Goal: Task Accomplishment & Management: Manage account settings

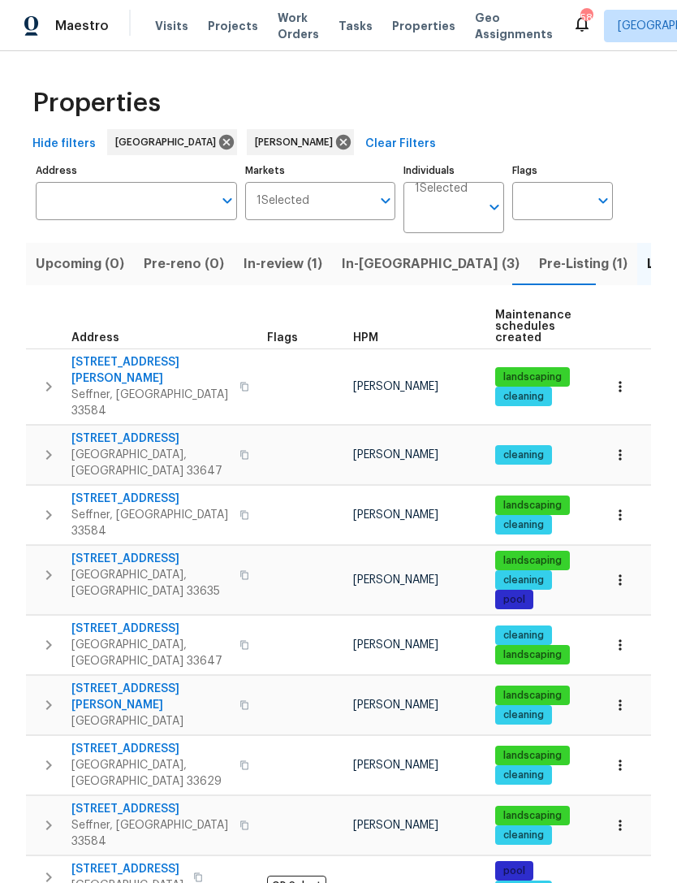
click at [145, 386] on span "Seffner, [GEOGRAPHIC_DATA] 33584" at bounding box center [150, 402] width 158 height 32
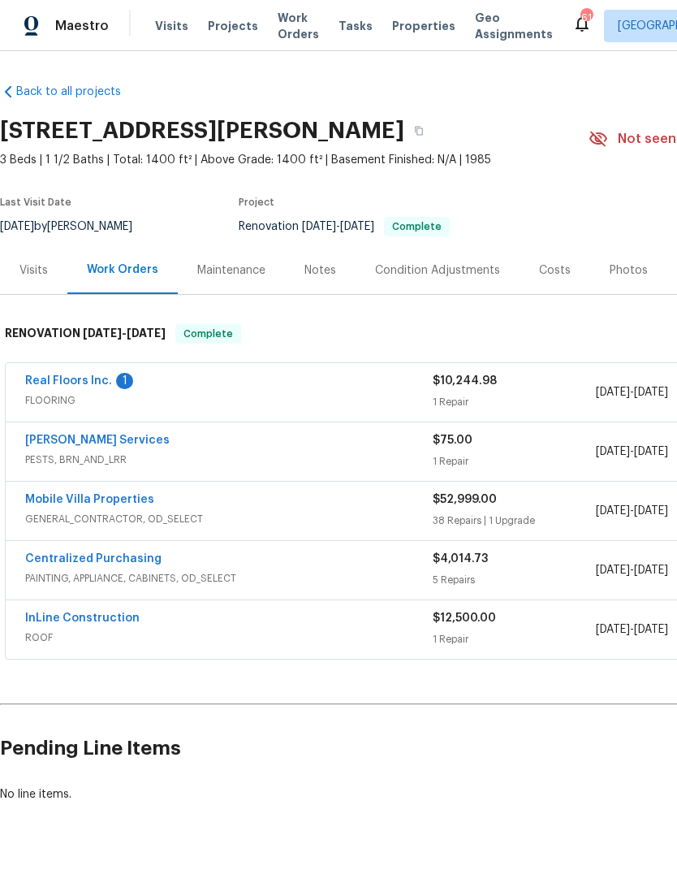
click at [96, 382] on link "Real Floors Inc." at bounding box center [68, 380] width 87 height 11
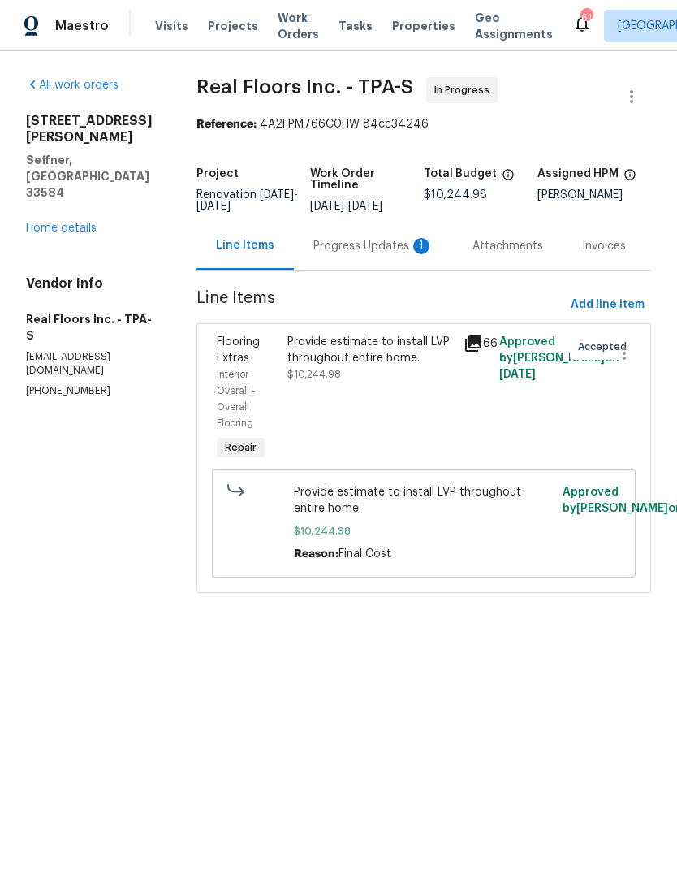
click at [368, 267] on div "Progress Updates 1" at bounding box center [373, 246] width 159 height 48
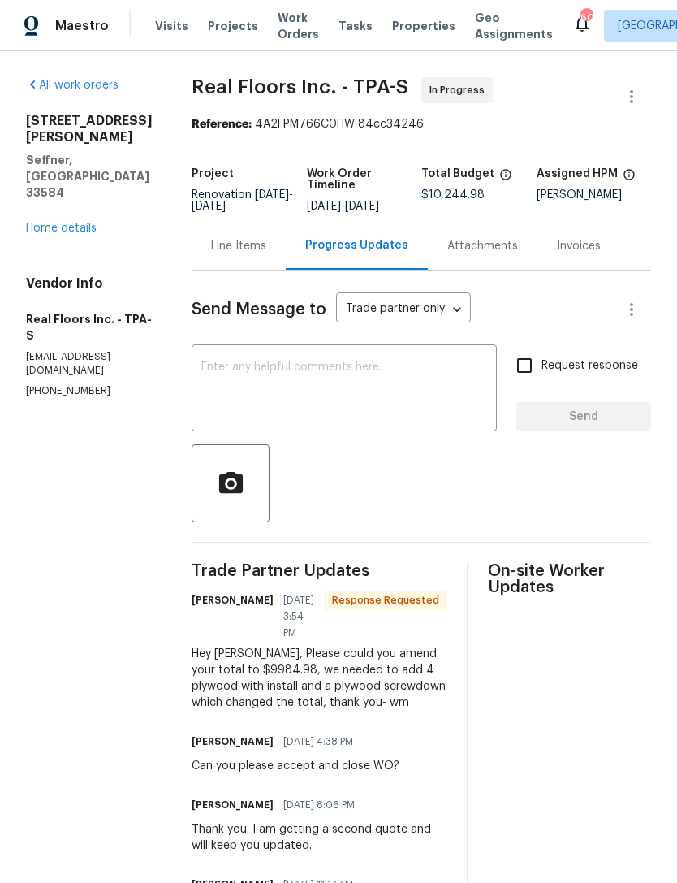
click at [244, 269] on div "Line Items" at bounding box center [239, 246] width 94 height 48
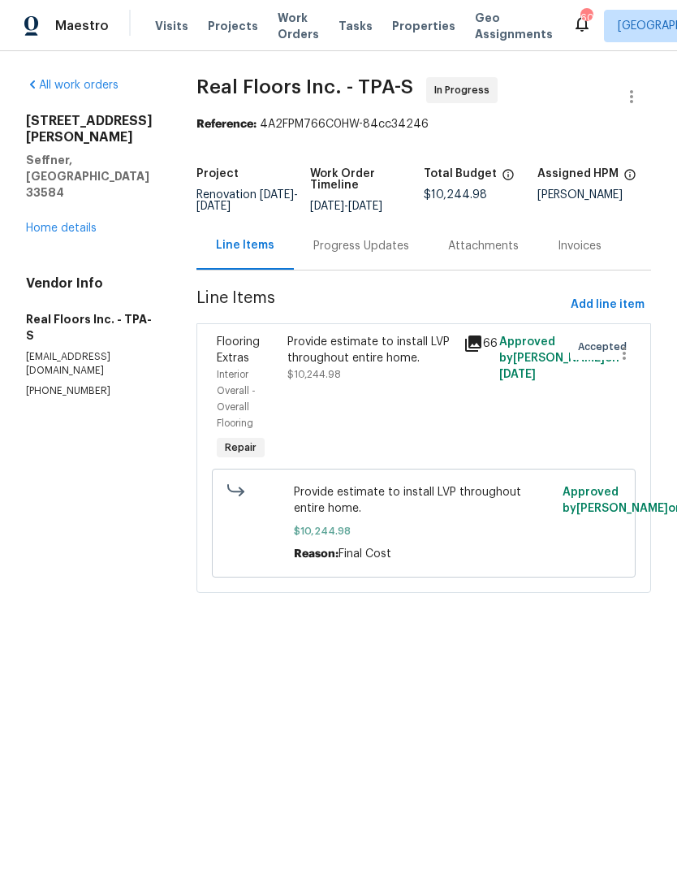
click at [372, 364] on div "Provide estimate to install LVP throughout entire home." at bounding box center [370, 350] width 167 height 32
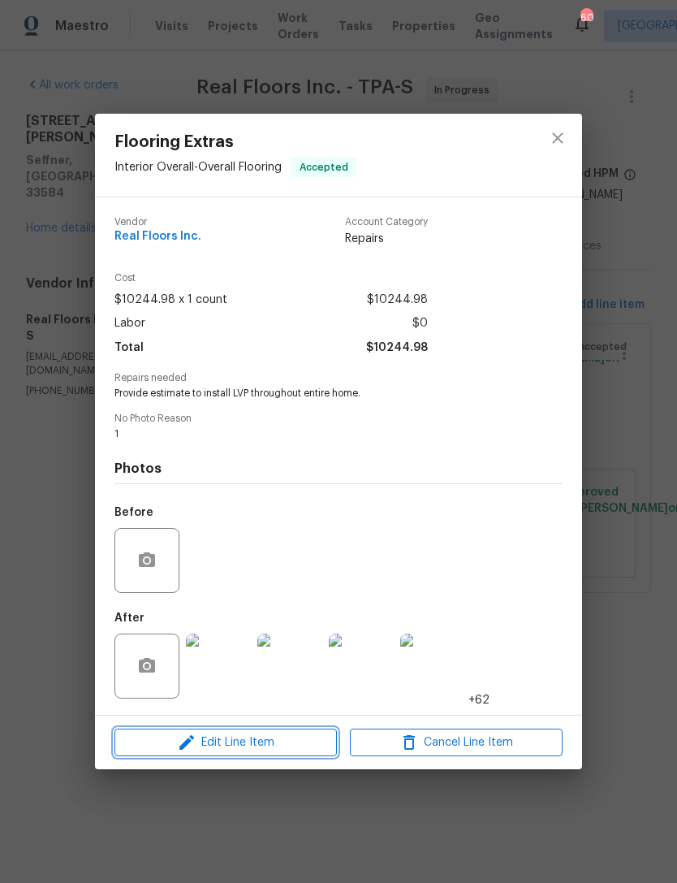
click at [257, 740] on span "Edit Line Item" at bounding box center [225, 742] width 213 height 20
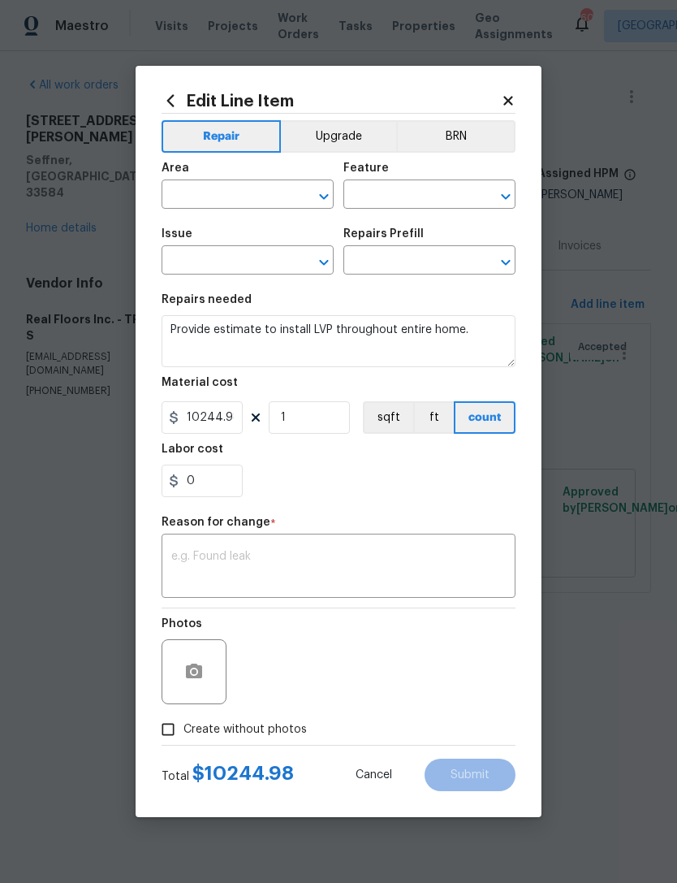
type input "Interior Overall"
type input "Overall Flooring"
type input "Flooring Extras"
type input "Add a Task $1.00"
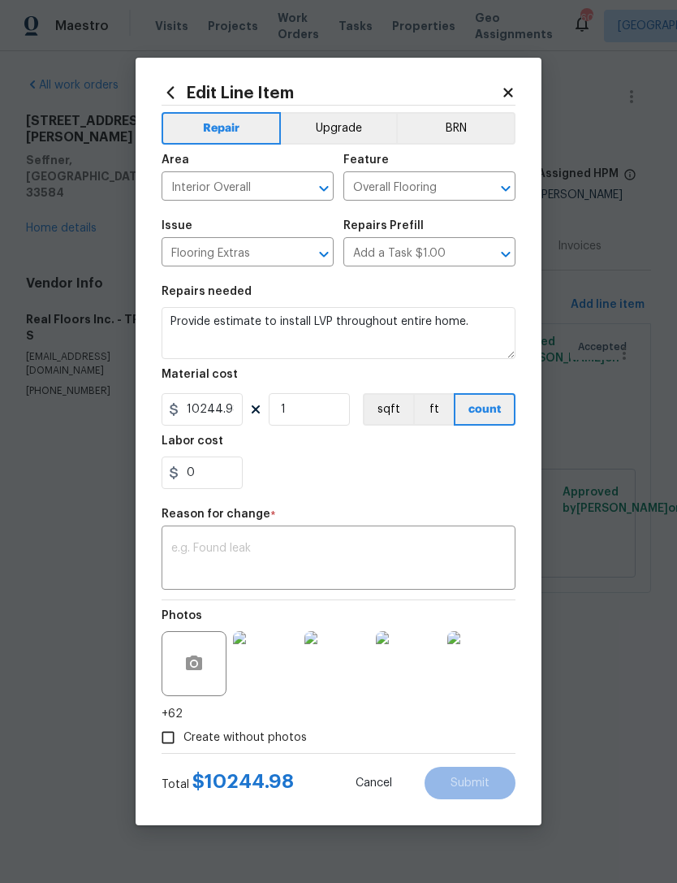
click at [616, 440] on body "Maestro Visits Projects Work Orders Tasks Properties Geo Assignments 60 Tampa B…" at bounding box center [338, 319] width 677 height 638
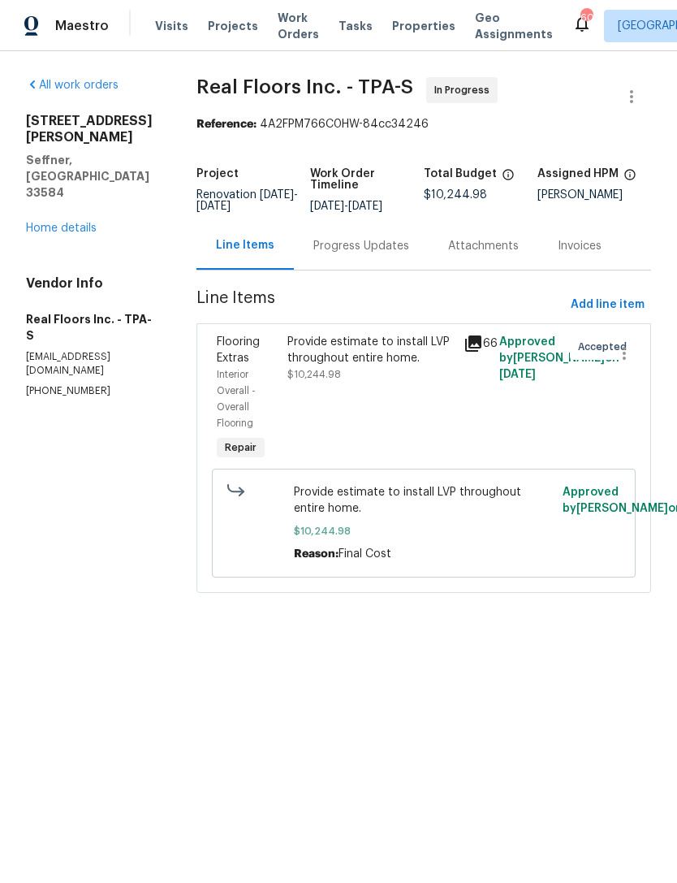
click at [370, 249] on div "Progress Updates" at bounding box center [361, 246] width 96 height 16
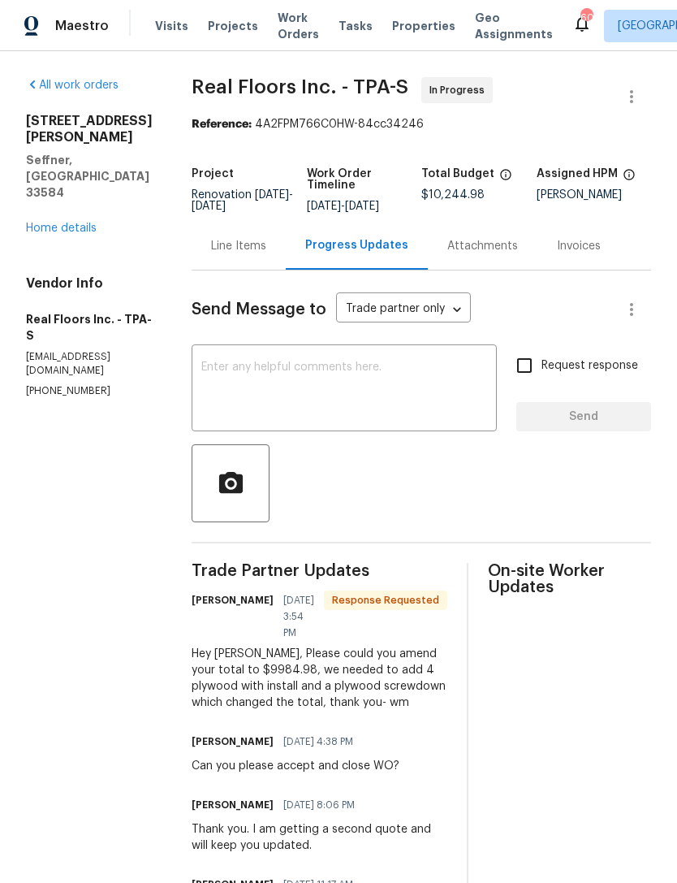
click at [249, 245] on div "Line Items" at bounding box center [238, 246] width 55 height 16
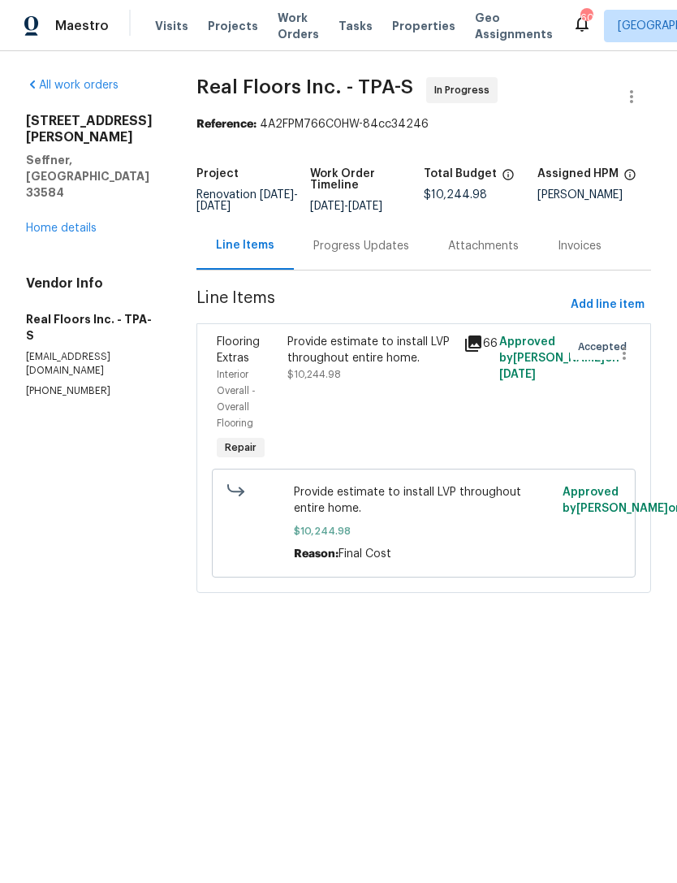
click at [353, 369] on div "Provide estimate to install LVP throughout entire home. $10,244.98" at bounding box center [370, 358] width 167 height 49
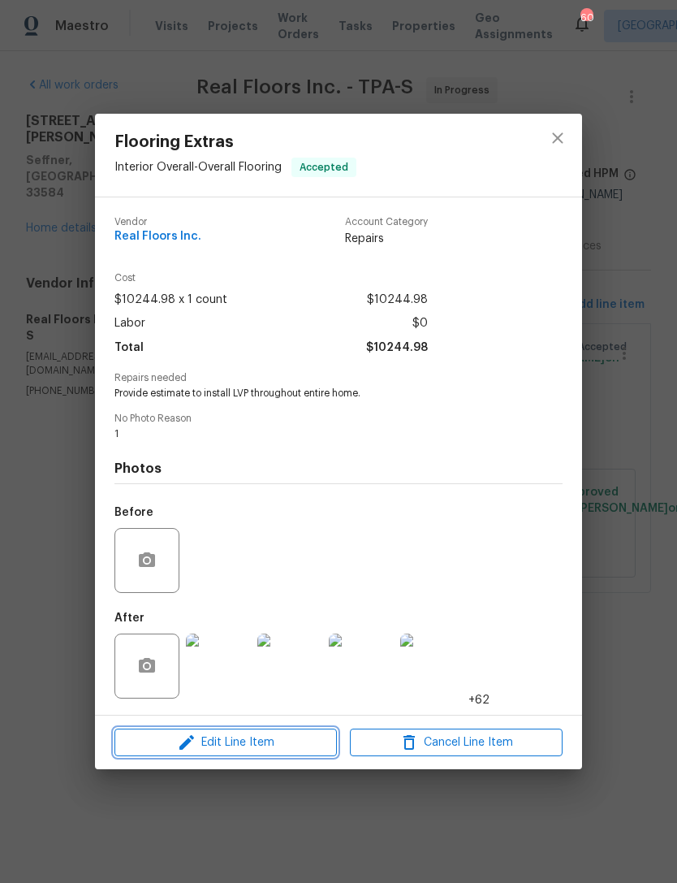
click at [286, 743] on span "Edit Line Item" at bounding box center [225, 742] width 213 height 20
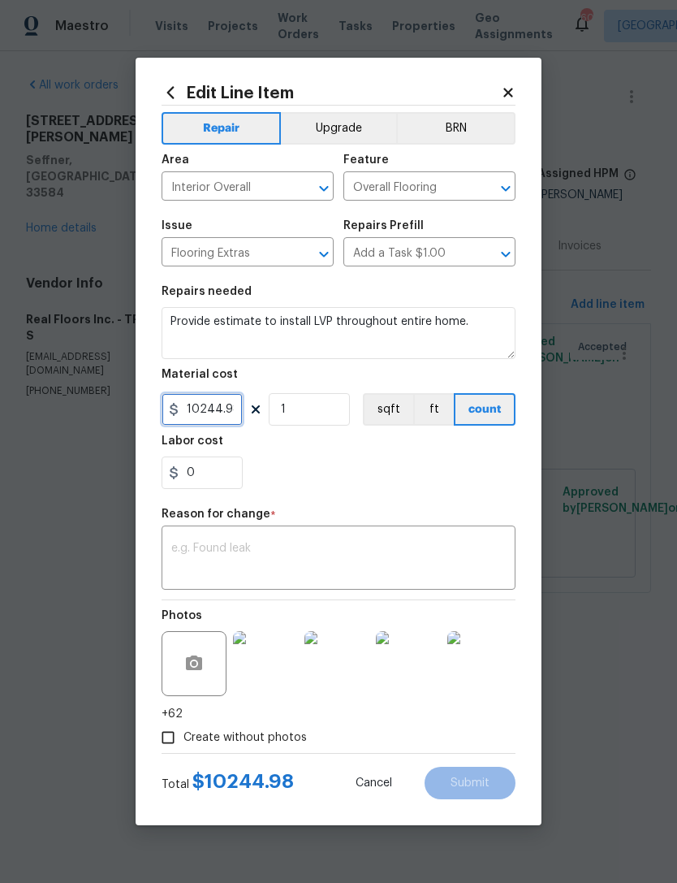
click at [231, 421] on input "10244.98" at bounding box center [202, 409] width 81 height 32
type input "9984.98"
click at [395, 566] on textarea at bounding box center [338, 559] width 335 height 34
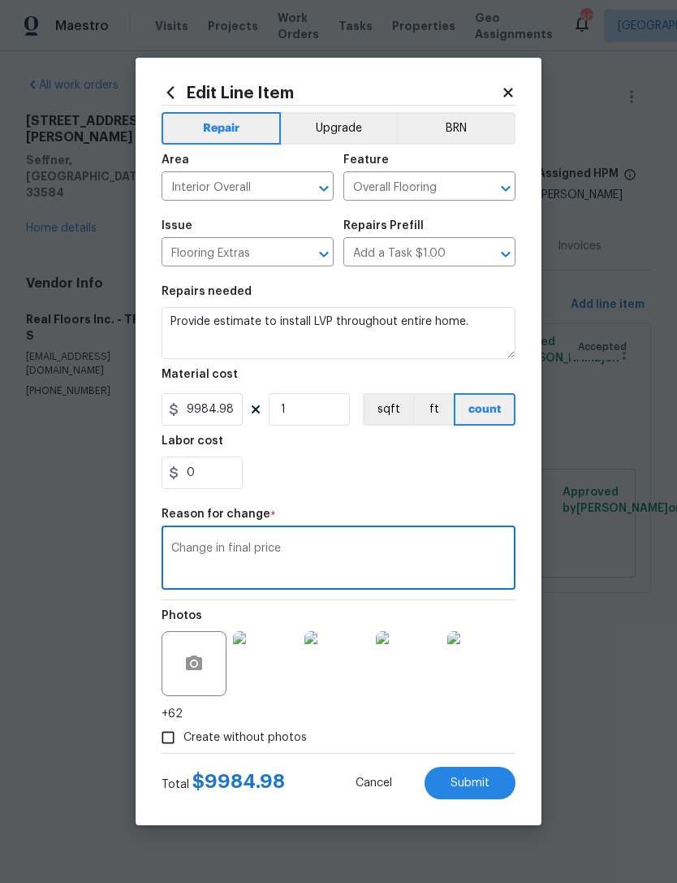
type textarea "Change in final price"
click at [454, 499] on section "Repairs needed Provide estimate to install LVP throughout entire home. Material…" at bounding box center [339, 387] width 354 height 222
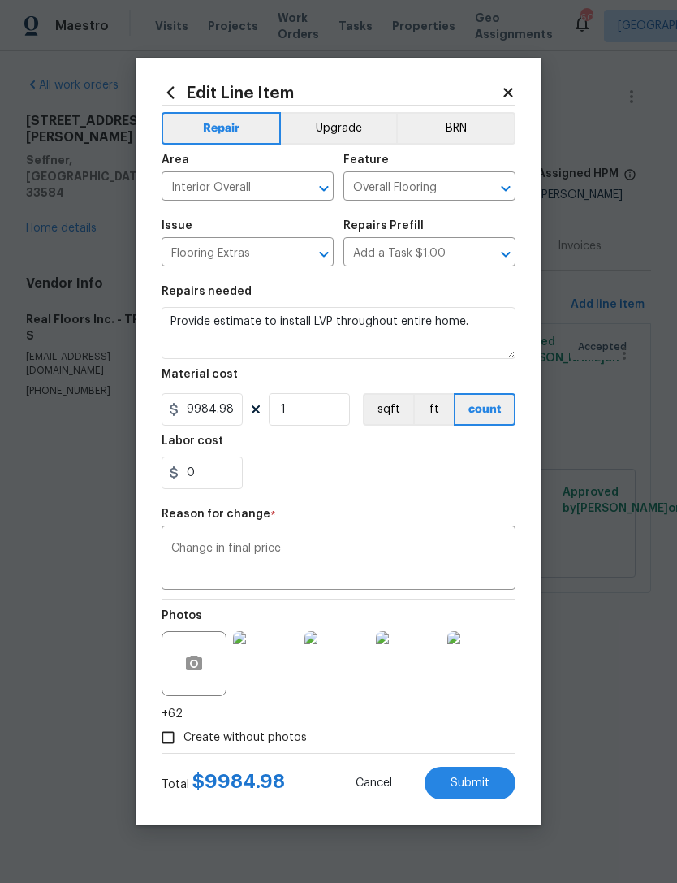
click at [491, 791] on button "Submit" at bounding box center [470, 782] width 91 height 32
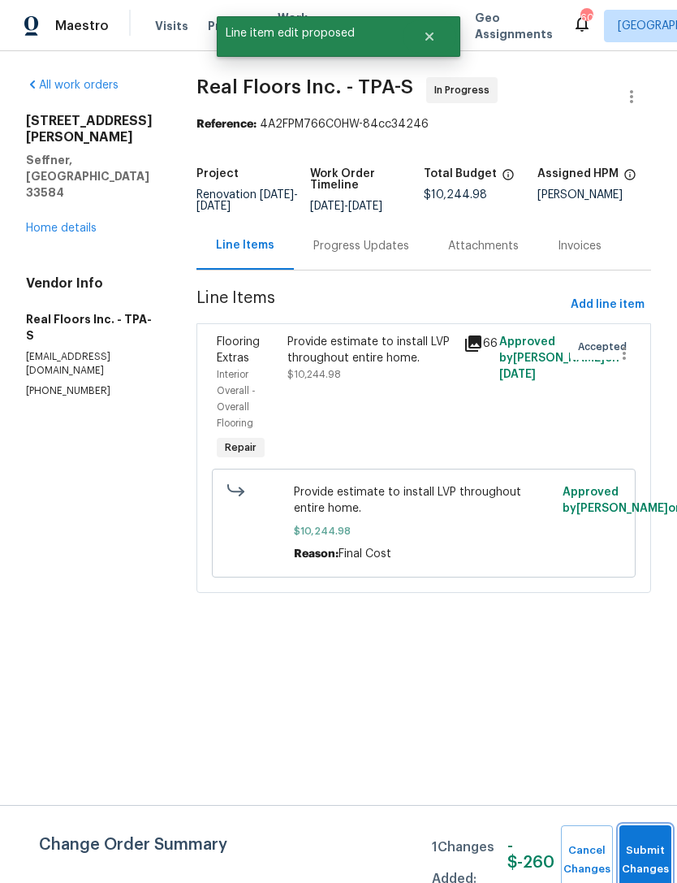
click at [630, 868] on span "Submit Changes" at bounding box center [646, 859] width 36 height 37
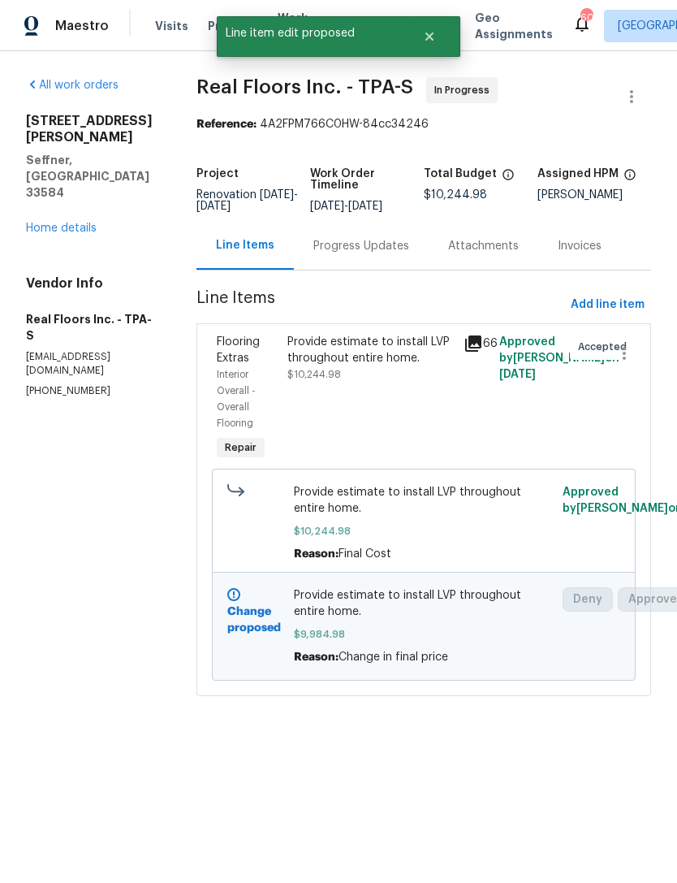
click at [89, 222] on link "Home details" at bounding box center [61, 227] width 71 height 11
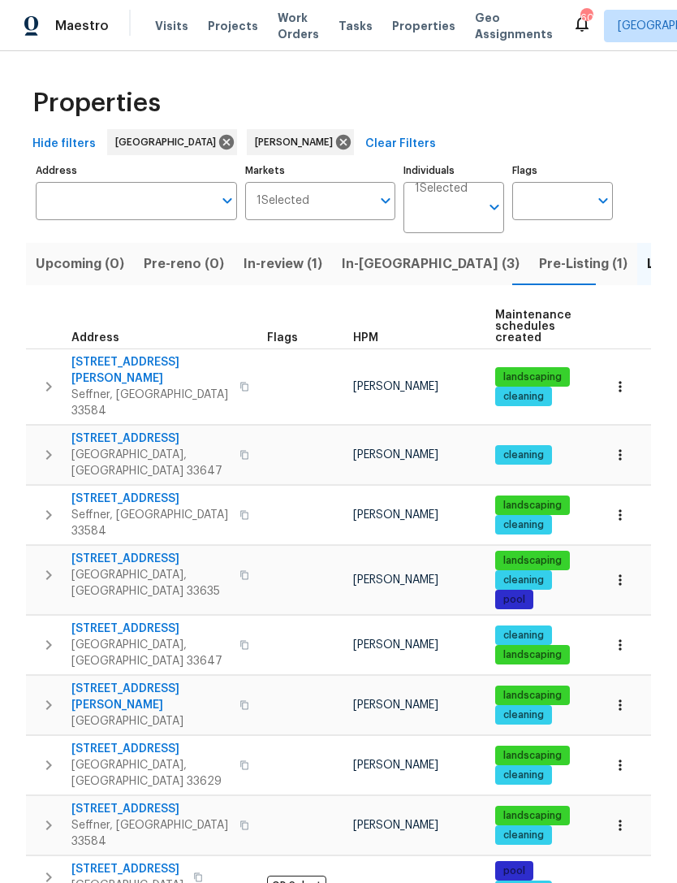
click at [287, 270] on span "In-review (1)" at bounding box center [283, 264] width 79 height 23
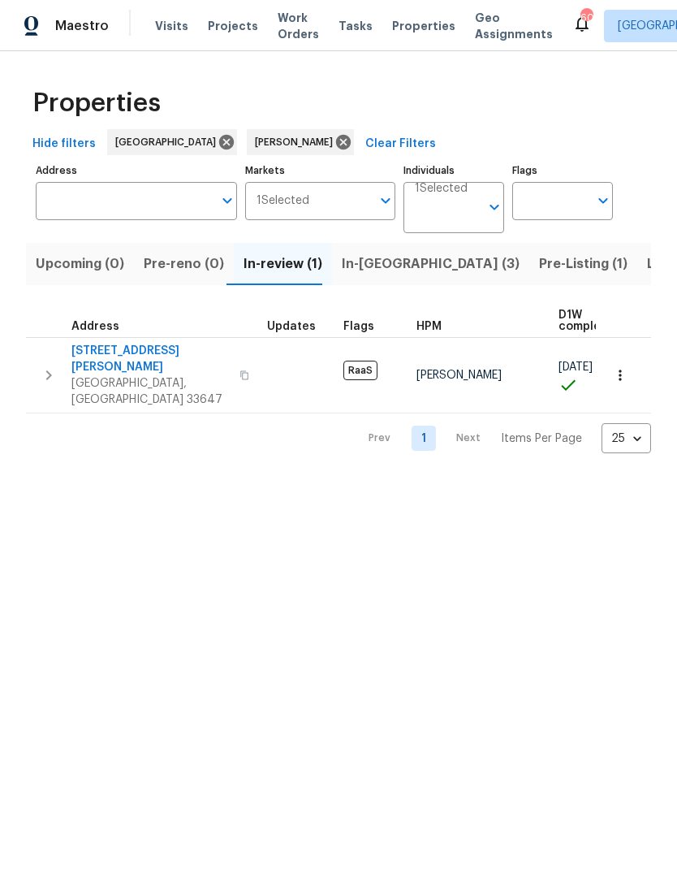
click at [199, 259] on span "Pre-reno (0)" at bounding box center [184, 264] width 80 height 23
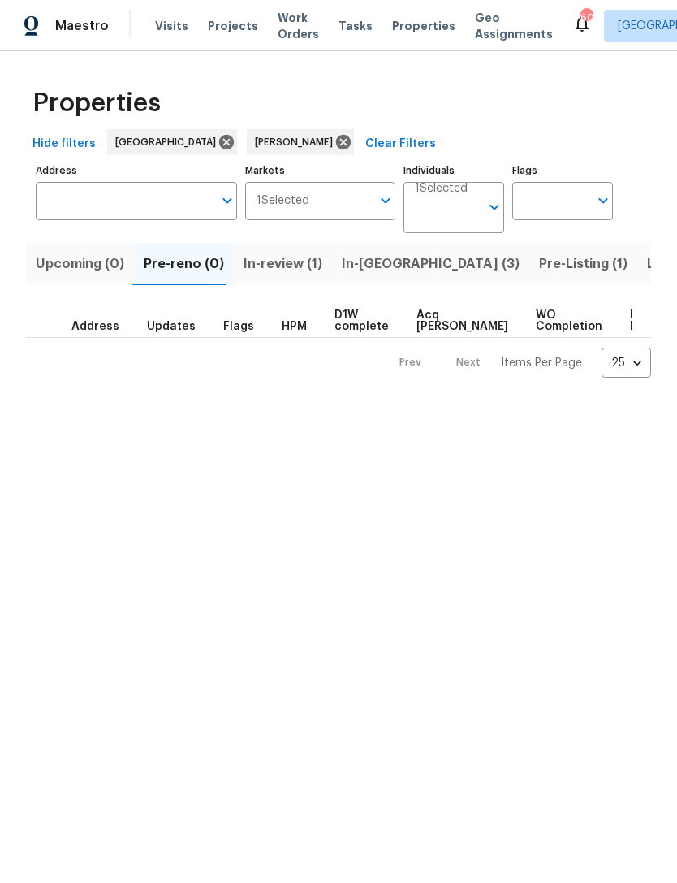
click at [94, 267] on span "Upcoming (0)" at bounding box center [80, 264] width 89 height 23
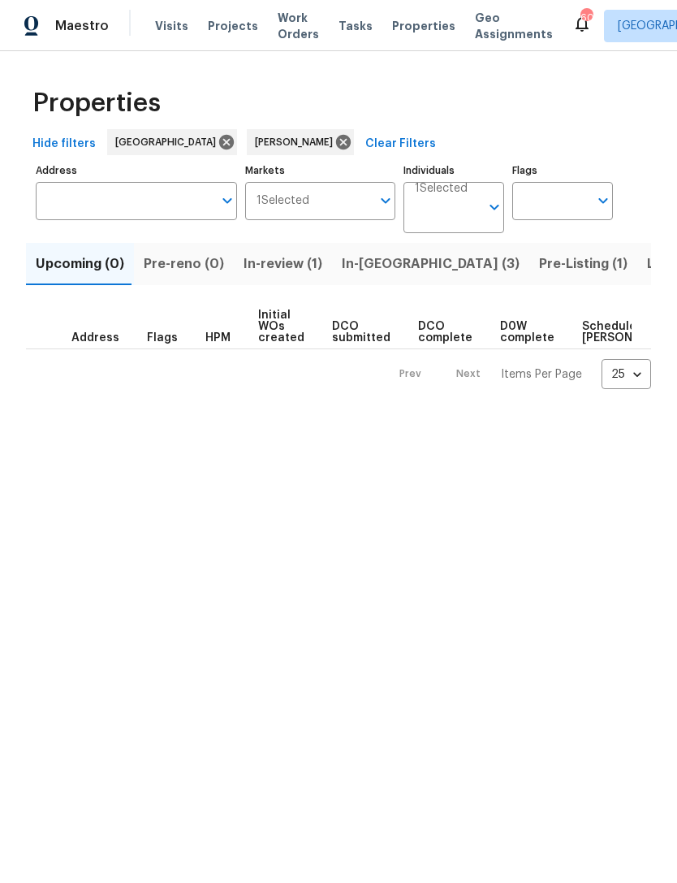
click at [539, 265] on span "Pre-Listing (1)" at bounding box center [583, 264] width 89 height 23
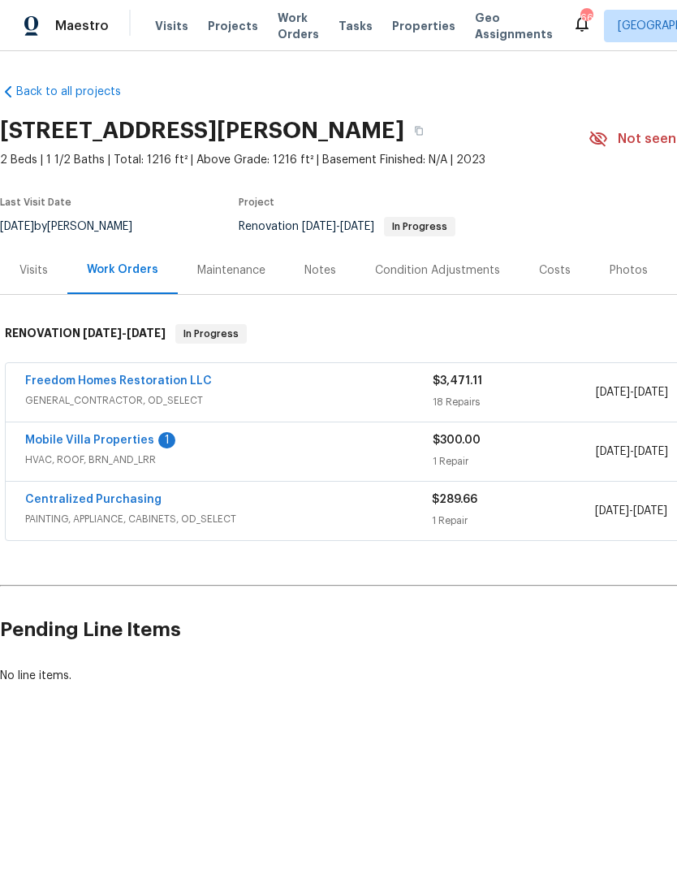
click at [89, 443] on link "Mobile Villa Properties" at bounding box center [89, 439] width 129 height 11
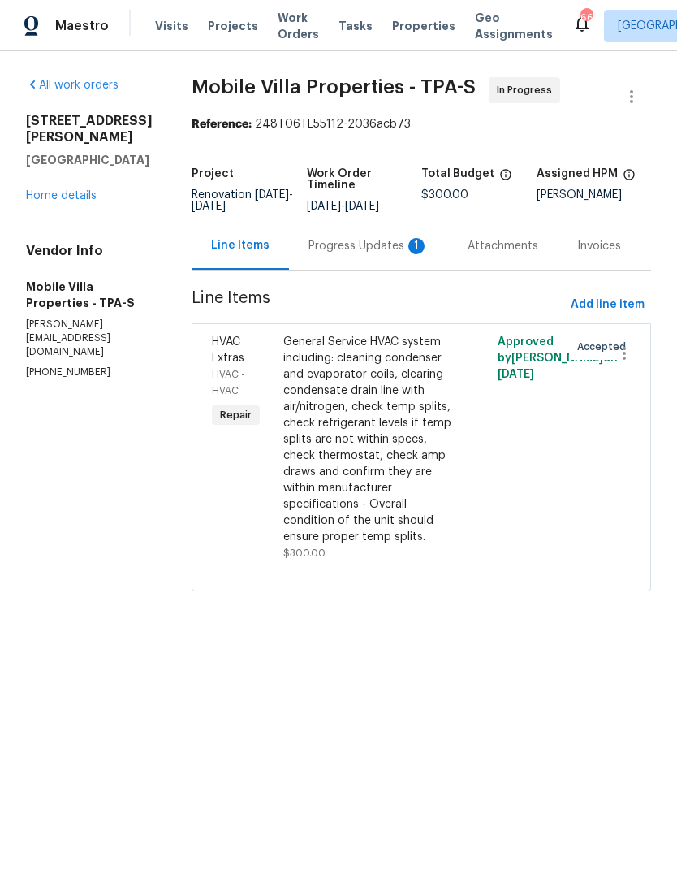
click at [309, 240] on div "Progress Updates 1" at bounding box center [369, 246] width 120 height 16
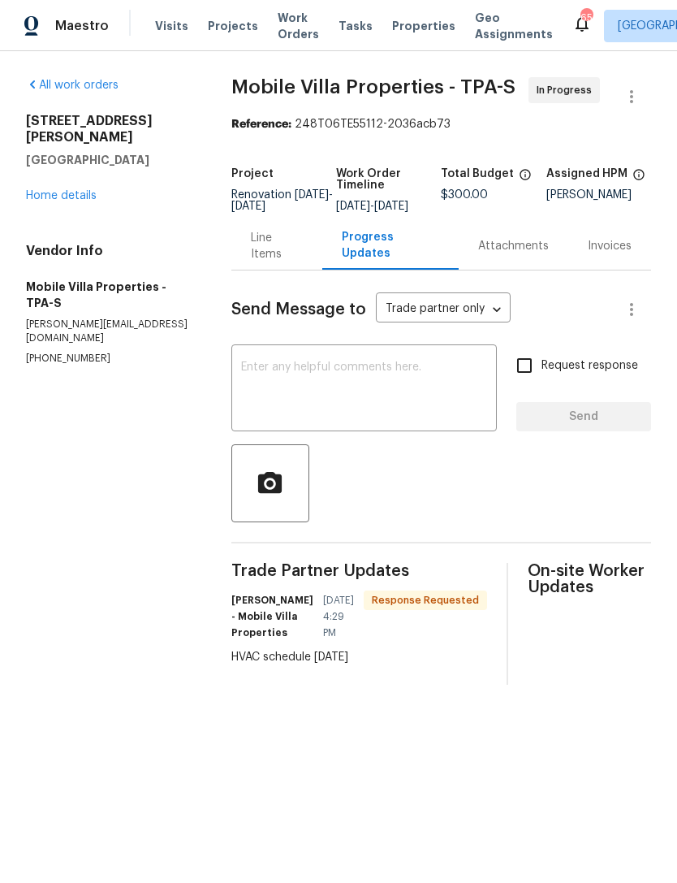
click at [273, 262] on div "Line Items" at bounding box center [277, 246] width 52 height 32
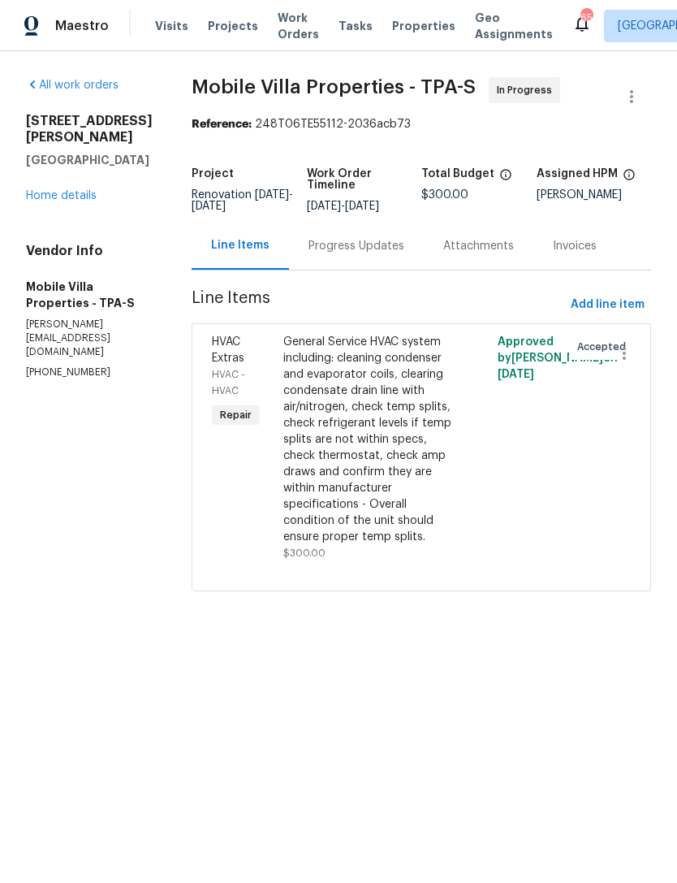
click at [48, 201] on link "Home details" at bounding box center [61, 195] width 71 height 11
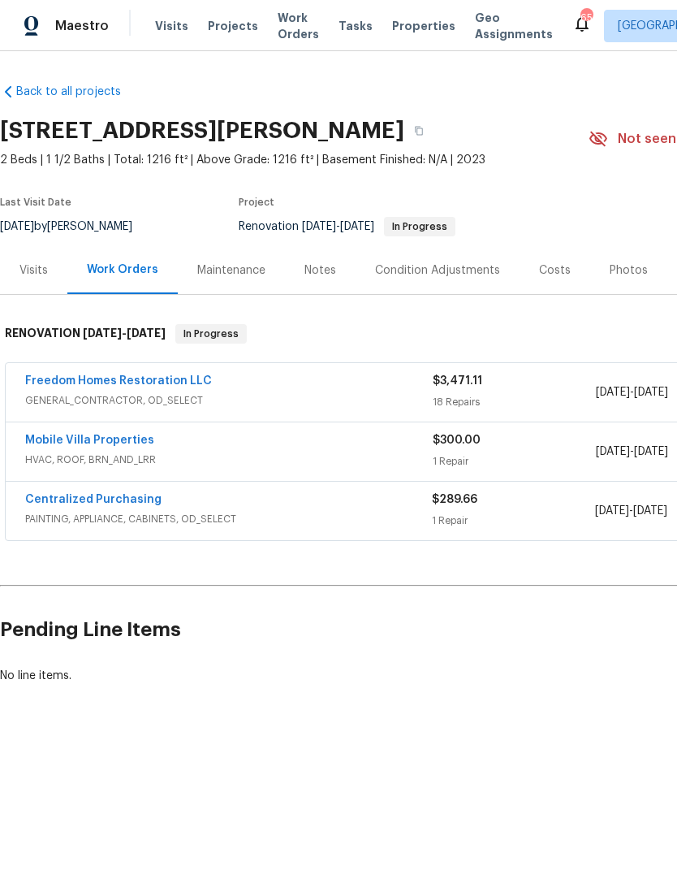
click at [77, 382] on link "Freedom Homes Restoration LLC" at bounding box center [118, 380] width 187 height 11
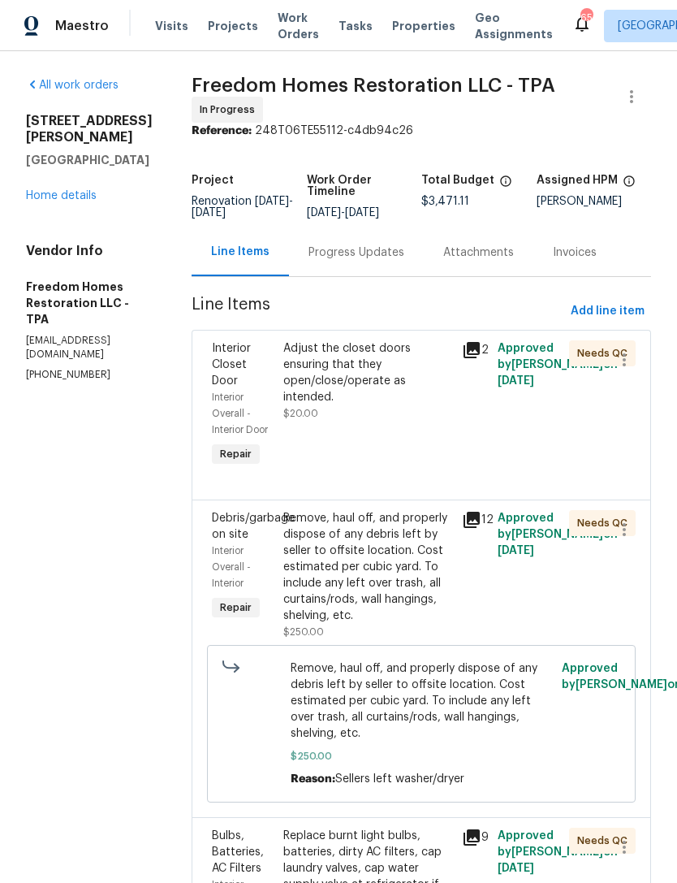
click at [333, 405] on div "Adjust the closet doors ensuring that they open/close/operate as intended." at bounding box center [367, 372] width 169 height 65
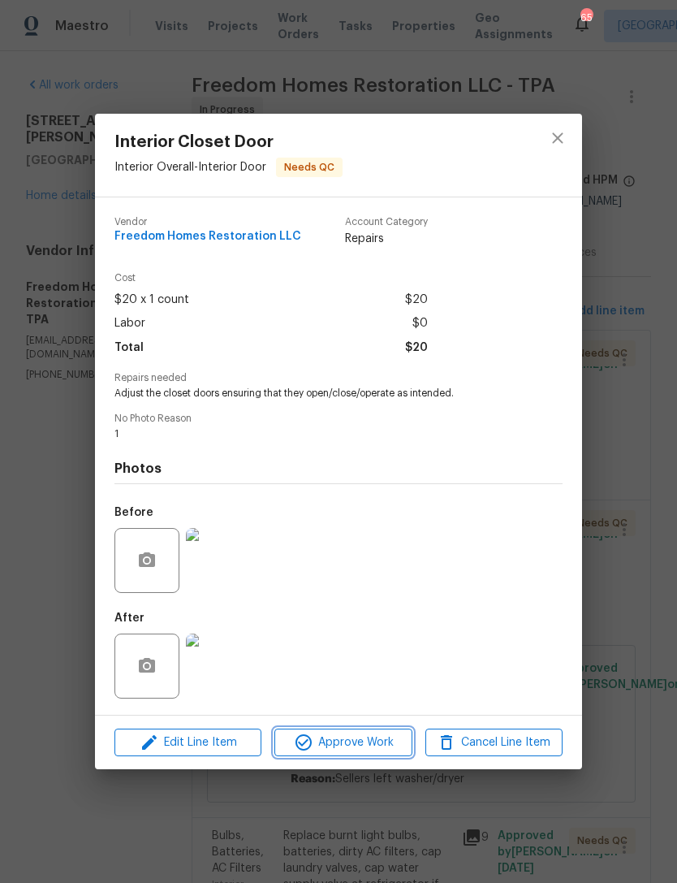
click at [290, 750] on span "Approve Work" at bounding box center [342, 742] width 127 height 20
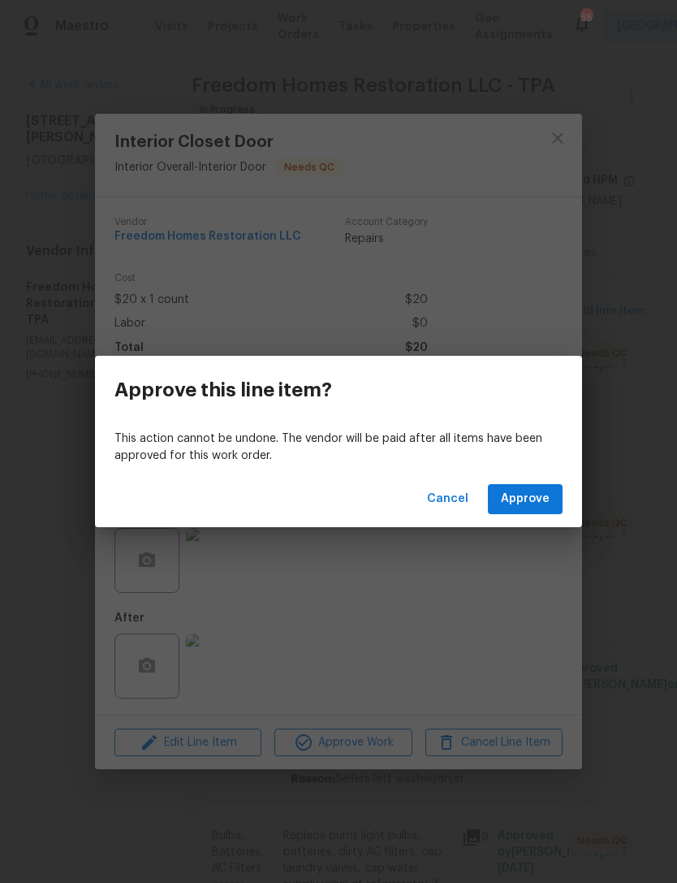
click at [571, 503] on div "Cancel Approve" at bounding box center [338, 499] width 487 height 56
click at [548, 491] on span "Approve" at bounding box center [525, 499] width 49 height 20
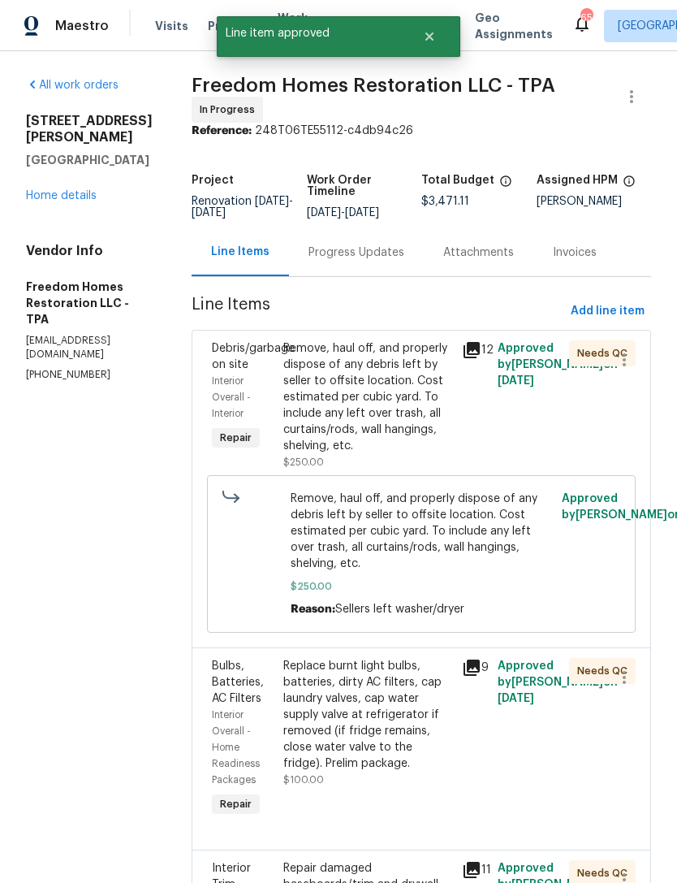
click at [323, 438] on div "Remove, haul off, and properly dispose of any debris left by seller to offsite …" at bounding box center [367, 397] width 169 height 114
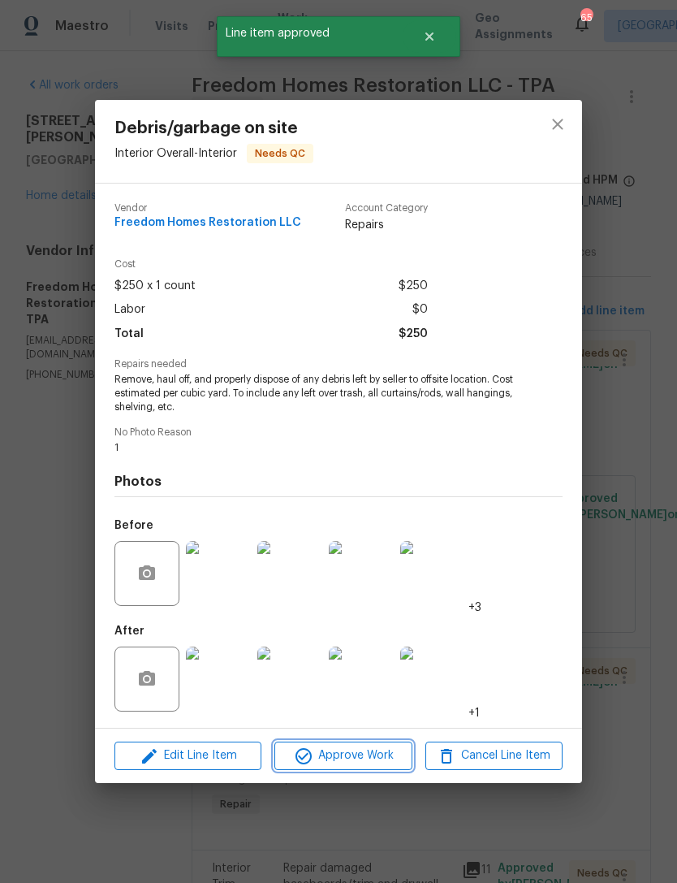
click at [308, 766] on icon "button" at bounding box center [303, 755] width 19 height 19
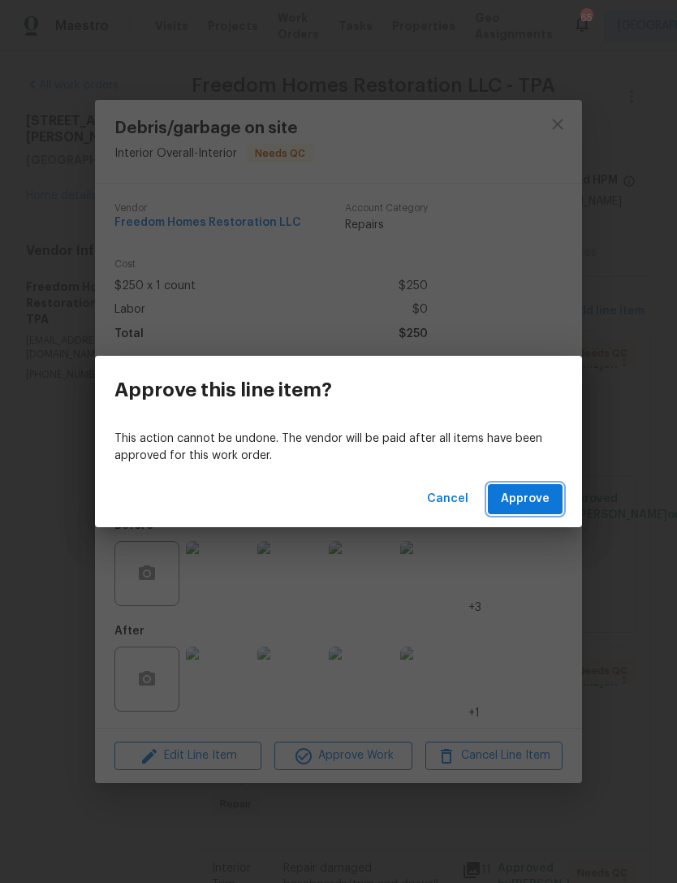
click at [555, 498] on button "Approve" at bounding box center [525, 499] width 75 height 30
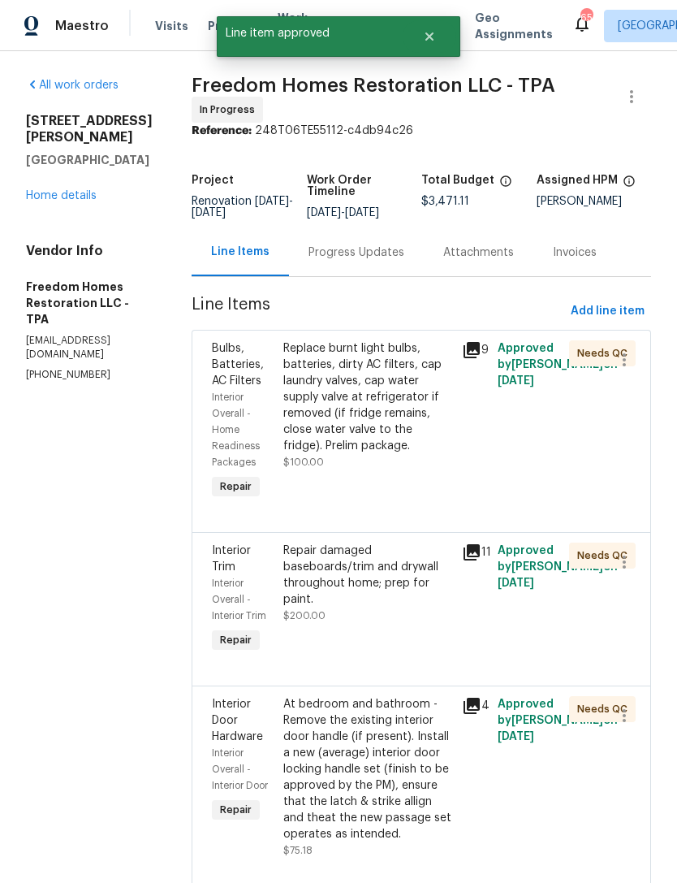
click at [410, 450] on div "Replace burnt light bulbs, batteries, dirty AC filters, cap laundry valves, cap…" at bounding box center [367, 397] width 169 height 114
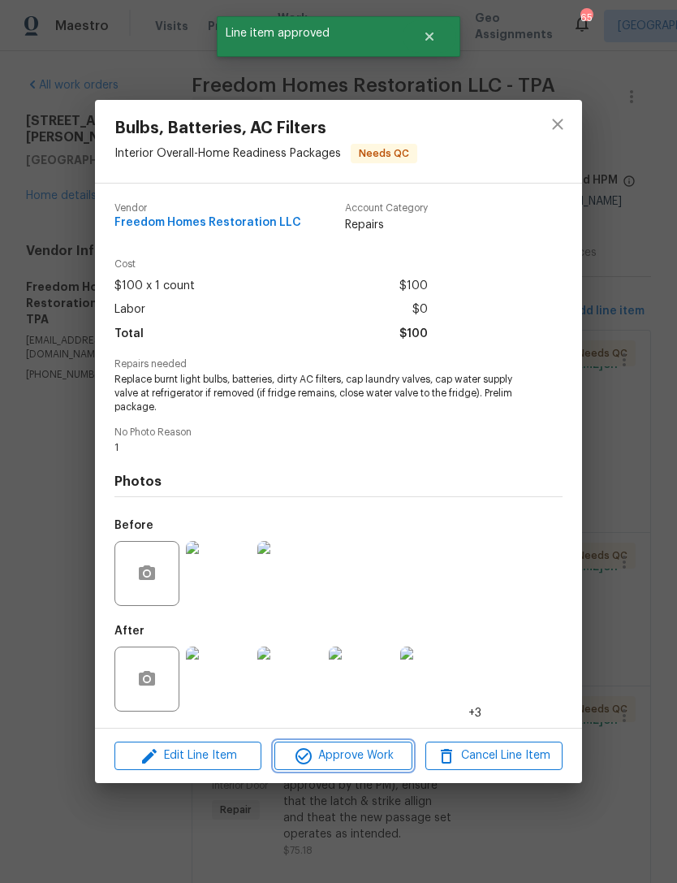
click at [289, 758] on span "Approve Work" at bounding box center [342, 755] width 127 height 20
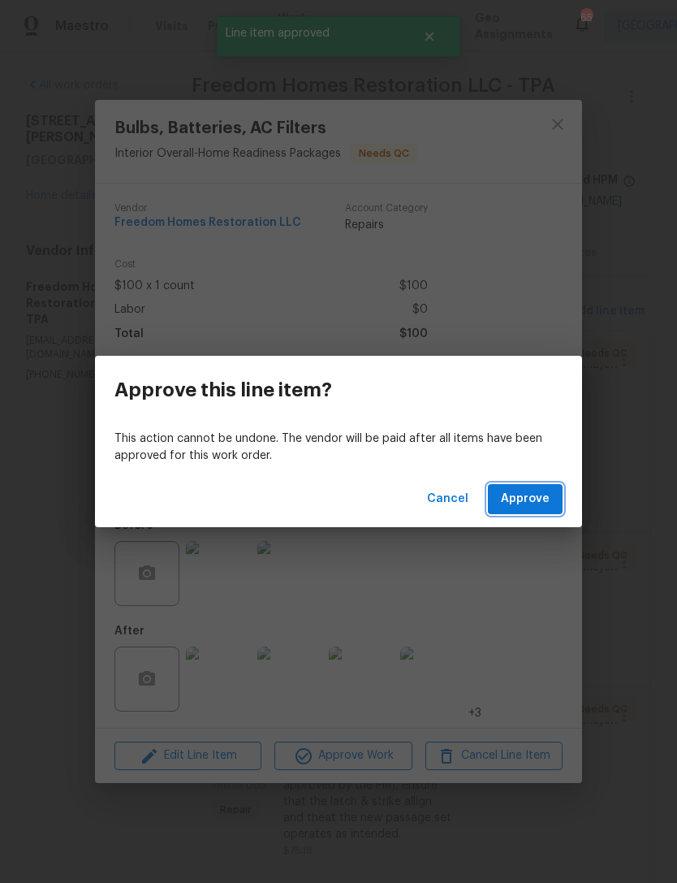
click at [551, 503] on button "Approve" at bounding box center [525, 499] width 75 height 30
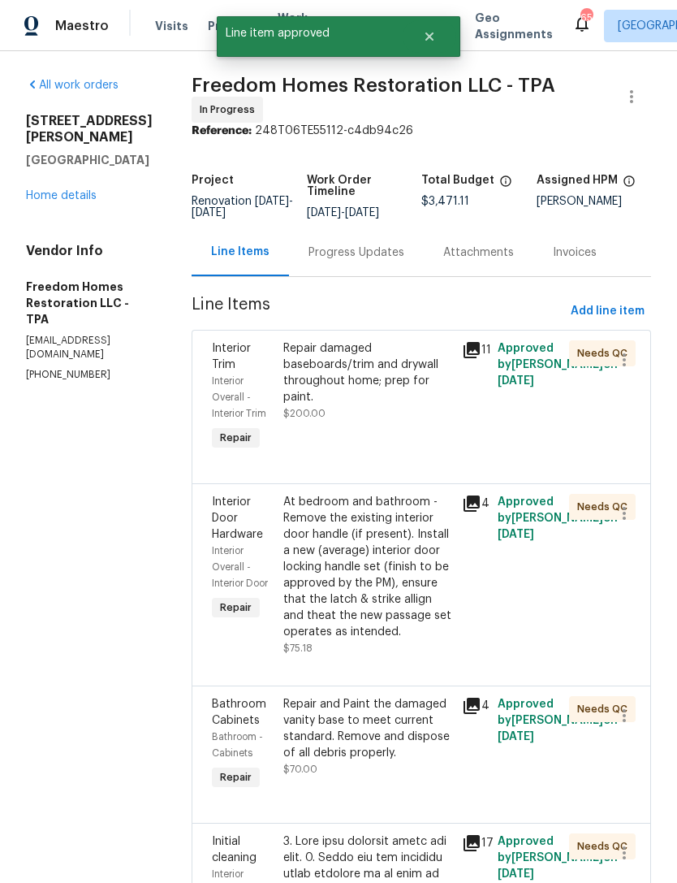
click at [340, 405] on div "Repair damaged baseboards/trim and drywall throughout home; prep for paint." at bounding box center [367, 372] width 169 height 65
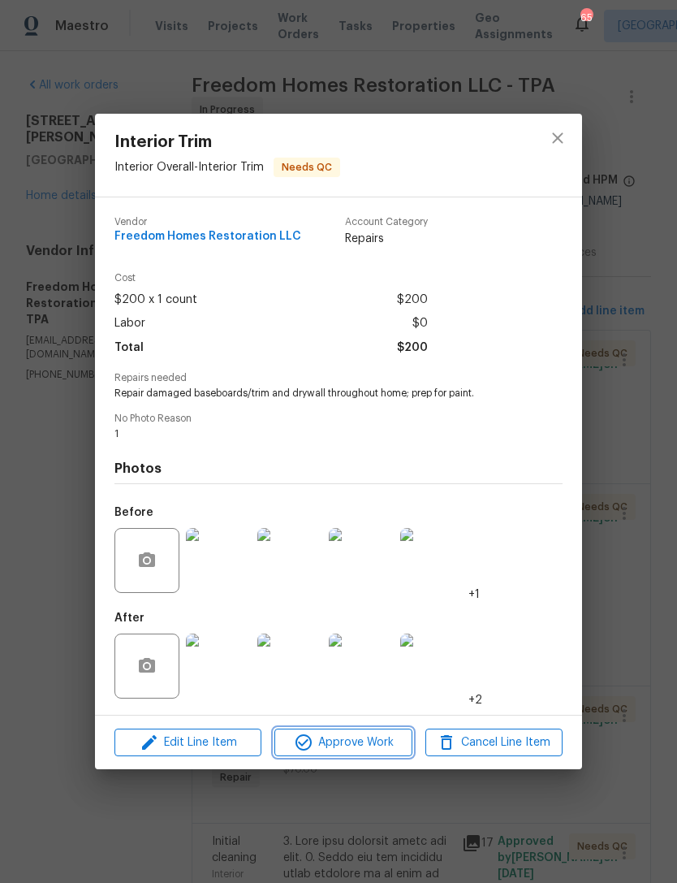
click at [307, 740] on icon "button" at bounding box center [303, 741] width 19 height 19
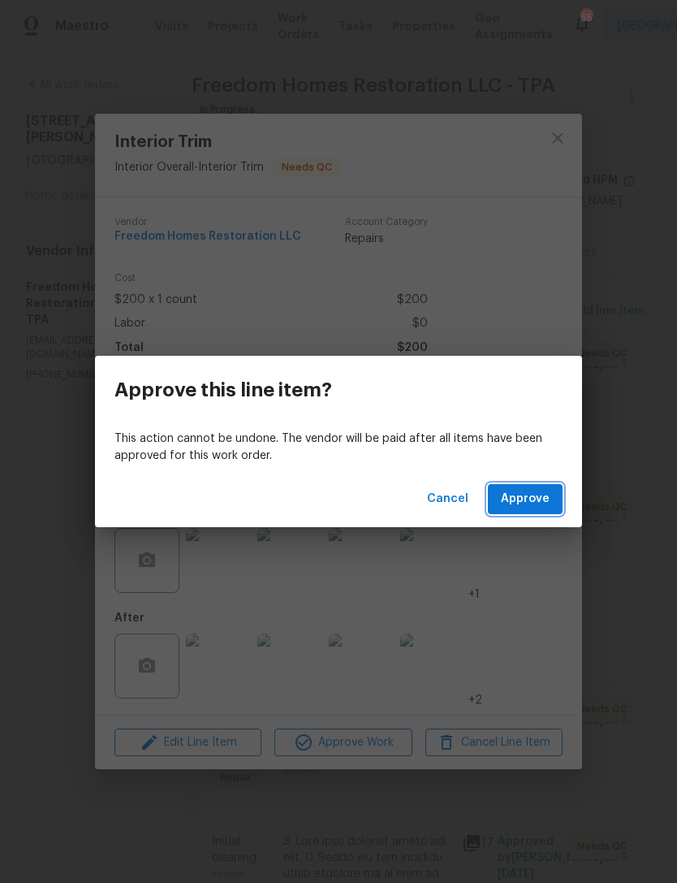
click at [555, 508] on button "Approve" at bounding box center [525, 499] width 75 height 30
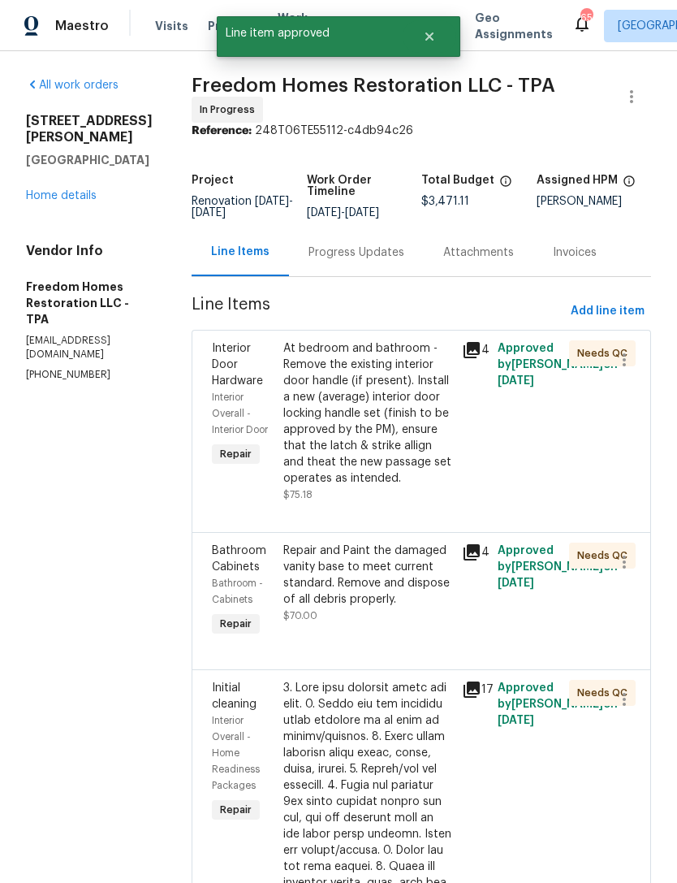
click at [313, 498] on div "At bedroom and bathroom - Remove the existing interior door handle (if present)…" at bounding box center [367, 421] width 169 height 162
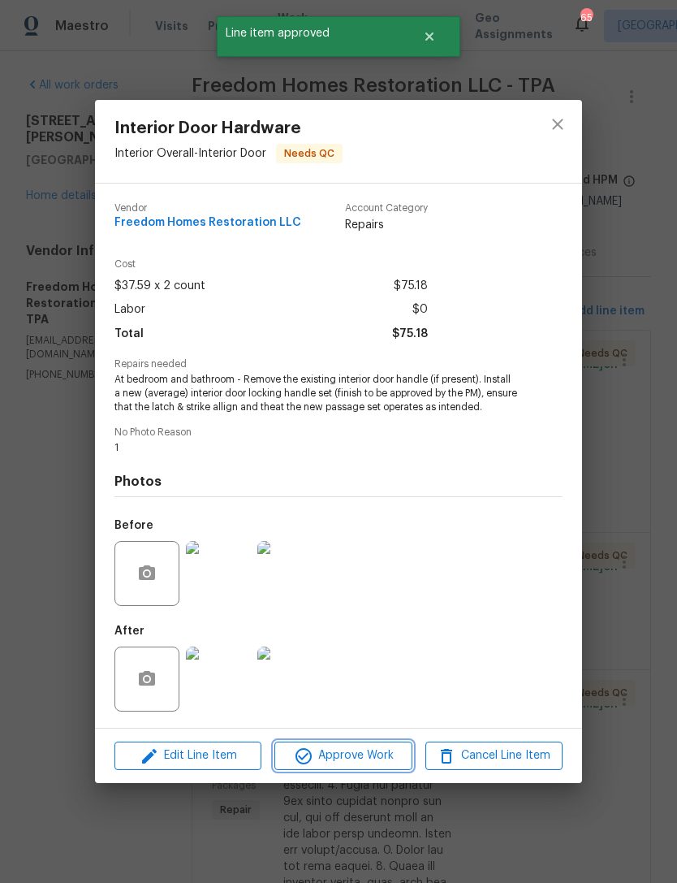
click at [304, 754] on icon "button" at bounding box center [303, 755] width 19 height 19
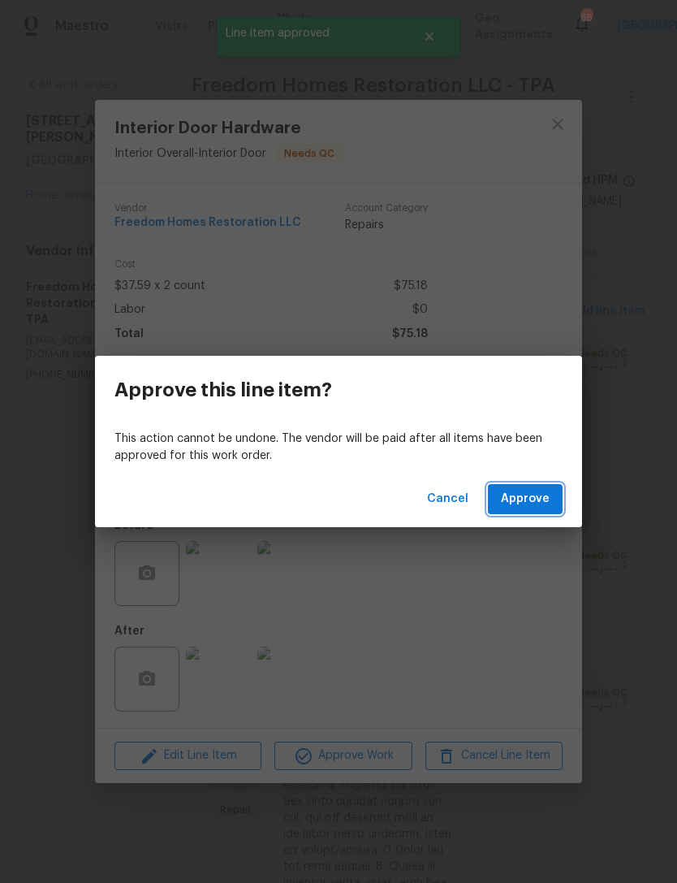
click at [560, 504] on button "Approve" at bounding box center [525, 499] width 75 height 30
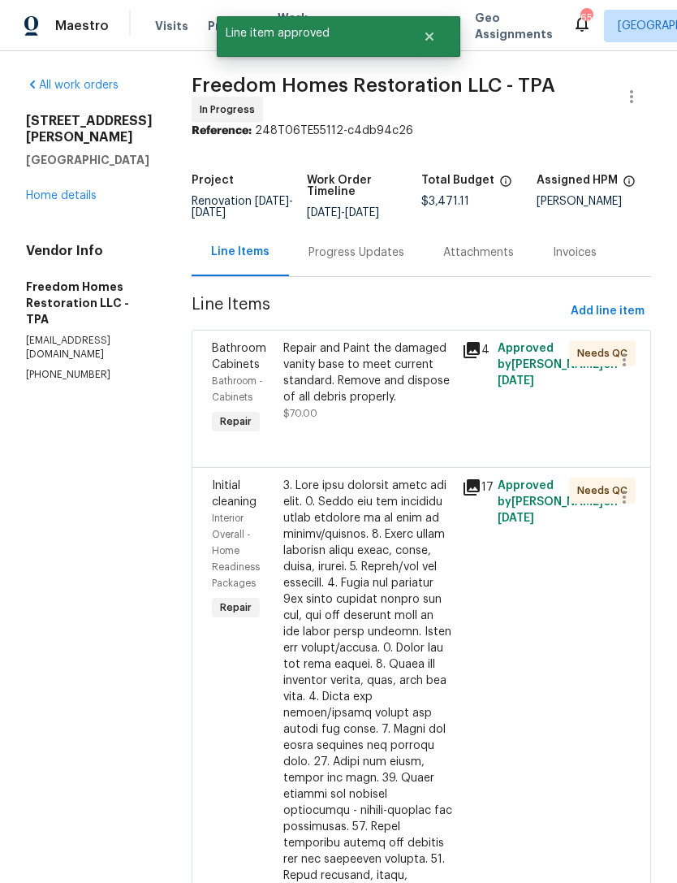
click at [337, 393] on div "Repair and Paint the damaged vanity base to meet current standard. Remove and d…" at bounding box center [367, 372] width 169 height 65
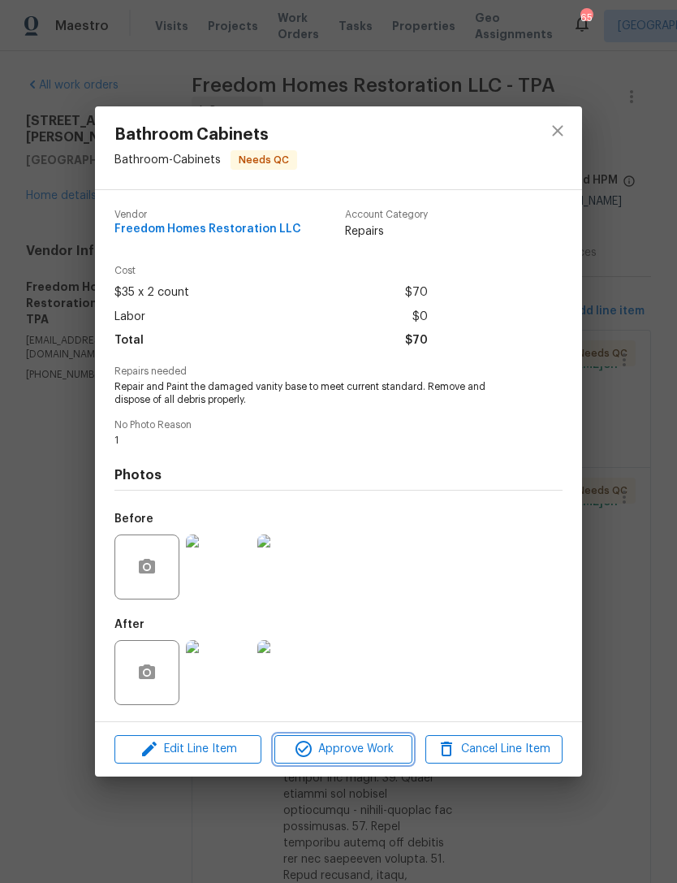
click at [310, 745] on icon "button" at bounding box center [303, 748] width 19 height 19
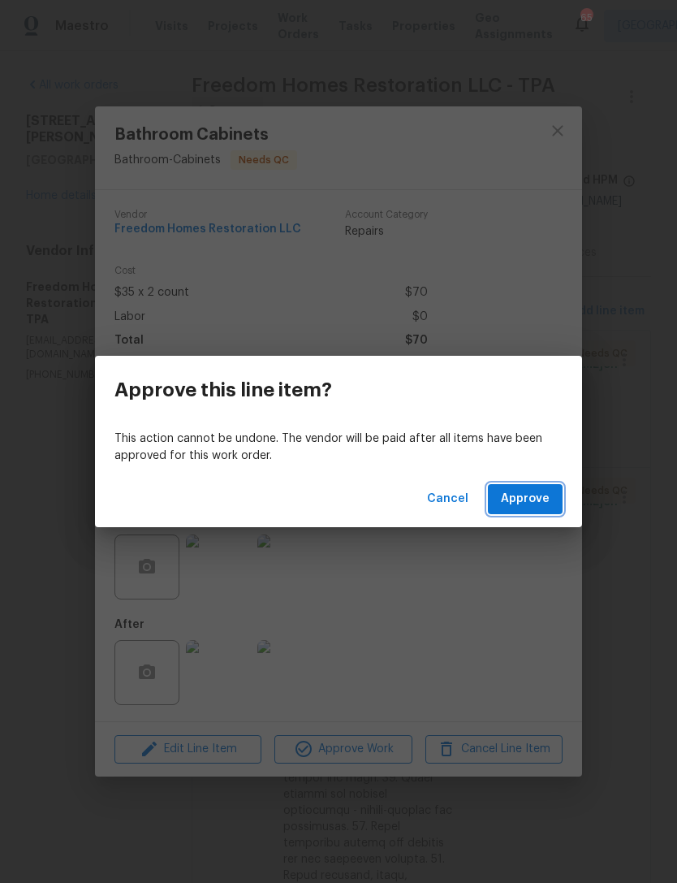
click at [559, 504] on button "Approve" at bounding box center [525, 499] width 75 height 30
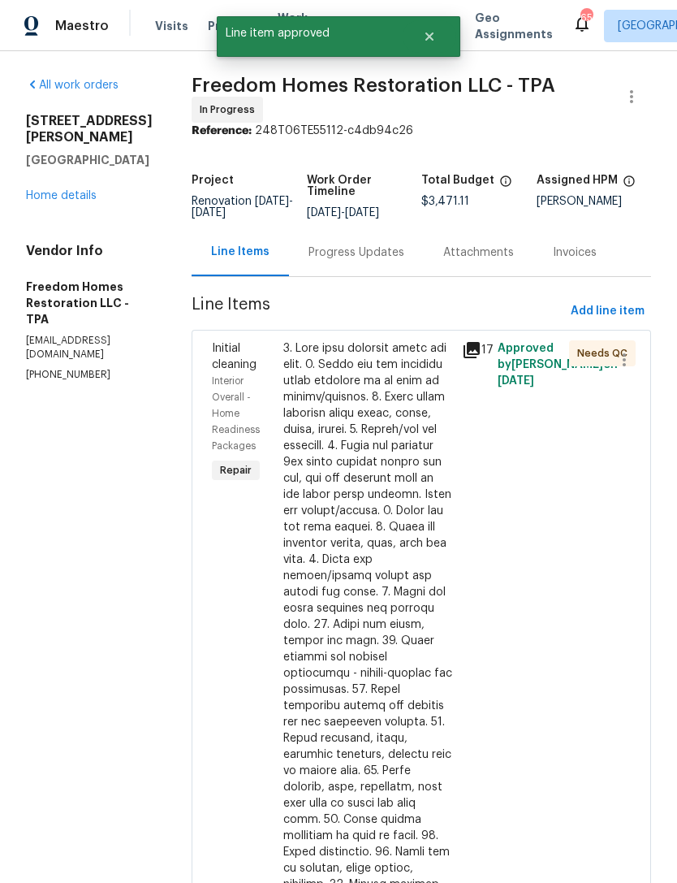
click at [278, 653] on div "Initial cleaning Interior Overall - Home Readiness Packages Repair" at bounding box center [242, 737] width 71 height 805
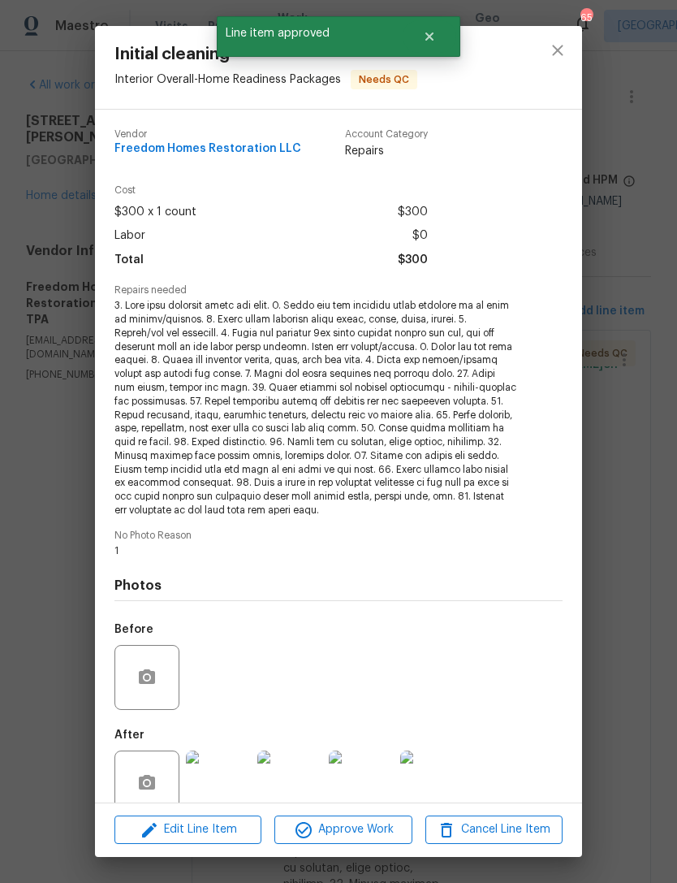
click at [619, 503] on div "Initial cleaning Interior Overall - Home Readiness Packages Needs QC Vendor Fre…" at bounding box center [338, 441] width 677 height 883
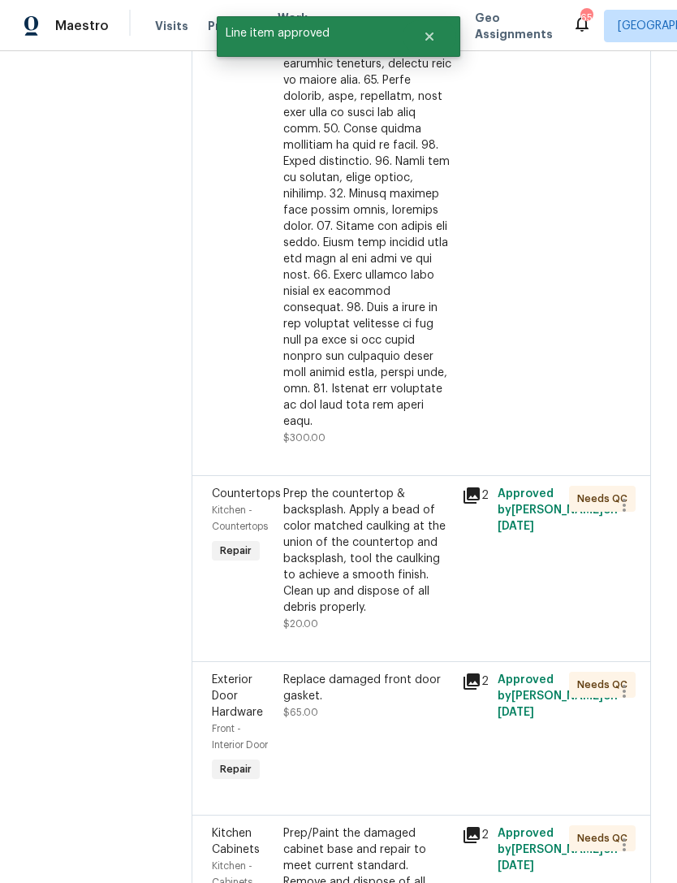
scroll to position [803, 0]
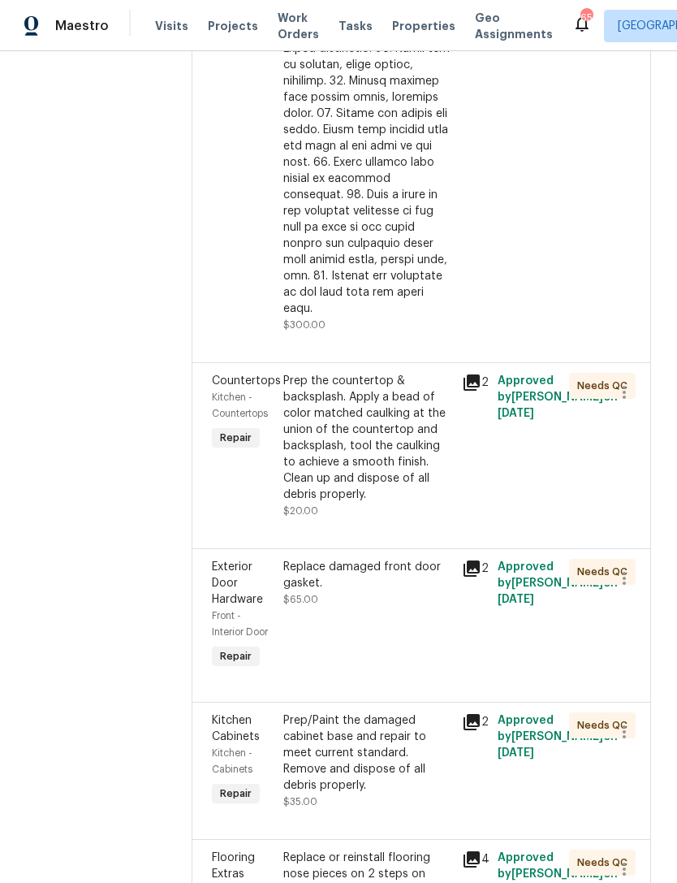
click at [334, 442] on div "Prep the countertop & backsplash. Apply a bead of color matched caulking at the…" at bounding box center [367, 438] width 169 height 130
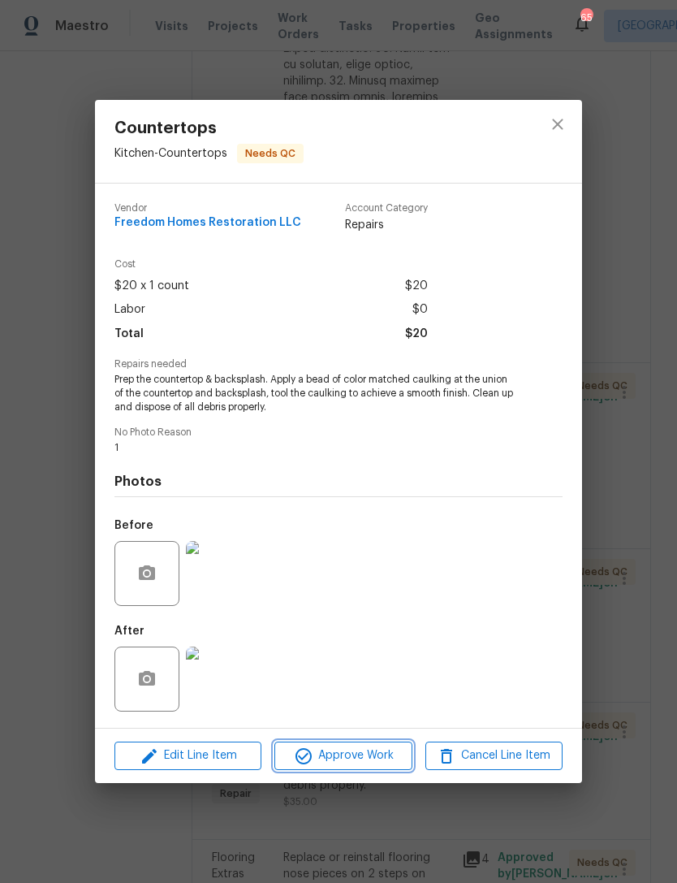
click at [323, 756] on span "Approve Work" at bounding box center [342, 755] width 127 height 20
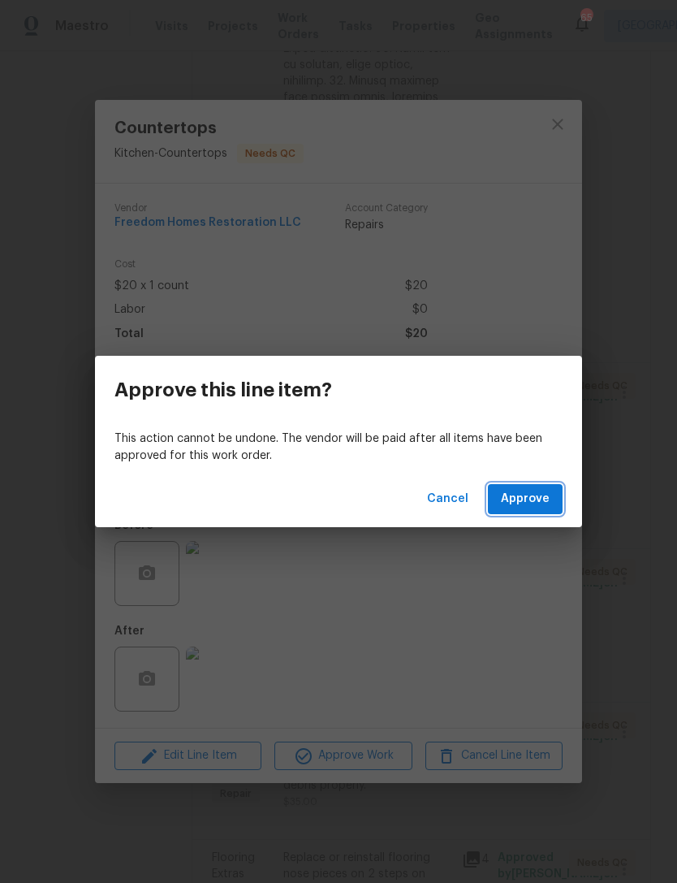
click at [548, 506] on span "Approve" at bounding box center [525, 499] width 49 height 20
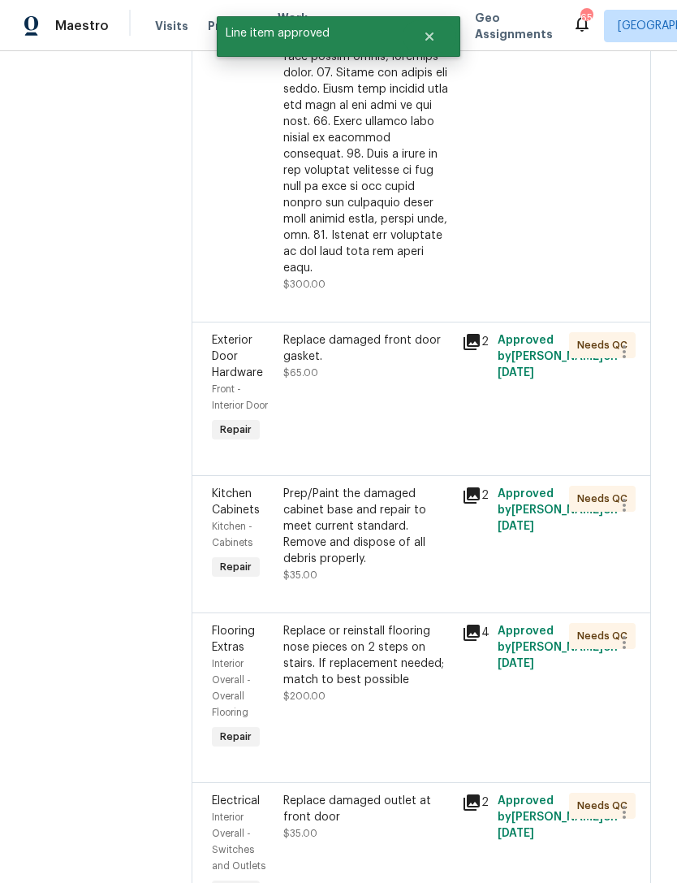
scroll to position [856, 0]
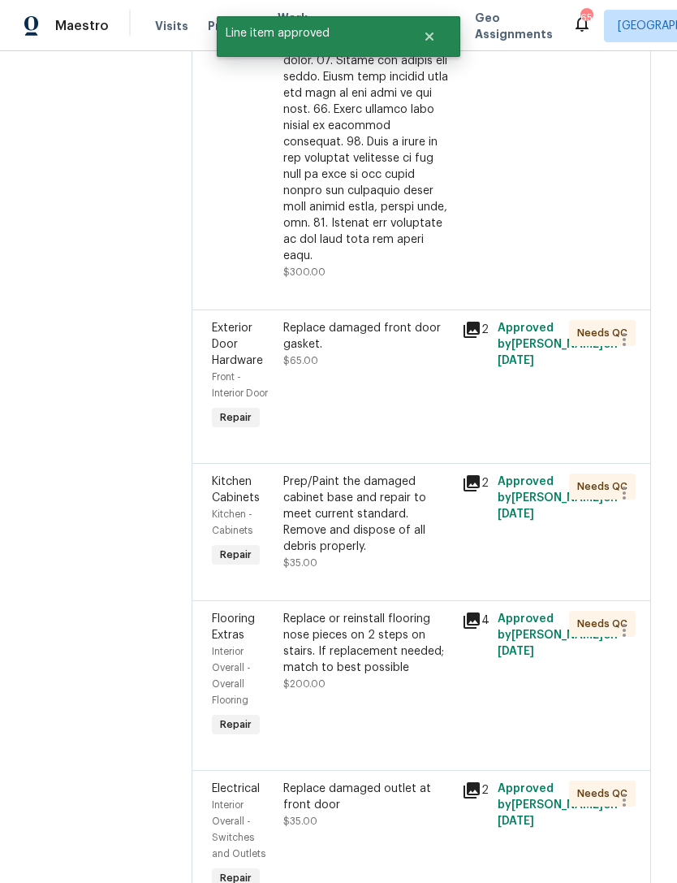
click at [343, 365] on div "Replace damaged front door gasket. $65.00" at bounding box center [367, 376] width 179 height 123
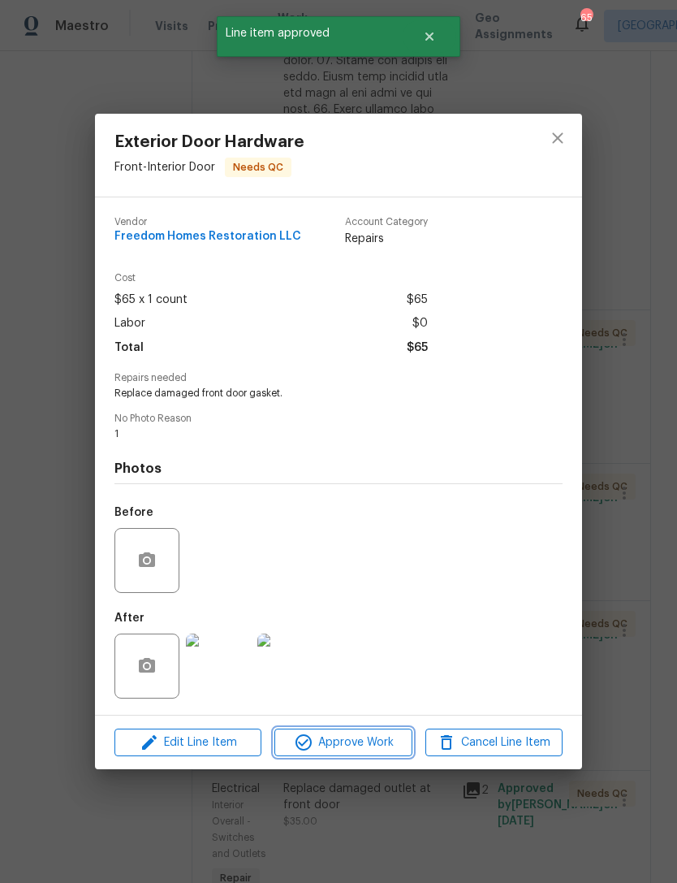
click at [322, 746] on span "Approve Work" at bounding box center [342, 742] width 127 height 20
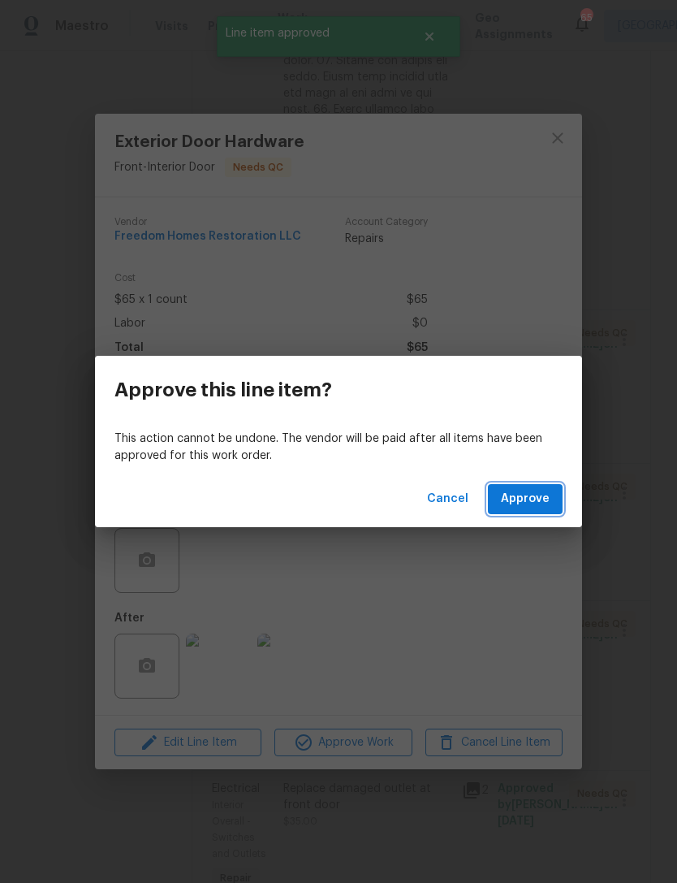
click at [559, 499] on button "Approve" at bounding box center [525, 499] width 75 height 30
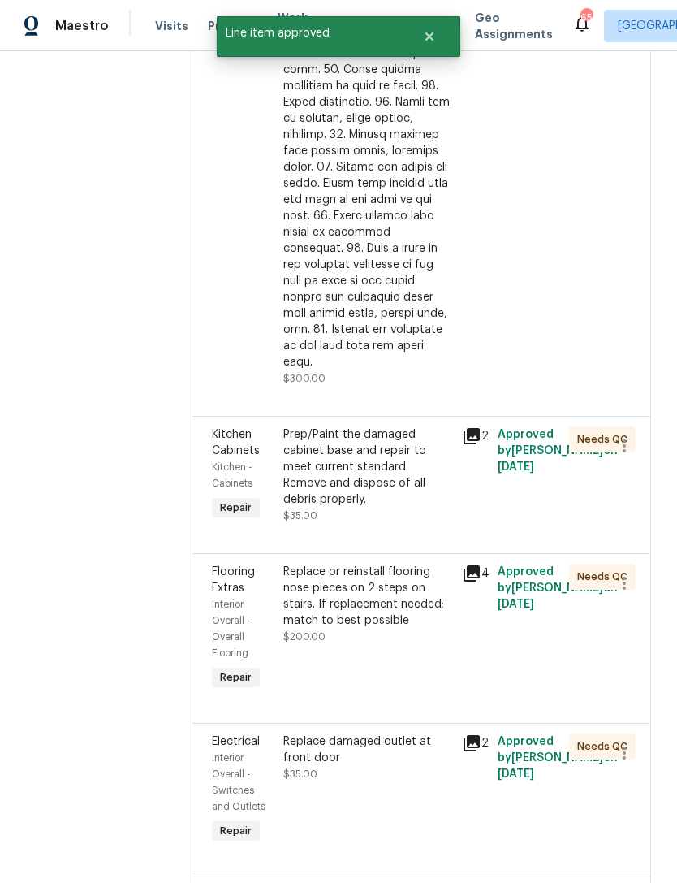
scroll to position [752, 0]
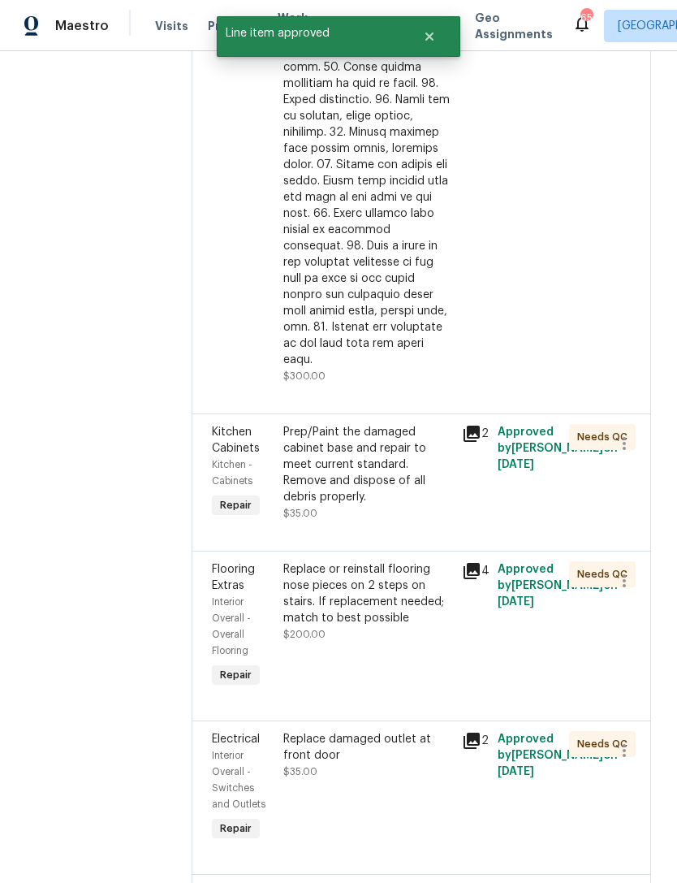
click at [327, 482] on div "Prep/Paint the damaged cabinet base and repair to meet current standard. Remove…" at bounding box center [367, 464] width 169 height 81
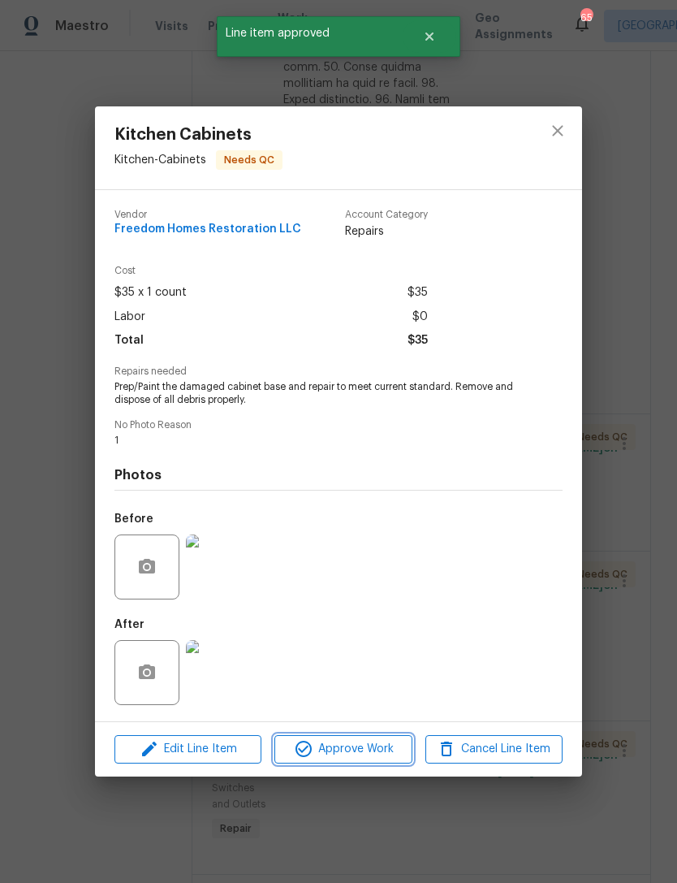
click at [313, 752] on icon "button" at bounding box center [303, 748] width 19 height 19
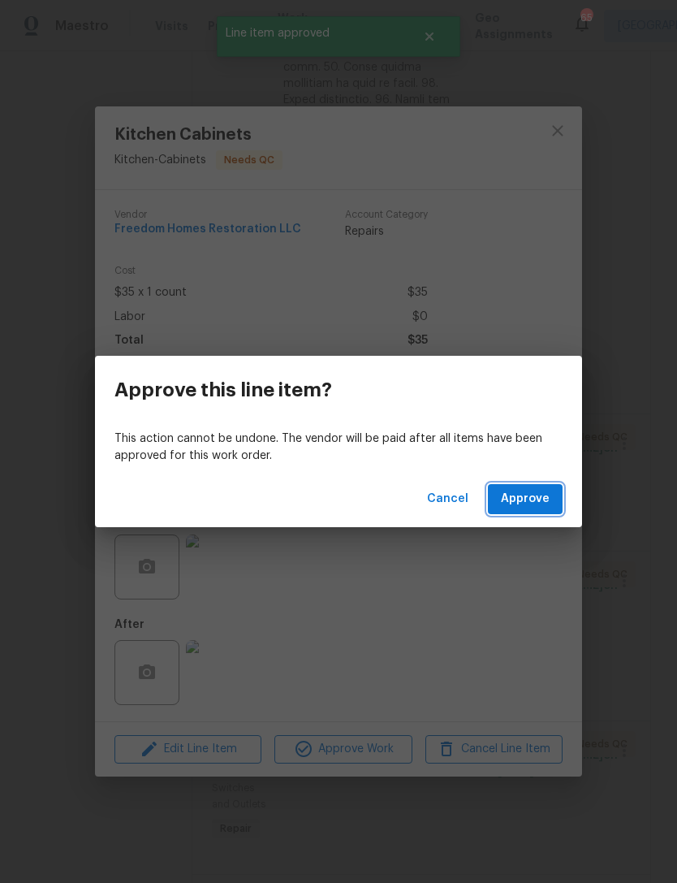
click at [560, 500] on button "Approve" at bounding box center [525, 499] width 75 height 30
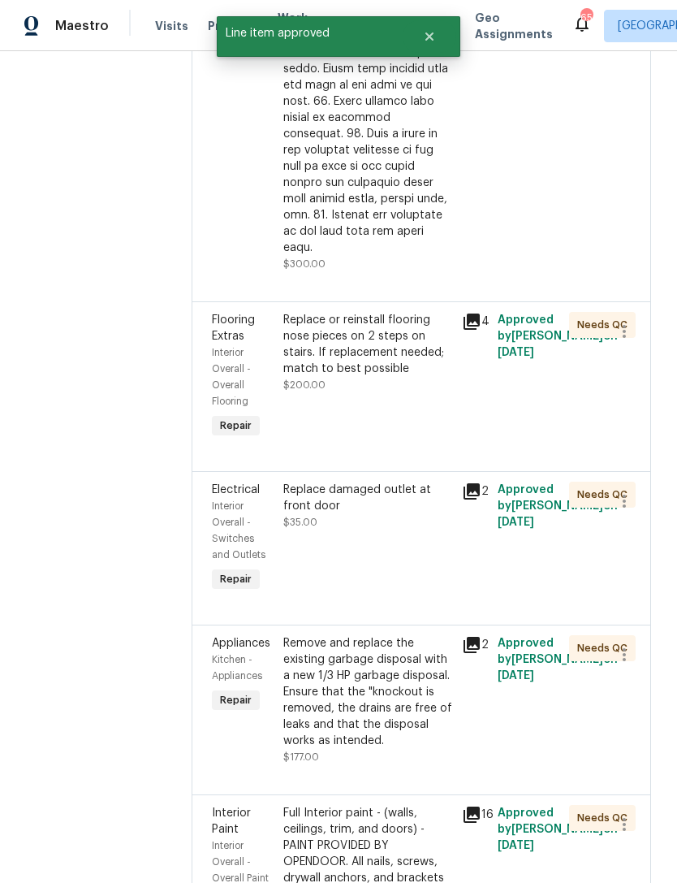
scroll to position [904, 0]
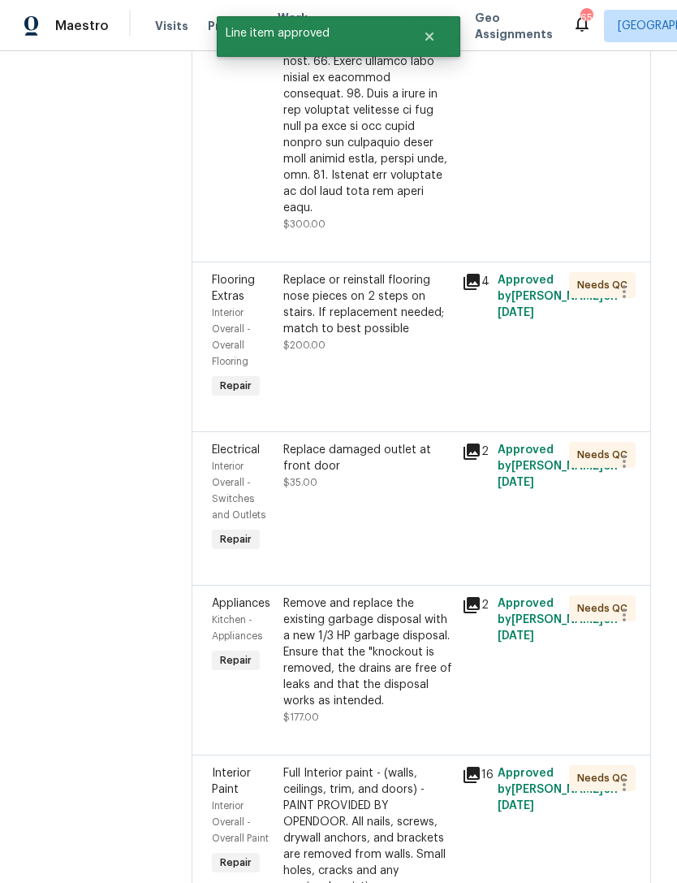
click at [322, 322] on div "Replace or reinstall flooring nose pieces on 2 steps on stairs. If replacement …" at bounding box center [367, 304] width 169 height 65
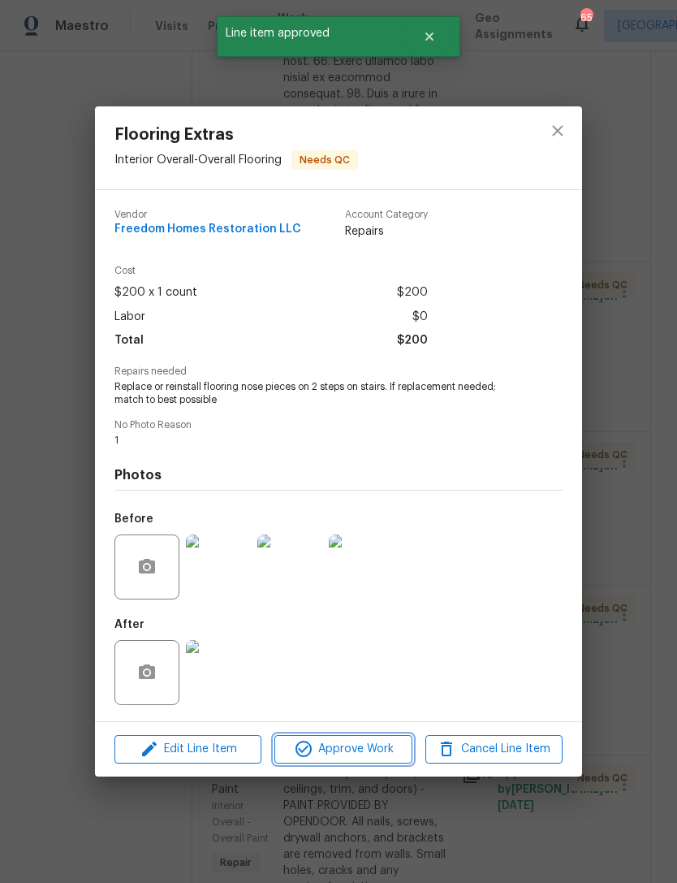
click at [316, 750] on span "Approve Work" at bounding box center [342, 749] width 127 height 20
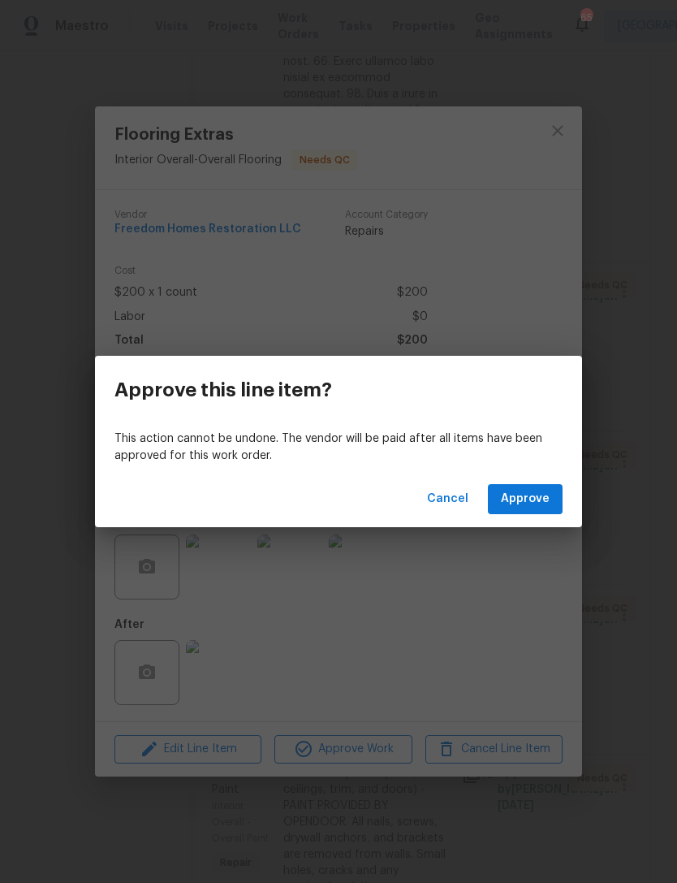
click at [578, 493] on div "Cancel Approve" at bounding box center [338, 499] width 487 height 56
click at [544, 495] on span "Approve" at bounding box center [525, 499] width 49 height 20
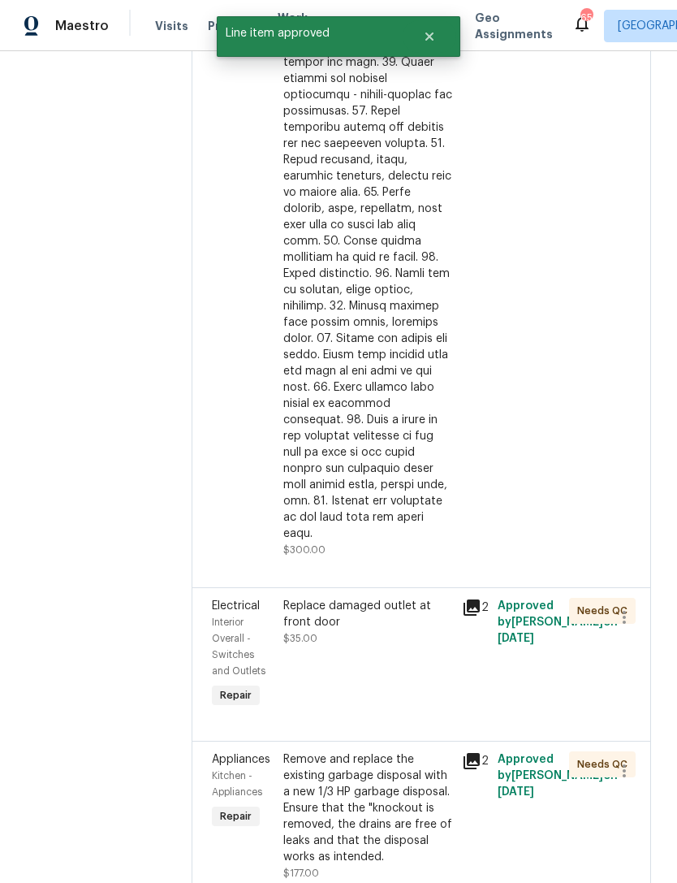
scroll to position [620, 0]
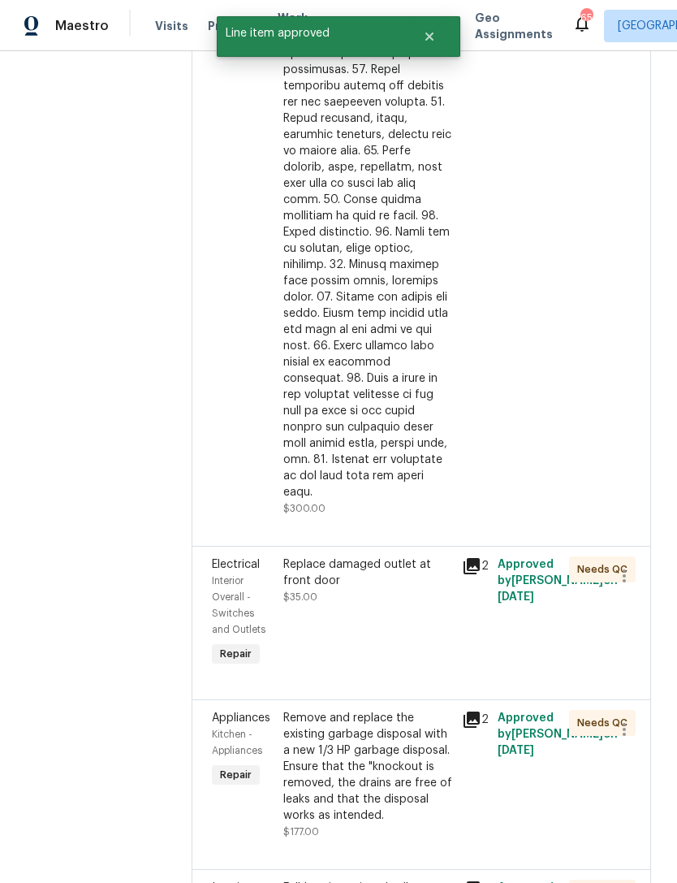
click at [342, 581] on div "Replace damaged outlet at front door" at bounding box center [367, 572] width 169 height 32
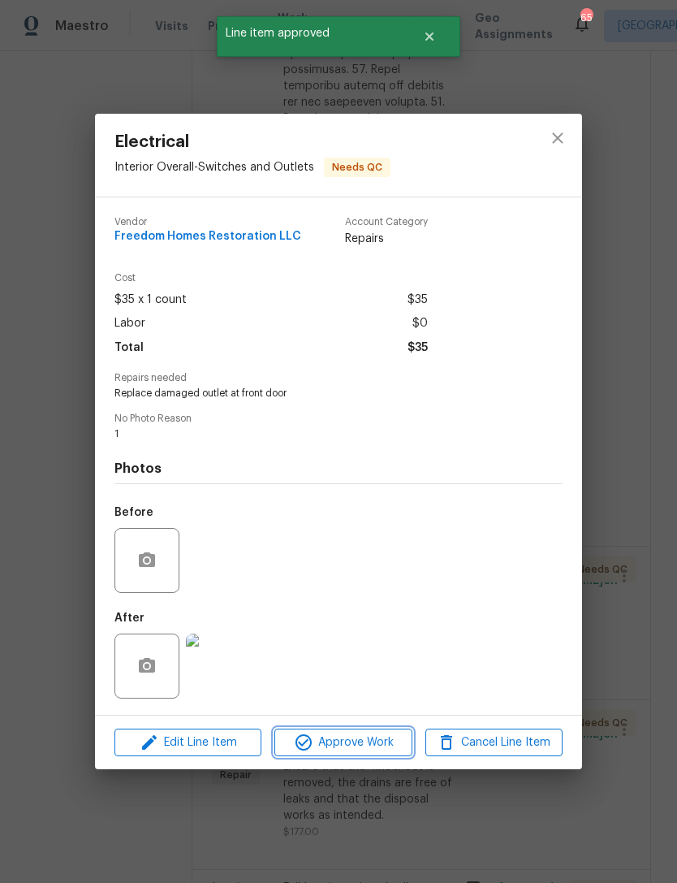
click at [301, 756] on button "Approve Work" at bounding box center [342, 742] width 137 height 28
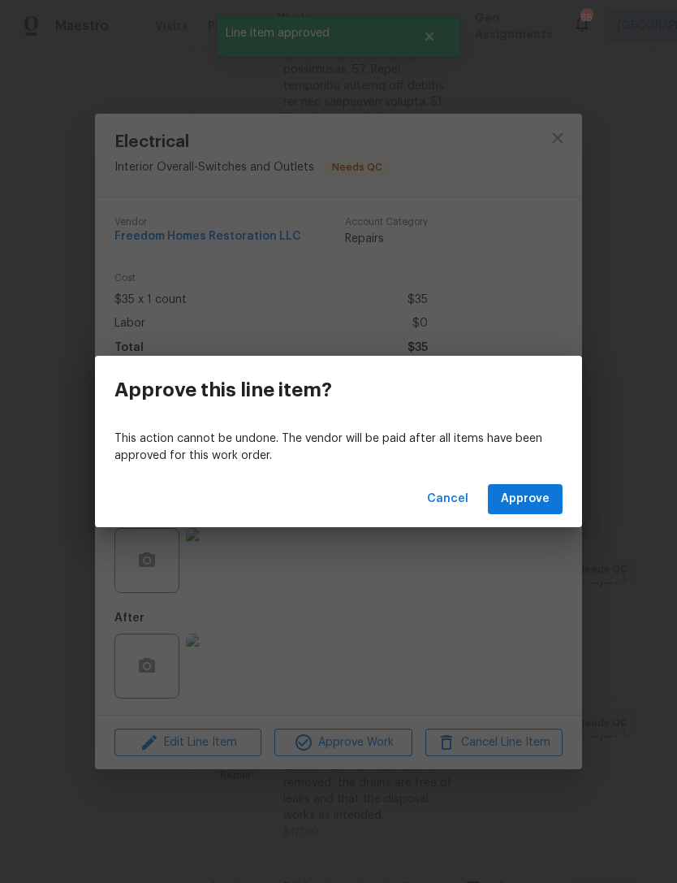
click at [572, 494] on div "Cancel Approve" at bounding box center [338, 499] width 487 height 56
click at [571, 493] on div "Cancel Approve" at bounding box center [338, 499] width 487 height 56
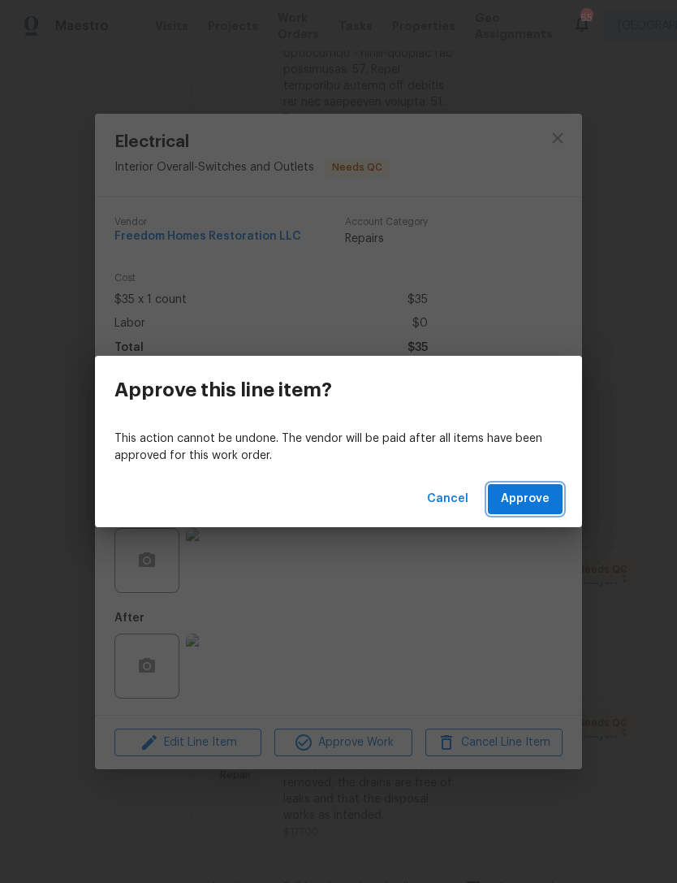
click at [557, 503] on button "Approve" at bounding box center [525, 499] width 75 height 30
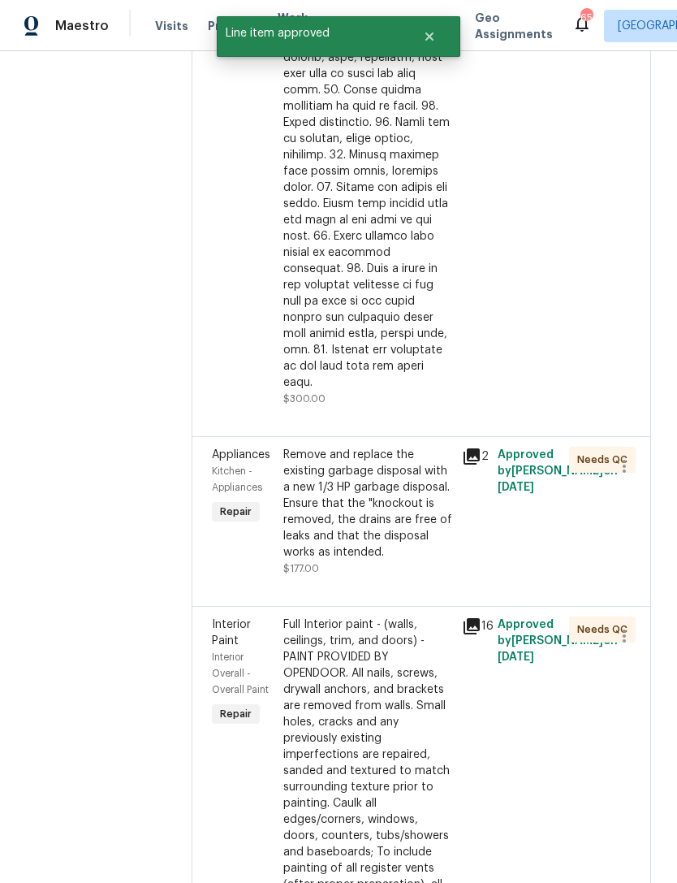
scroll to position [765, 0]
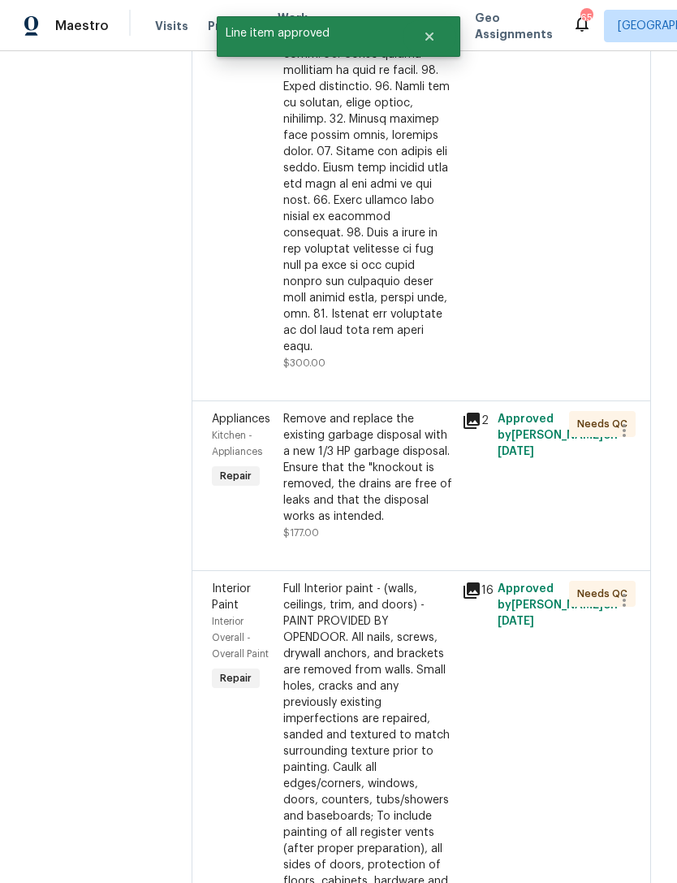
click at [319, 494] on div "Remove and replace the existing garbage disposal with a new 1/3 HP garbage disp…" at bounding box center [367, 468] width 169 height 114
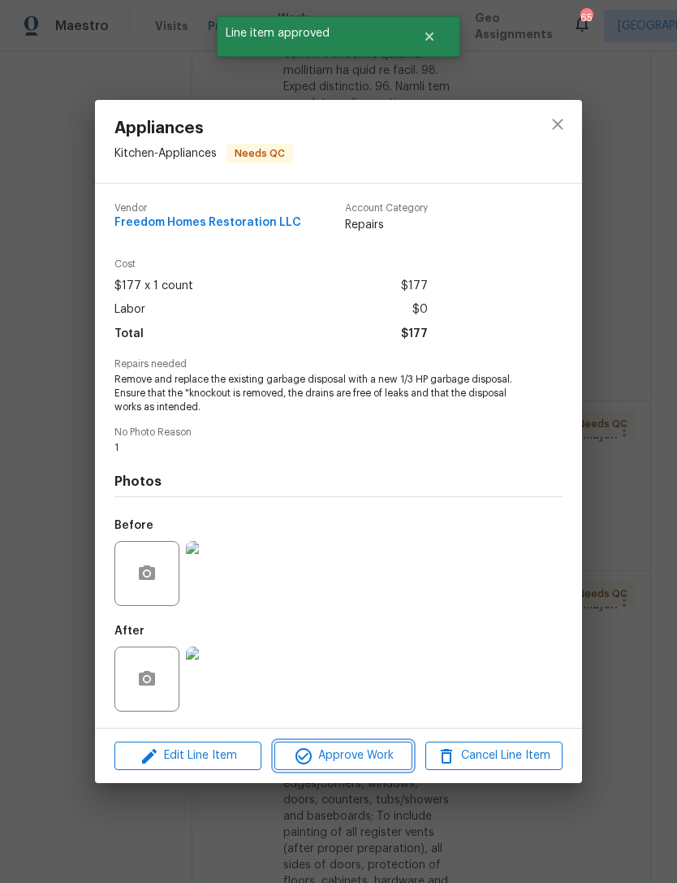
click at [317, 761] on span "Approve Work" at bounding box center [342, 755] width 127 height 20
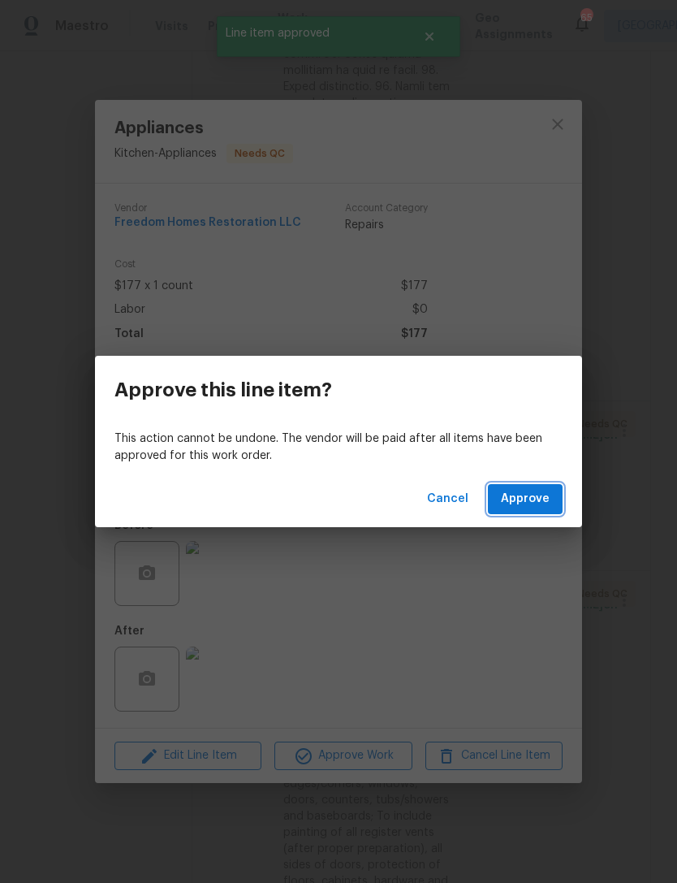
click at [552, 501] on button "Approve" at bounding box center [525, 499] width 75 height 30
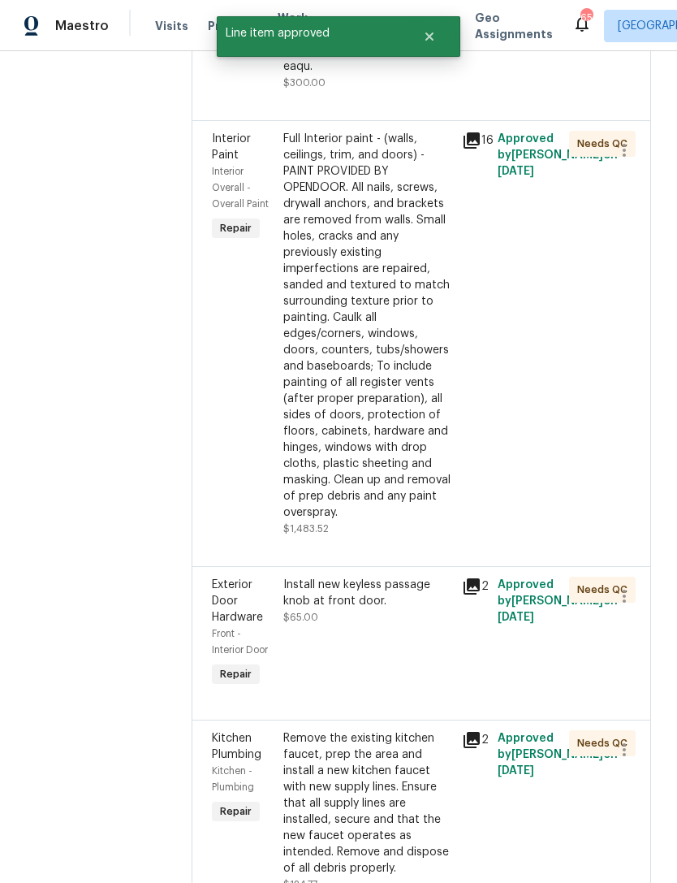
scroll to position [1041, 0]
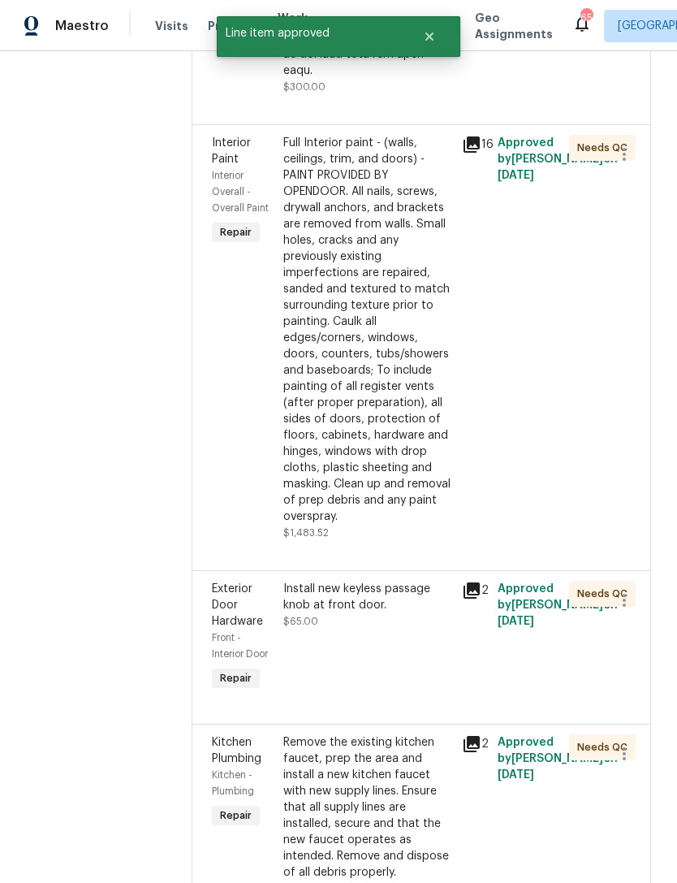
click at [335, 439] on div "Full Interior paint - (walls, ceilings, trim, and doors) - PAINT PROVIDED BY OP…" at bounding box center [367, 330] width 169 height 390
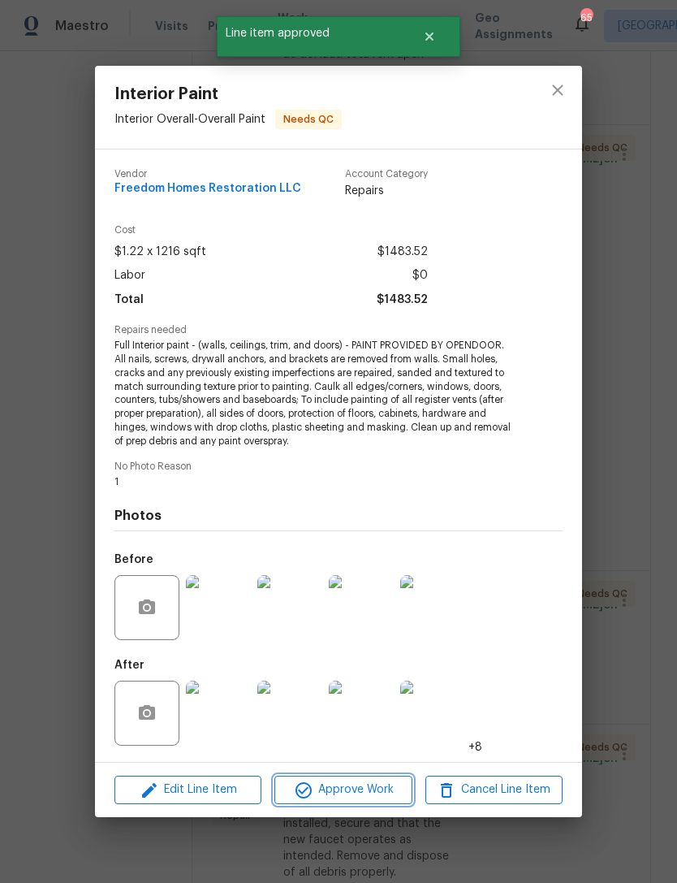
click at [316, 793] on span "Approve Work" at bounding box center [342, 789] width 127 height 20
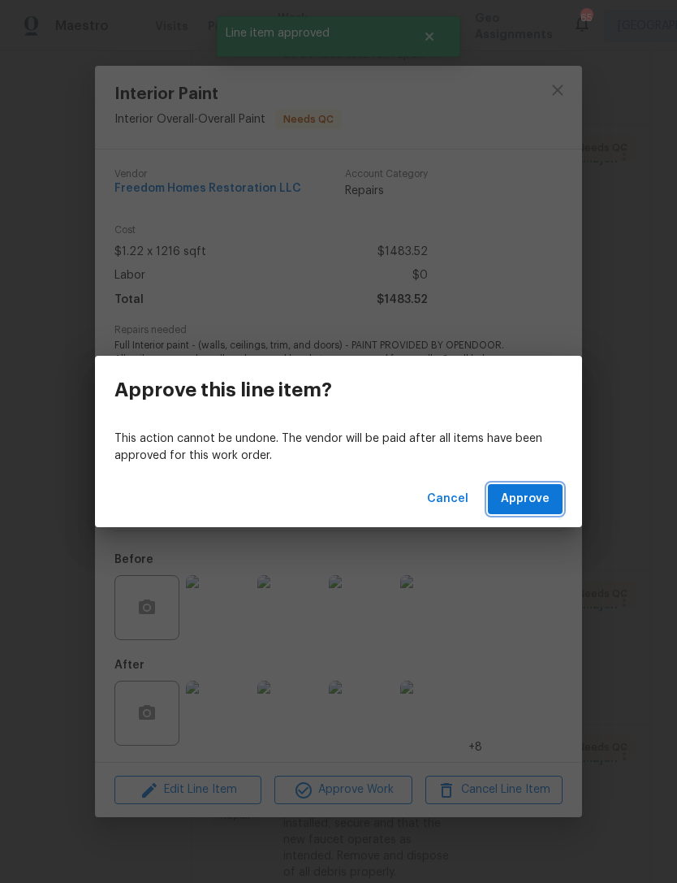
click at [559, 493] on button "Approve" at bounding box center [525, 499] width 75 height 30
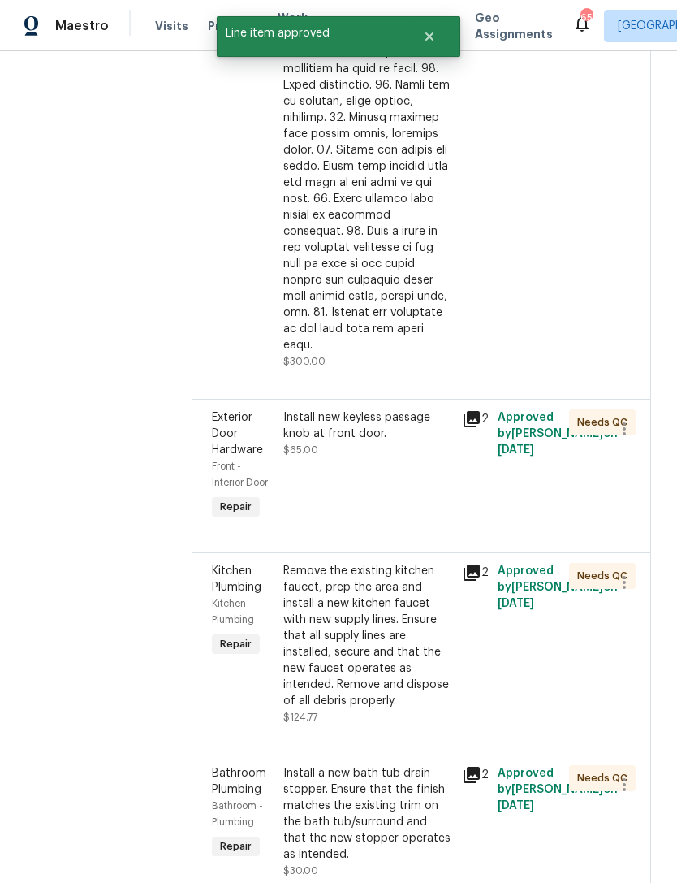
scroll to position [773, 0]
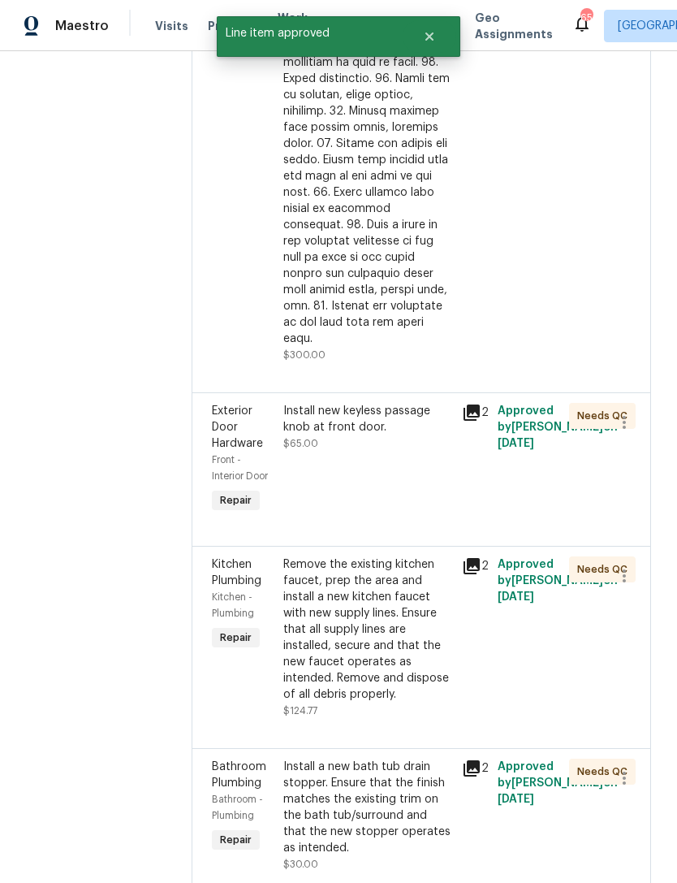
click at [341, 464] on div "Install new keyless passage knob at front door. $65.00" at bounding box center [367, 459] width 179 height 123
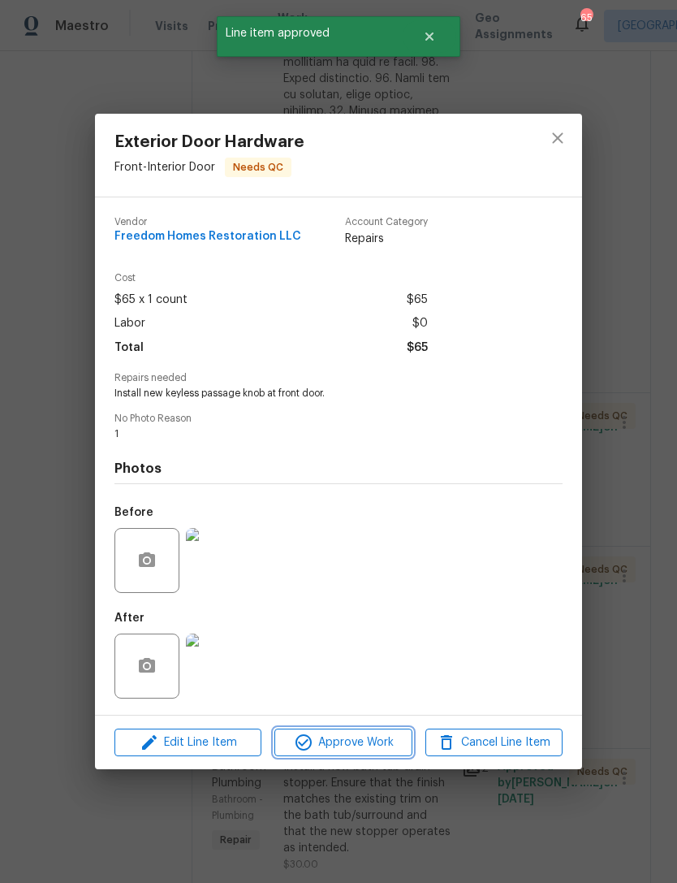
click at [322, 735] on span "Approve Work" at bounding box center [342, 742] width 127 height 20
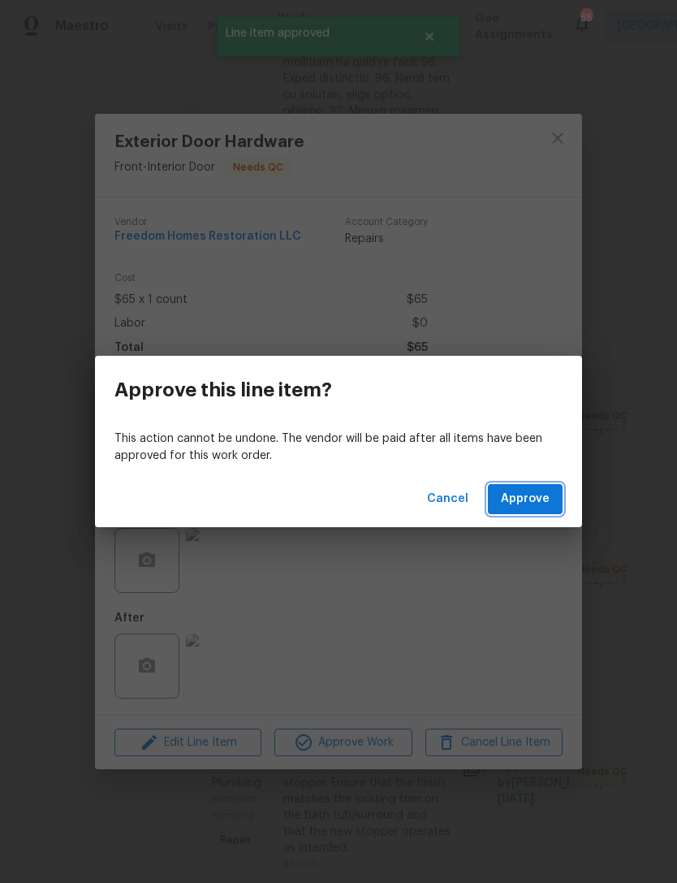
click at [555, 497] on button "Approve" at bounding box center [525, 499] width 75 height 30
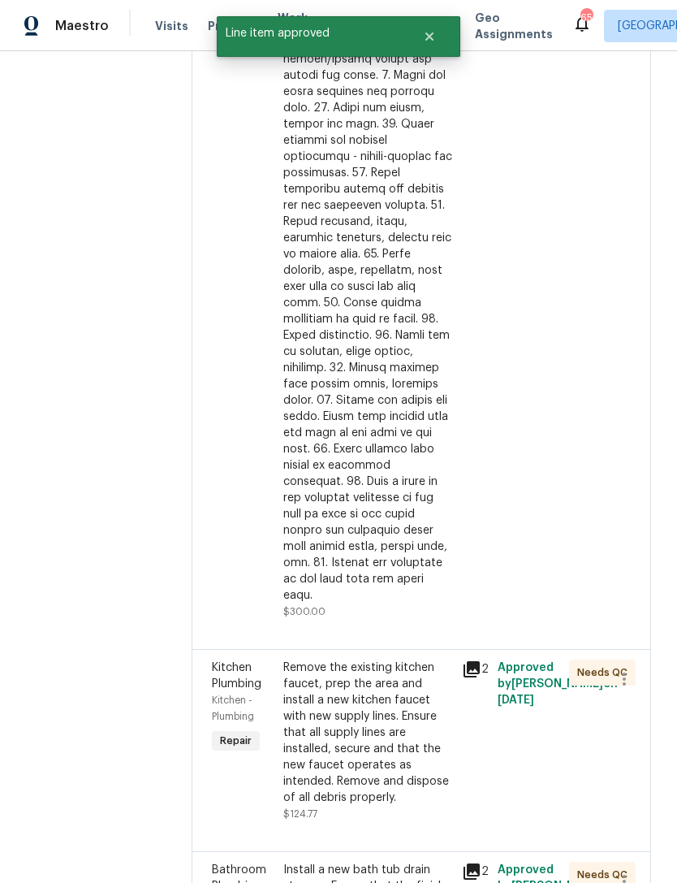
scroll to position [744, 0]
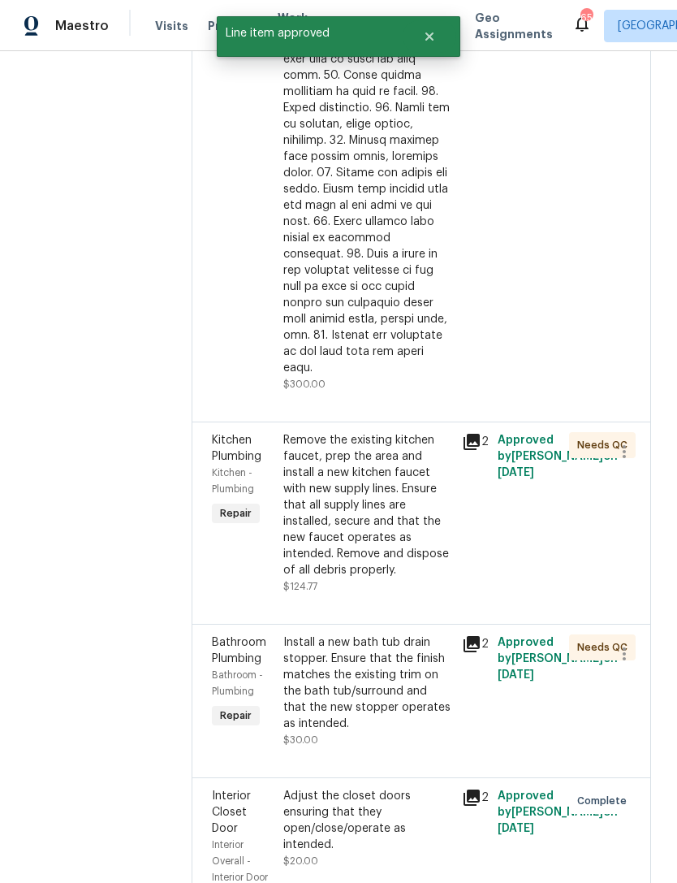
click at [304, 535] on div "Remove the existing kitchen faucet, prep the area and install a new kitchen fau…" at bounding box center [367, 505] width 169 height 146
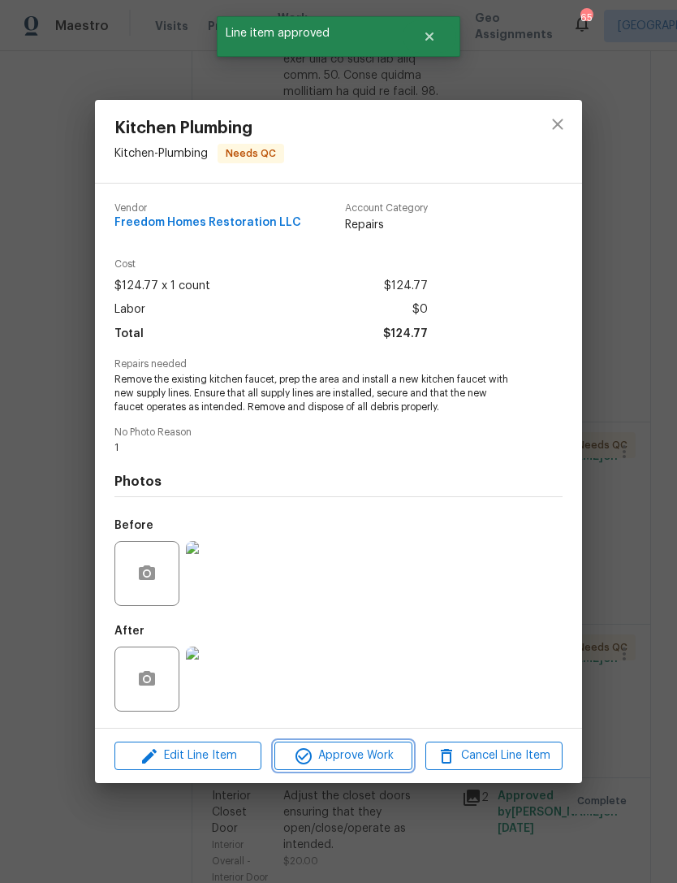
click at [300, 757] on icon "button" at bounding box center [303, 755] width 19 height 19
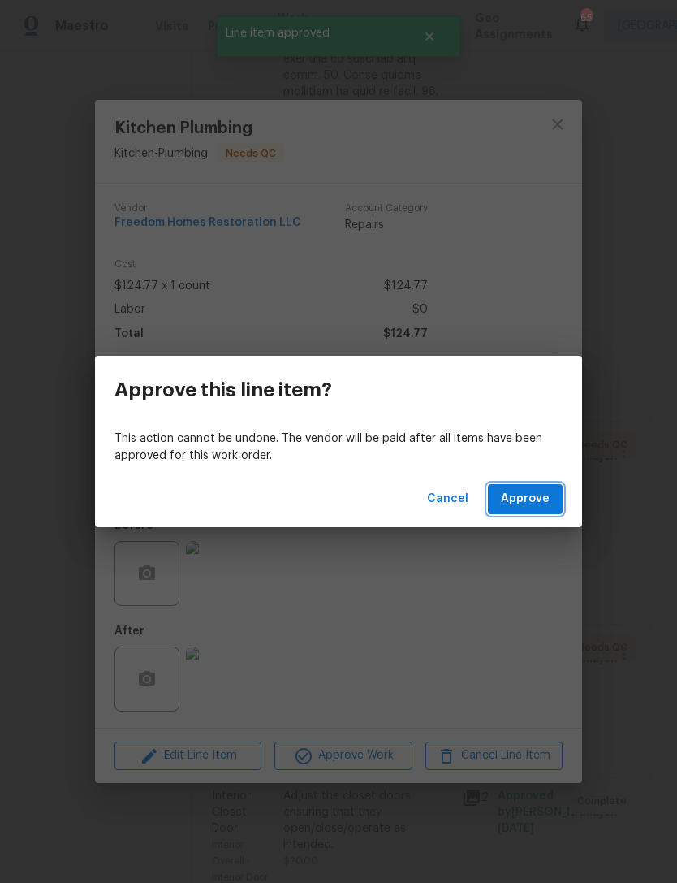
click at [562, 504] on button "Approve" at bounding box center [525, 499] width 75 height 30
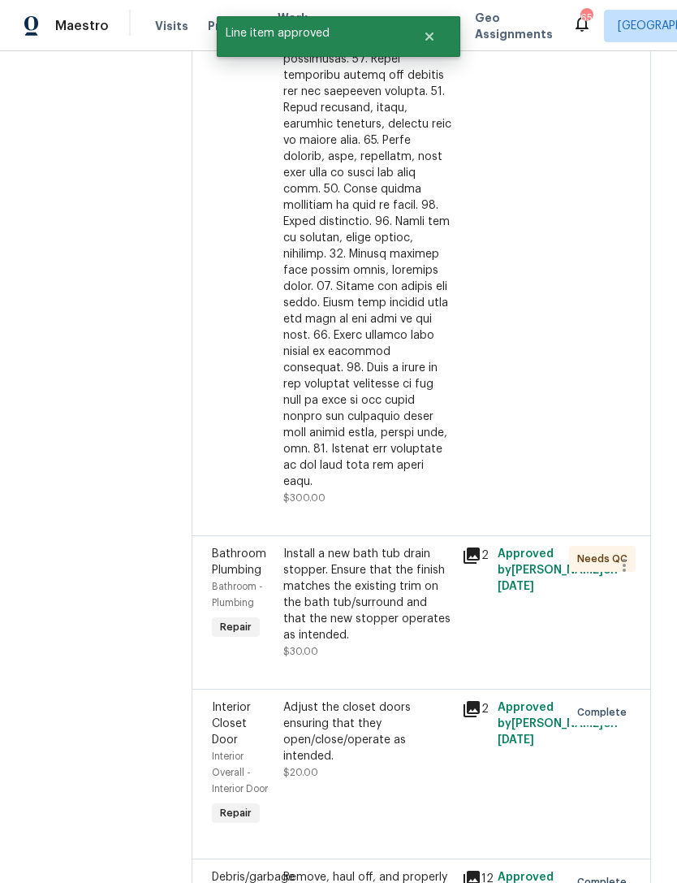
scroll to position [691, 0]
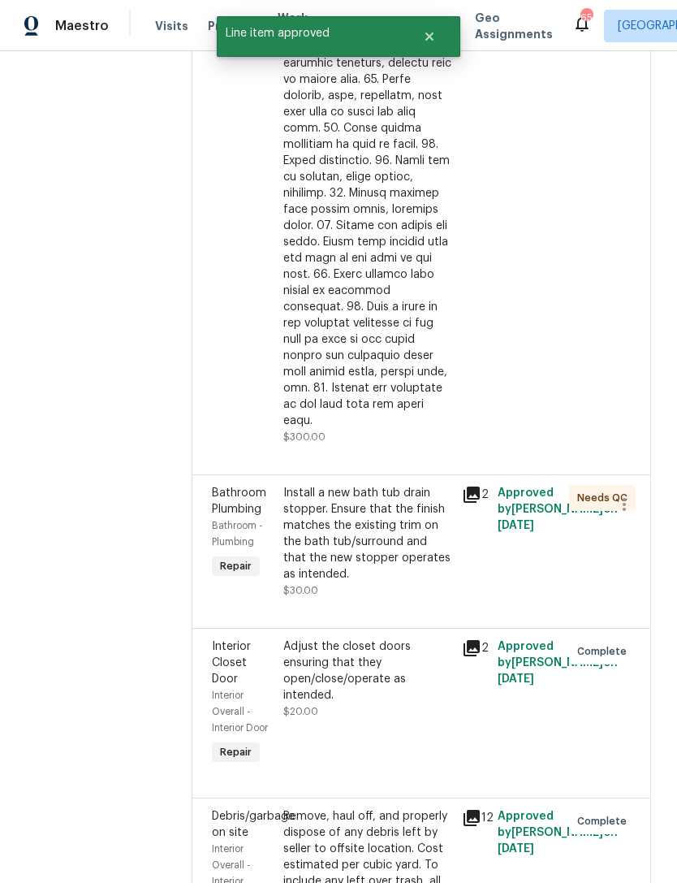
click at [287, 553] on div "Install a new bath tub drain stopper. Ensure that the finish matches the existi…" at bounding box center [367, 533] width 169 height 97
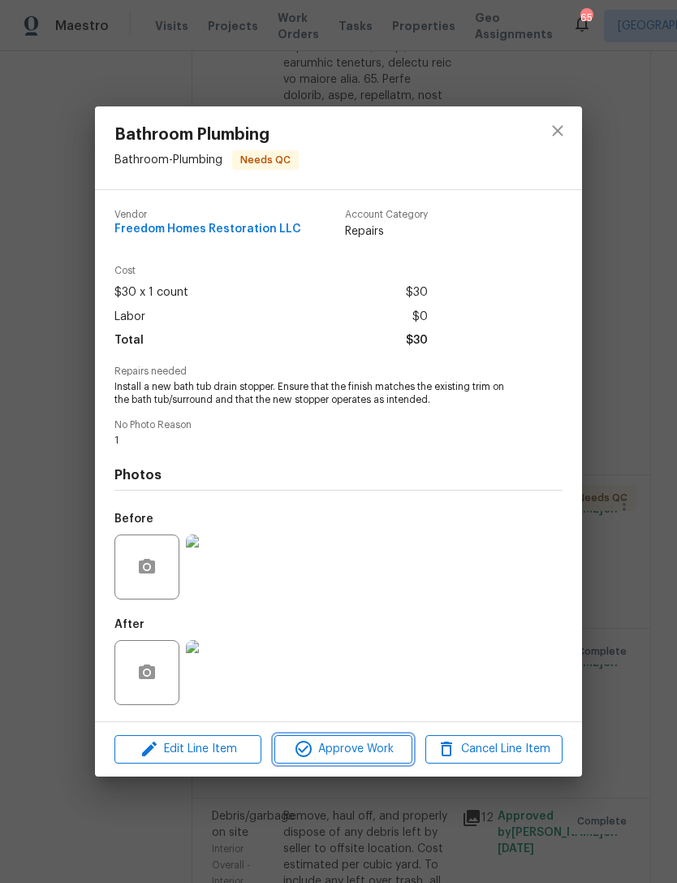
click at [290, 744] on span "Approve Work" at bounding box center [342, 749] width 127 height 20
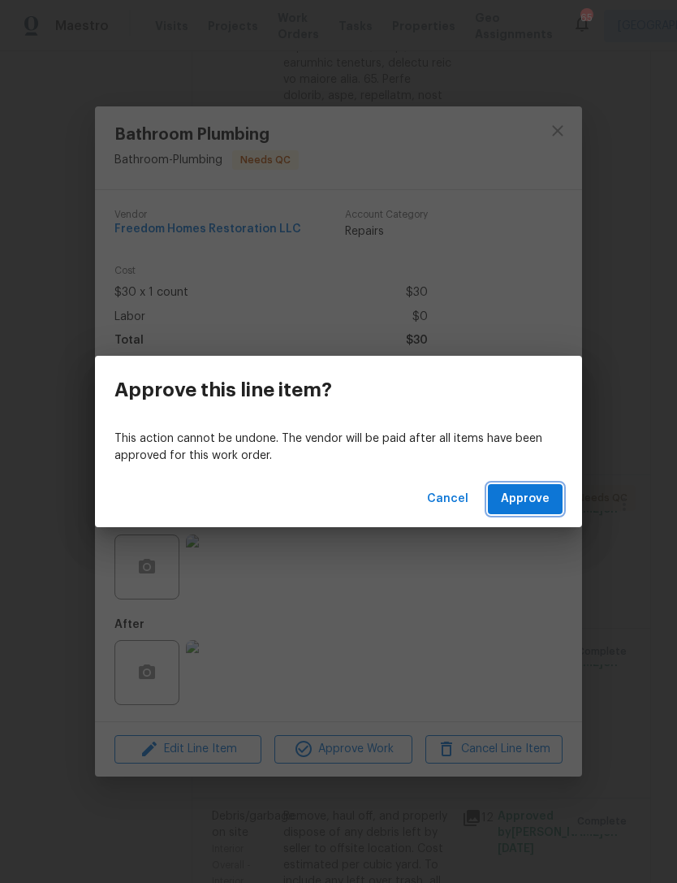
click at [551, 504] on button "Approve" at bounding box center [525, 499] width 75 height 30
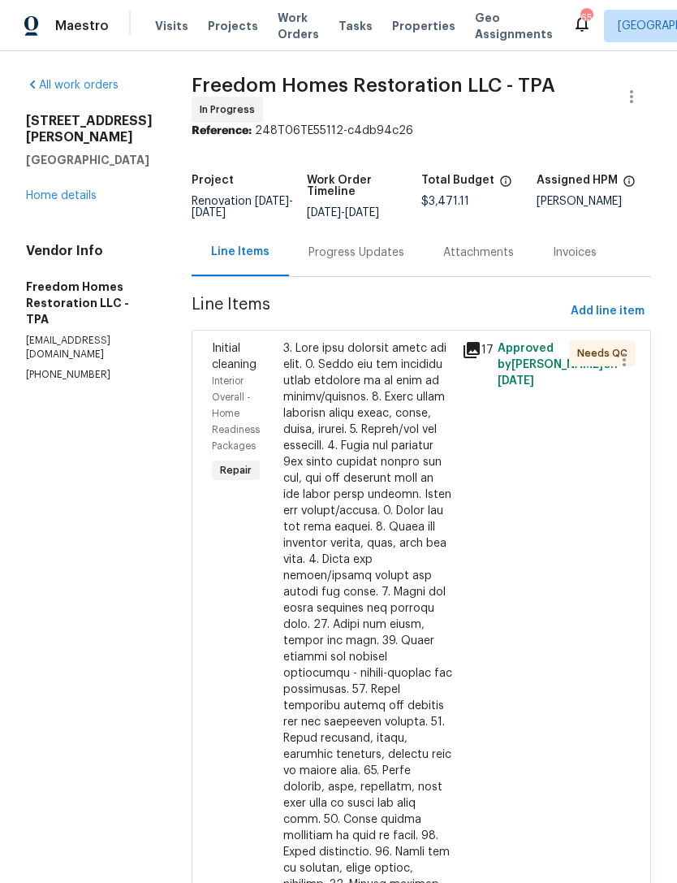
scroll to position [0, 0]
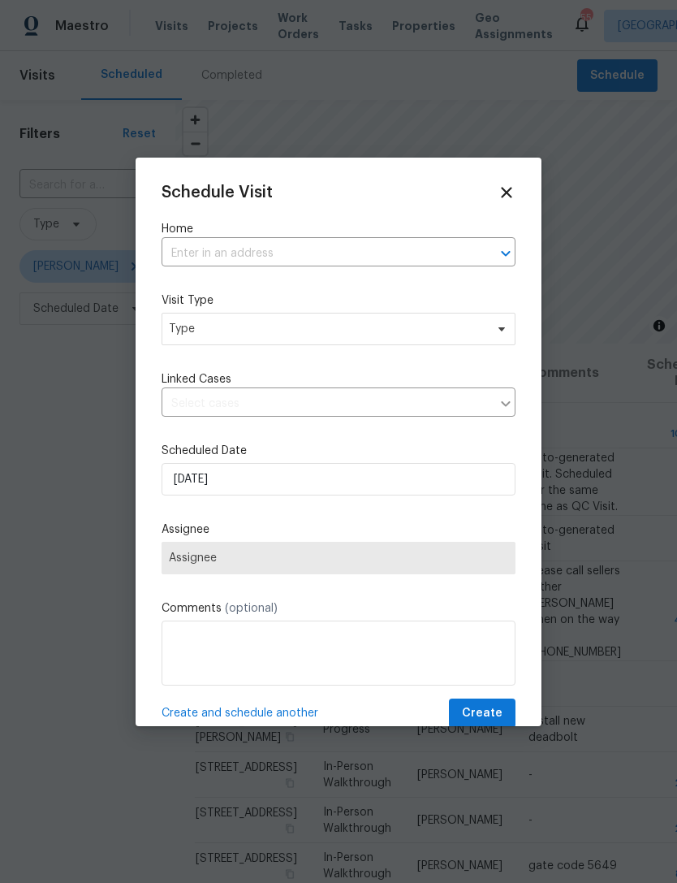
click at [390, 257] on input "text" at bounding box center [316, 253] width 309 height 25
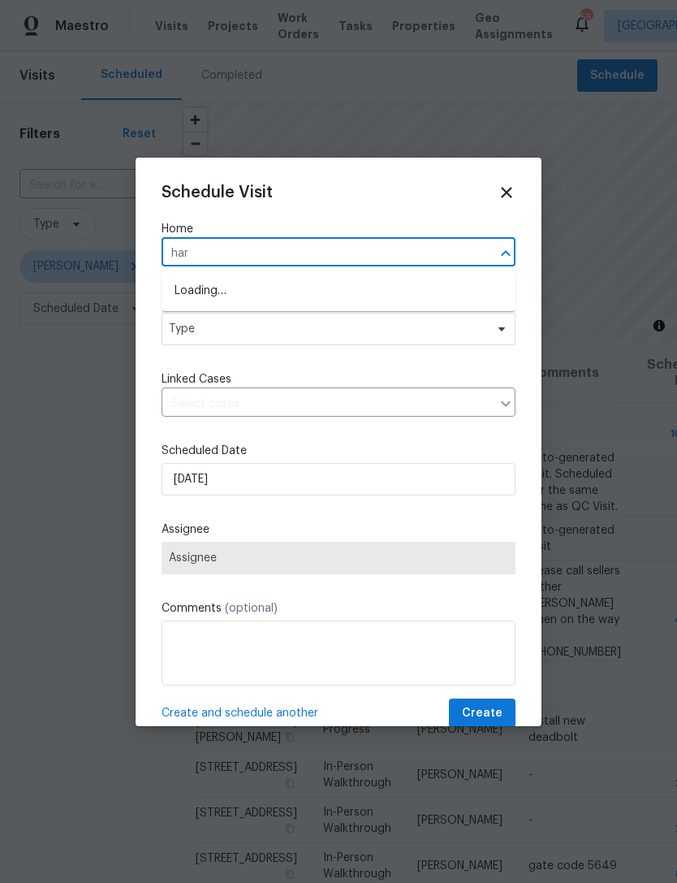
type input "har p"
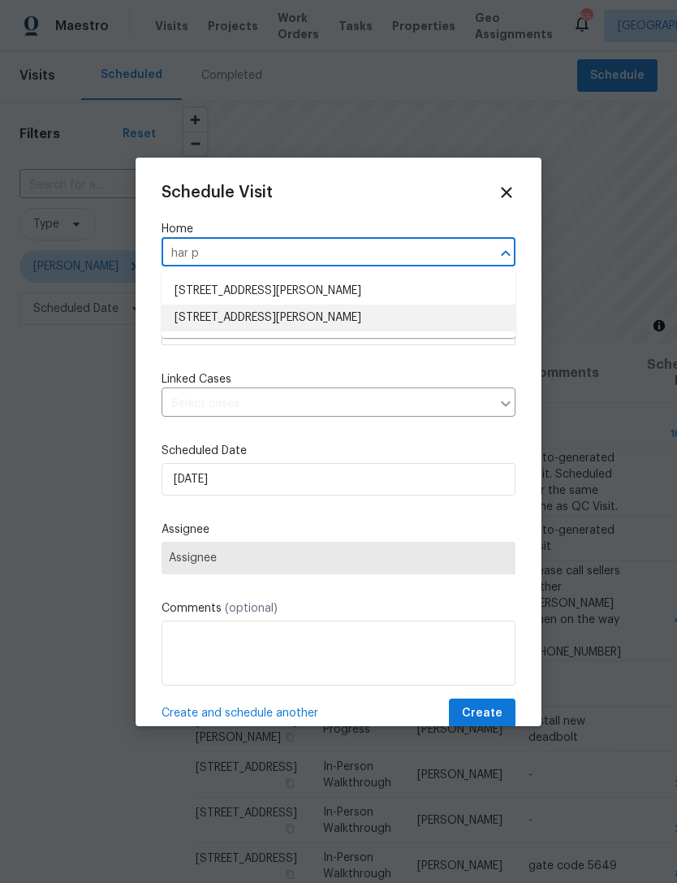
click at [415, 317] on li "4471 Har Paul Cir, Tampa, FL 33614" at bounding box center [339, 317] width 354 height 27
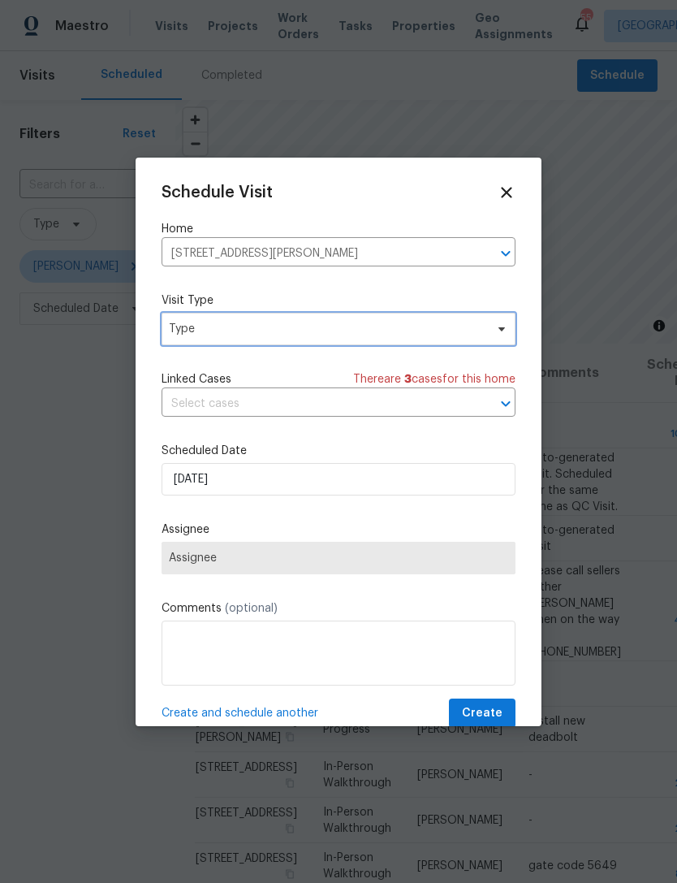
click at [418, 330] on span "Type" at bounding box center [327, 329] width 316 height 16
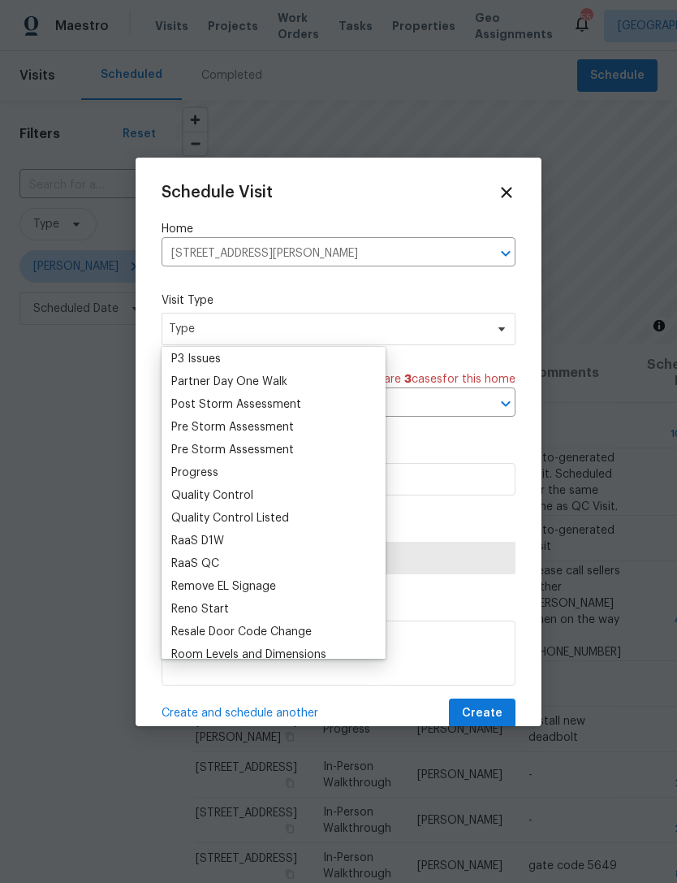
scroll to position [982, 0]
click at [297, 473] on div "Progress" at bounding box center [273, 471] width 214 height 23
click at [215, 470] on div "Progress" at bounding box center [194, 471] width 47 height 16
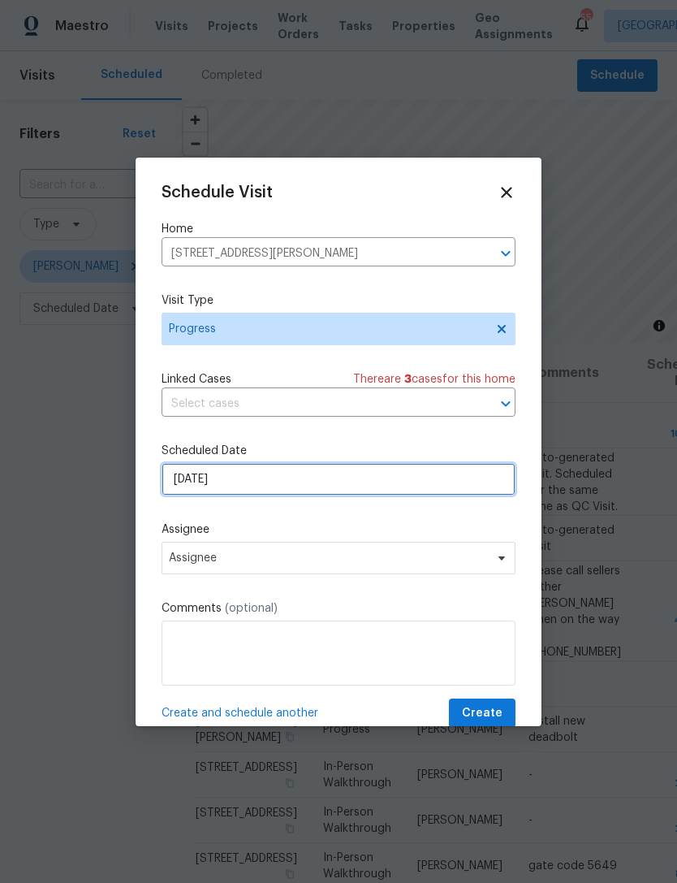
click at [369, 486] on input "9/29/2025" at bounding box center [339, 479] width 354 height 32
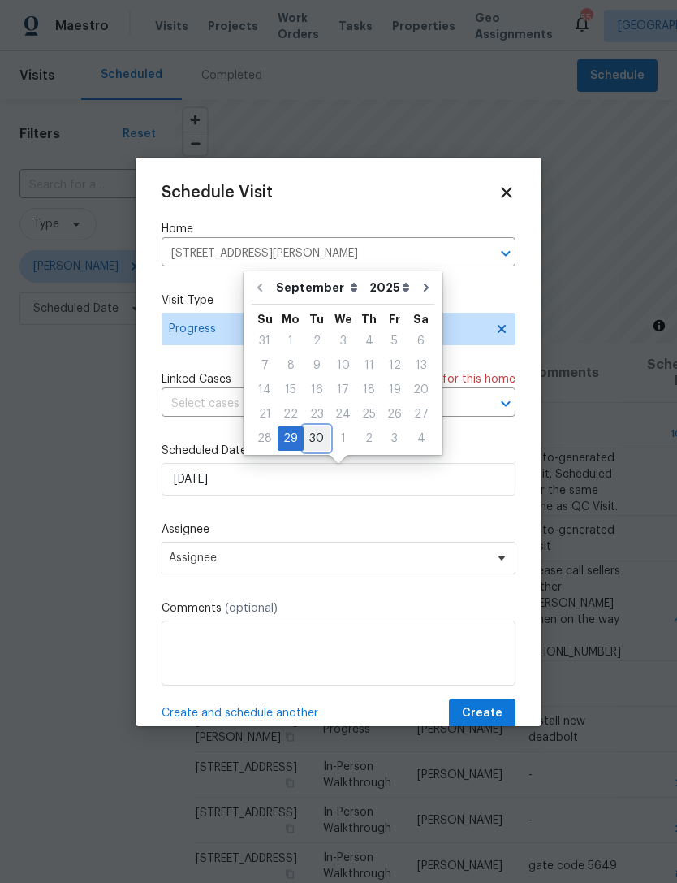
click at [321, 433] on div "30" at bounding box center [317, 438] width 26 height 23
type input "9/30/2025"
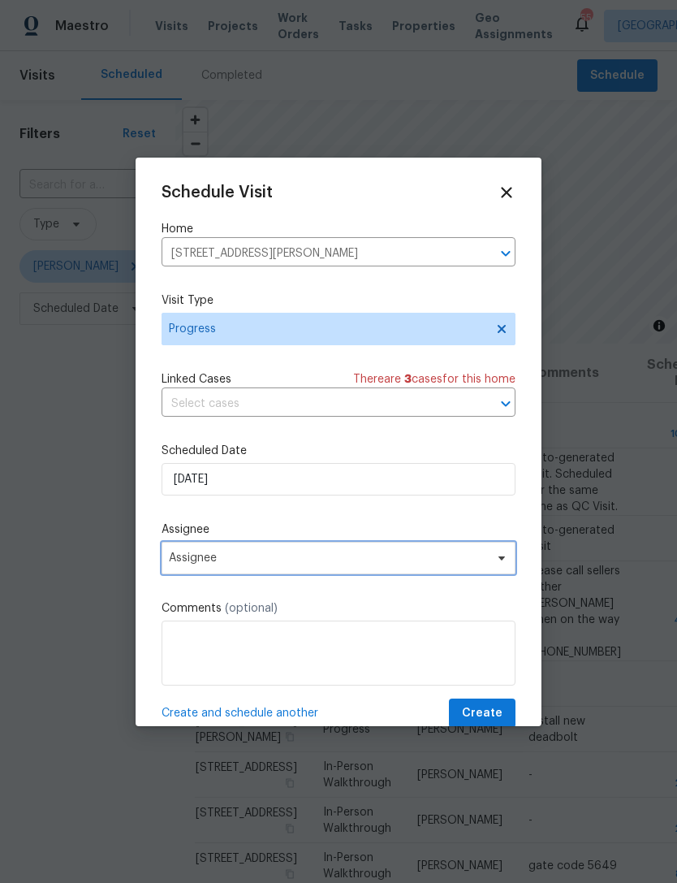
click at [326, 560] on span "Assignee" at bounding box center [328, 557] width 318 height 13
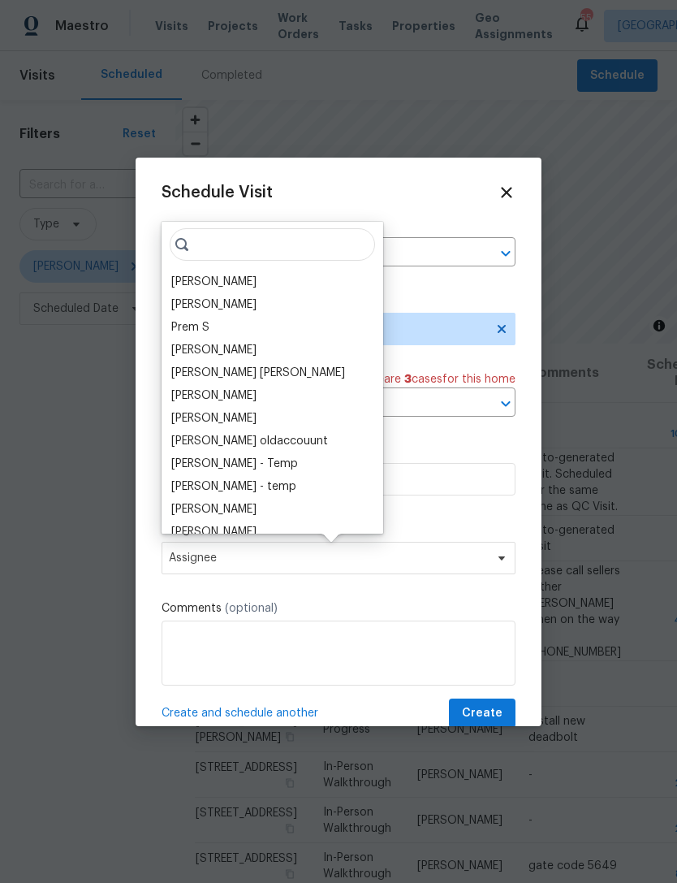
click at [233, 287] on div "[PERSON_NAME]" at bounding box center [213, 282] width 85 height 16
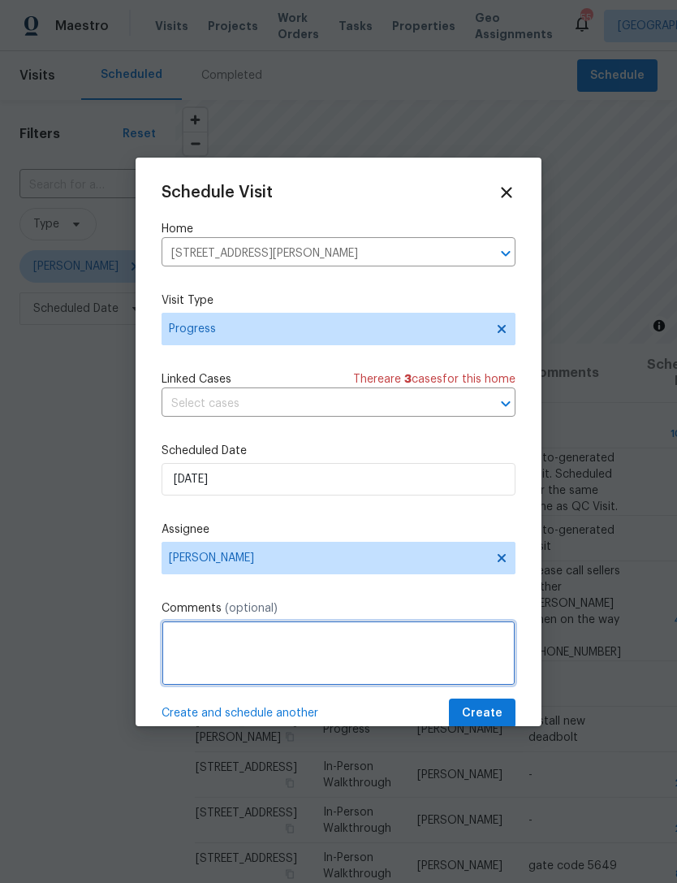
click at [420, 662] on textarea at bounding box center [339, 652] width 354 height 65
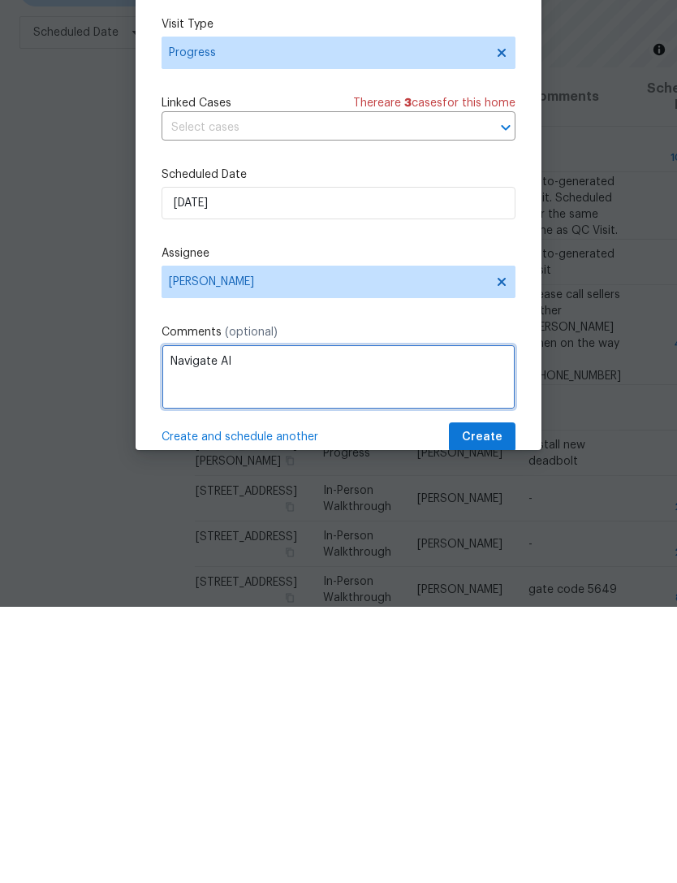
type textarea "Navigate AI"
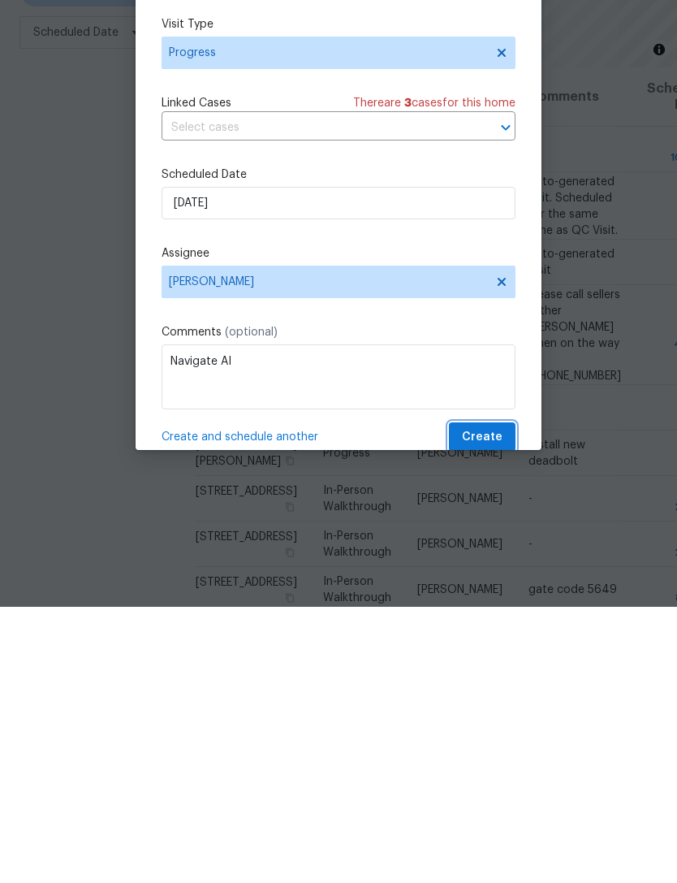
click at [503, 698] on button "Create" at bounding box center [482, 713] width 67 height 30
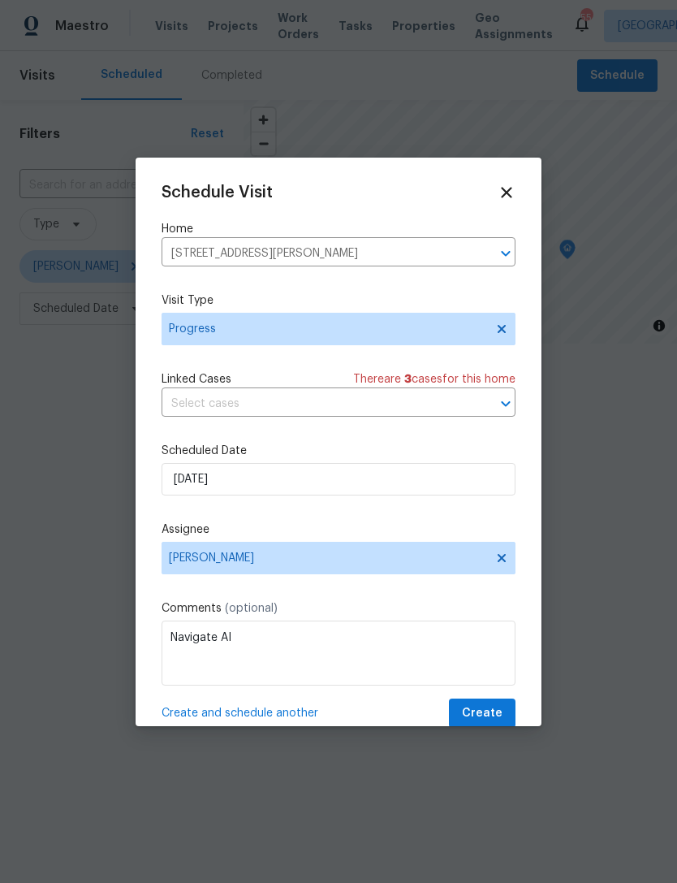
scroll to position [0, 0]
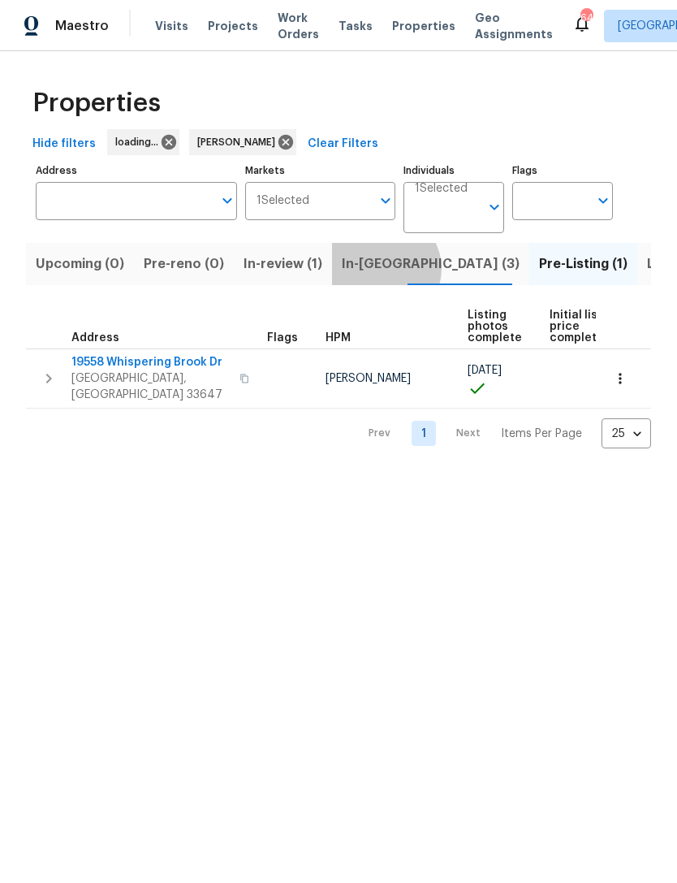
click at [374, 269] on span "In-reno (3)" at bounding box center [431, 264] width 178 height 23
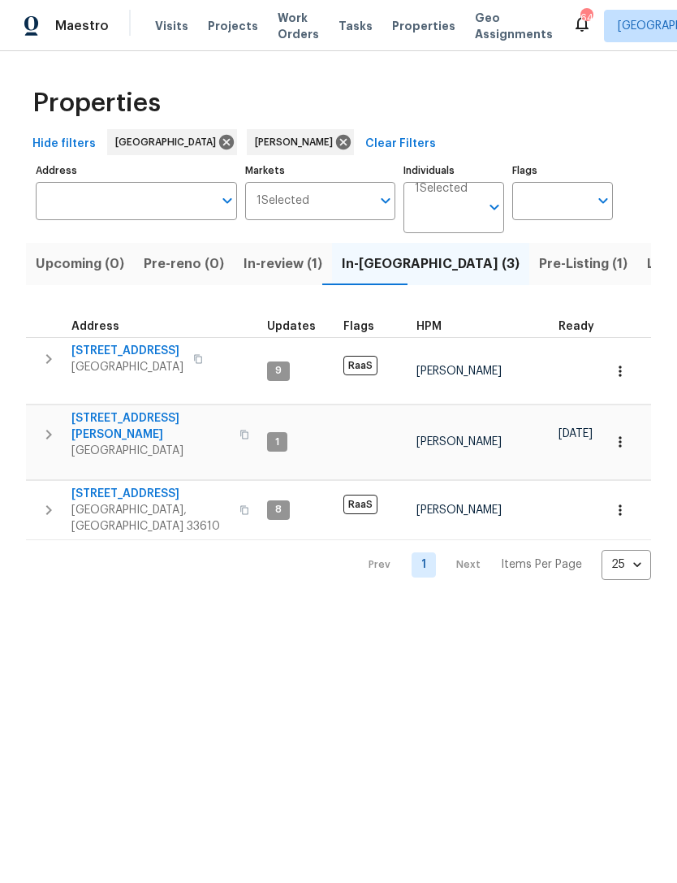
click at [144, 410] on span "[STREET_ADDRESS][PERSON_NAME]" at bounding box center [150, 426] width 158 height 32
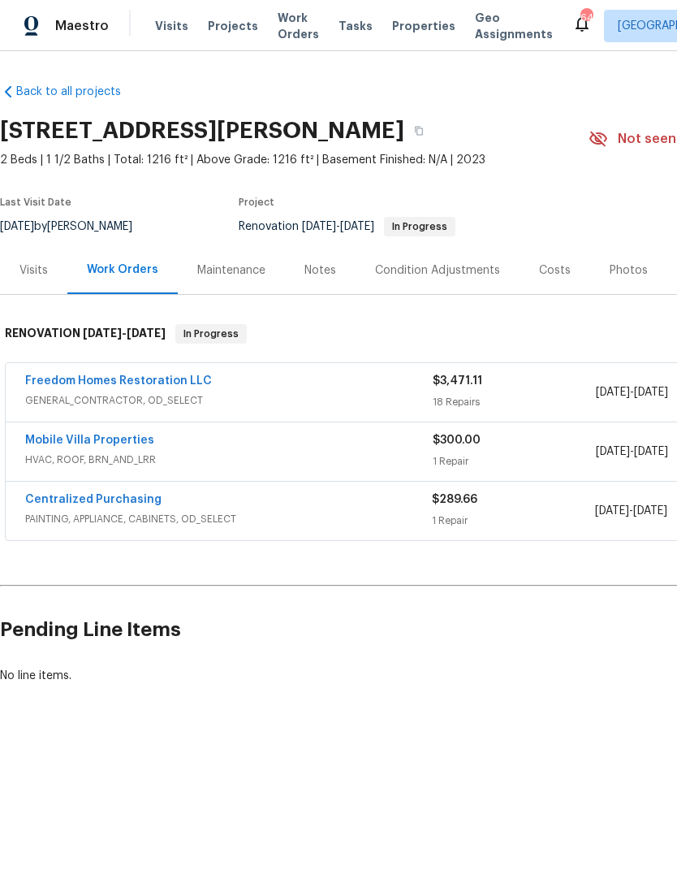
click at [188, 382] on link "Freedom Homes Restoration LLC" at bounding box center [118, 380] width 187 height 11
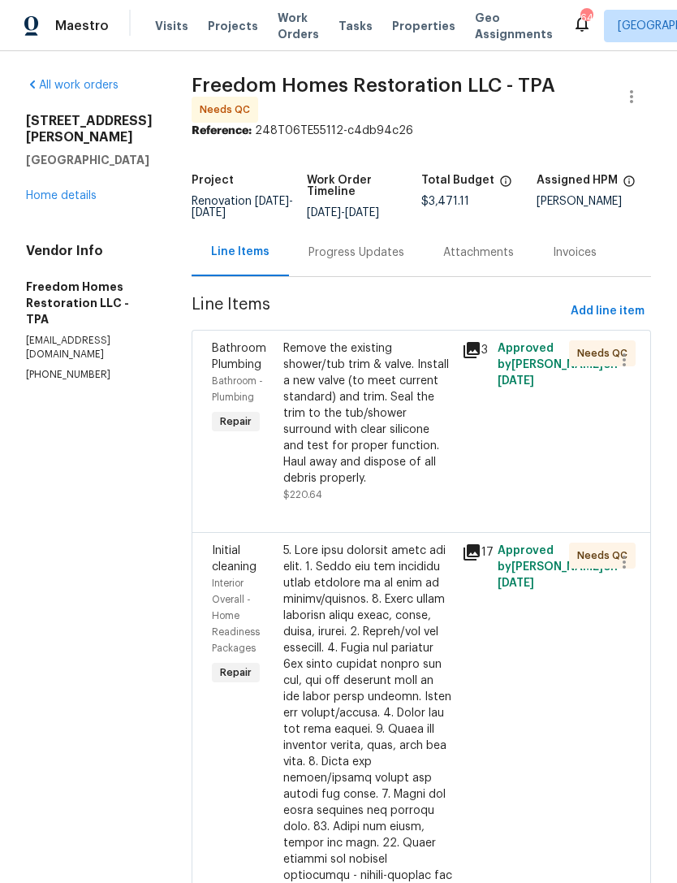
click at [361, 443] on div "Remove the existing shower/tub trim & valve. Install a new valve (to meet curre…" at bounding box center [367, 413] width 169 height 146
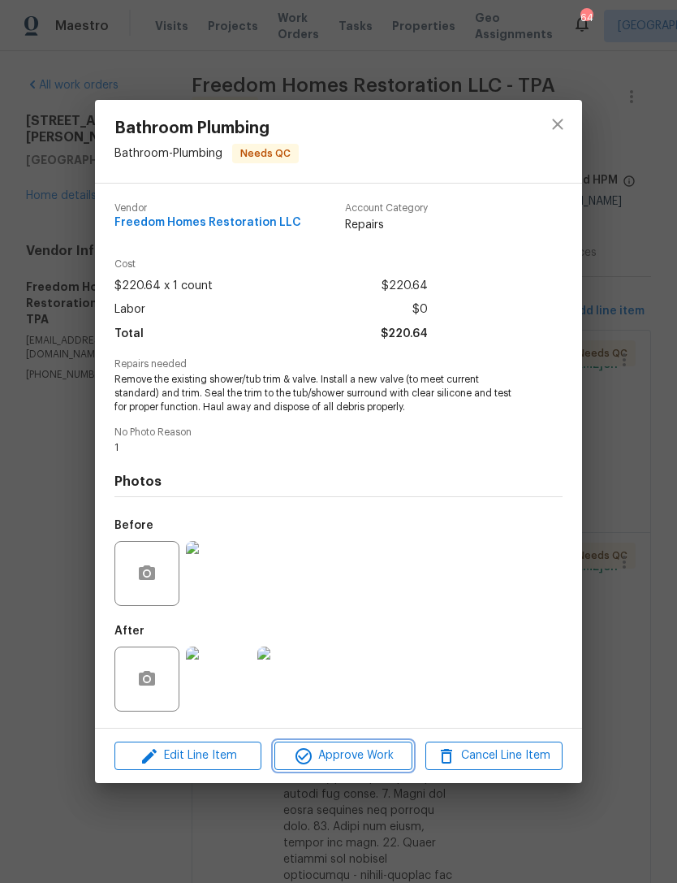
click at [369, 766] on span "Approve Work" at bounding box center [342, 755] width 127 height 20
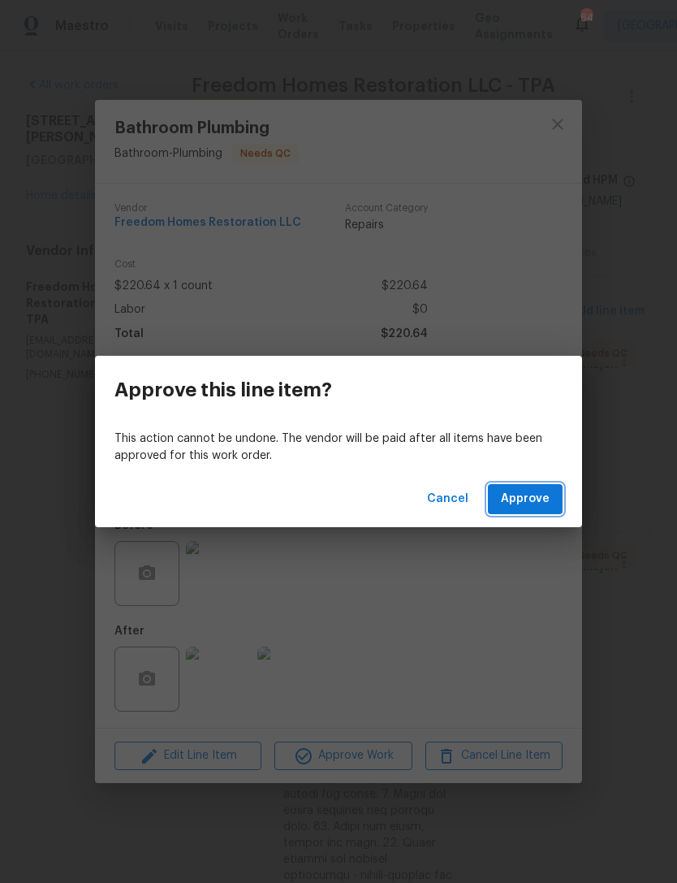
click at [544, 496] on span "Approve" at bounding box center [525, 499] width 49 height 20
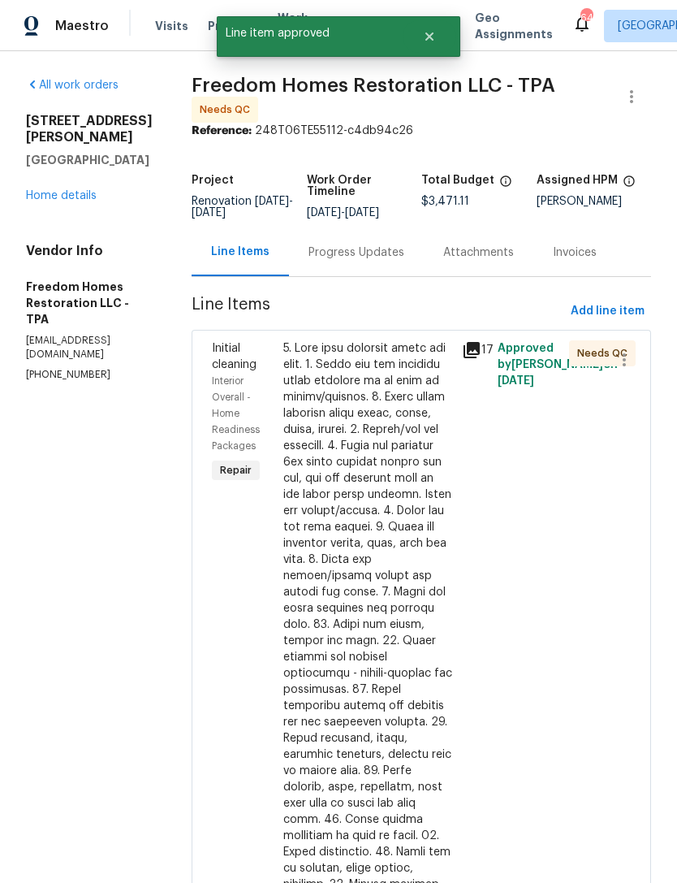
click at [372, 442] on div at bounding box center [367, 729] width 169 height 779
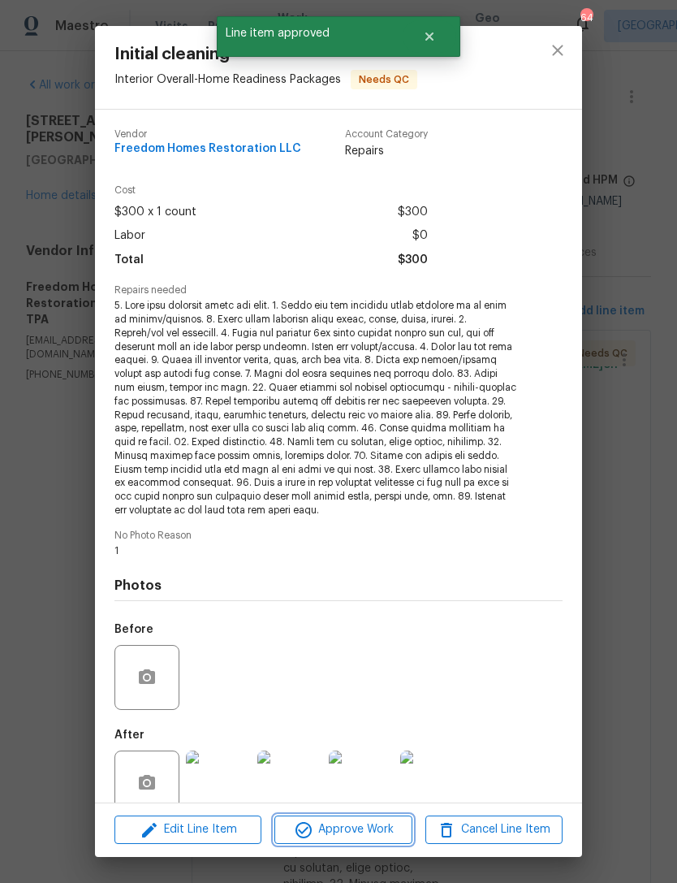
click at [366, 826] on span "Approve Work" at bounding box center [342, 829] width 127 height 20
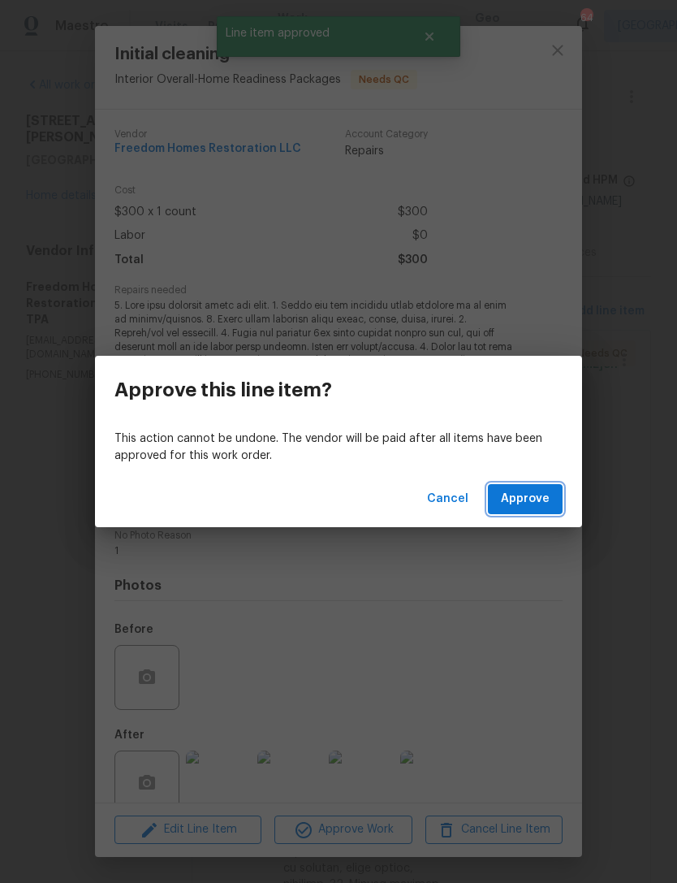
click at [552, 492] on button "Approve" at bounding box center [525, 499] width 75 height 30
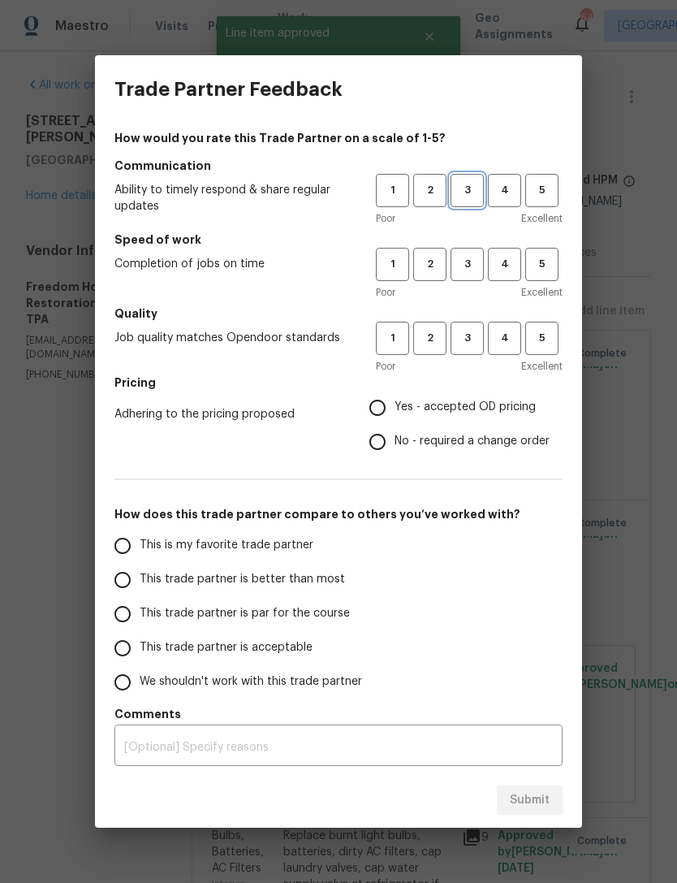
click at [464, 191] on span "3" at bounding box center [467, 190] width 30 height 19
click at [494, 195] on span "4" at bounding box center [505, 190] width 30 height 19
click at [498, 269] on span "4" at bounding box center [505, 264] width 30 height 19
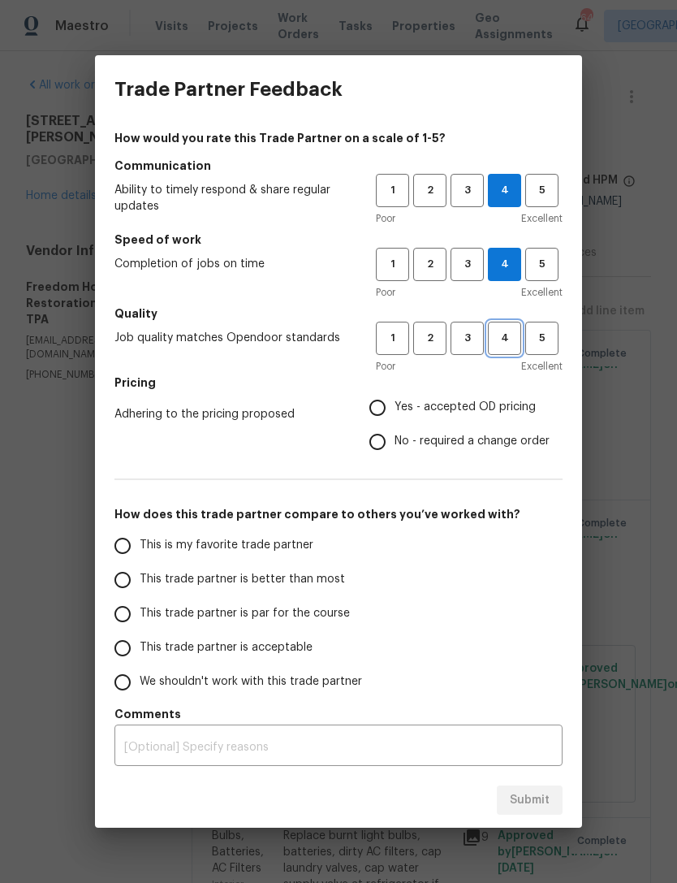
click at [498, 330] on span "4" at bounding box center [505, 338] width 30 height 19
click at [477, 405] on span "Yes - accepted OD pricing" at bounding box center [465, 407] width 141 height 17
click at [395, 405] on input "Yes - accepted OD pricing" at bounding box center [378, 408] width 34 height 34
radio input "true"
click at [296, 621] on span "This trade partner is par for the course" at bounding box center [245, 613] width 210 height 17
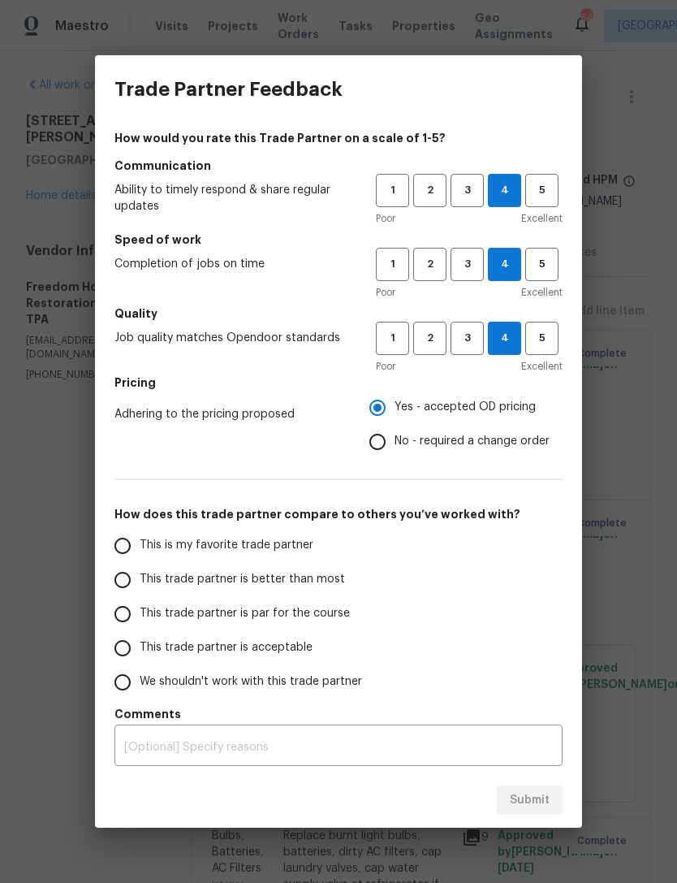
click at [140, 621] on input "This trade partner is par for the course" at bounding box center [123, 614] width 34 height 34
click at [528, 785] on button "Submit" at bounding box center [530, 800] width 66 height 30
radio input "true"
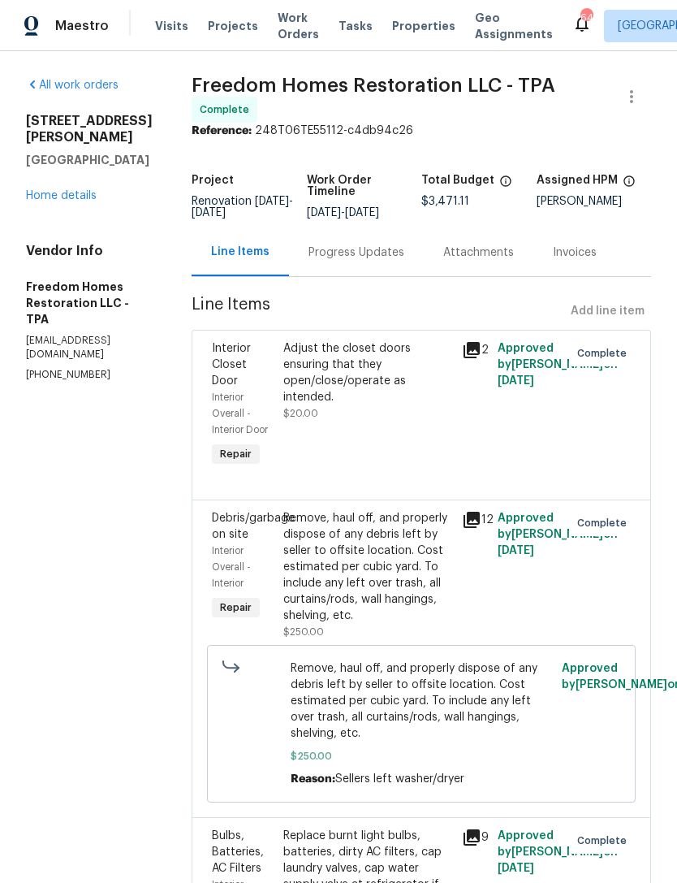
radio input "false"
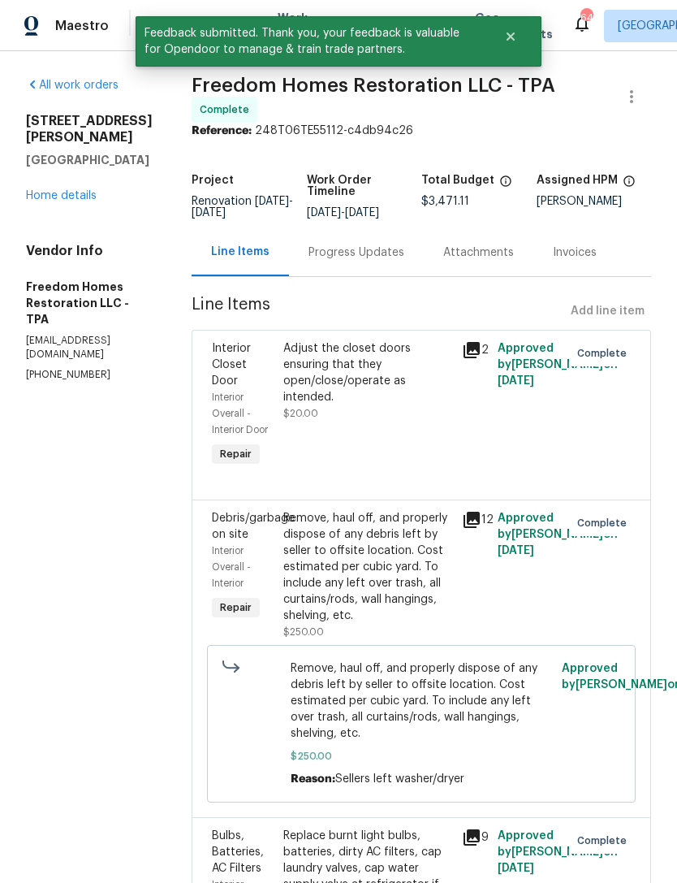
click at [89, 190] on link "Home details" at bounding box center [61, 195] width 71 height 11
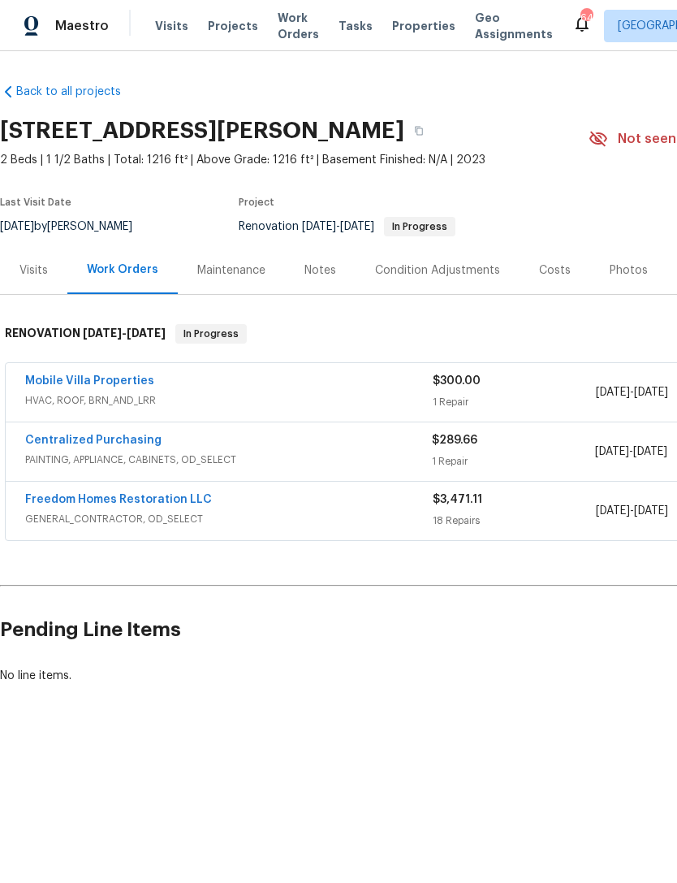
click at [114, 443] on link "Centralized Purchasing" at bounding box center [93, 439] width 136 height 11
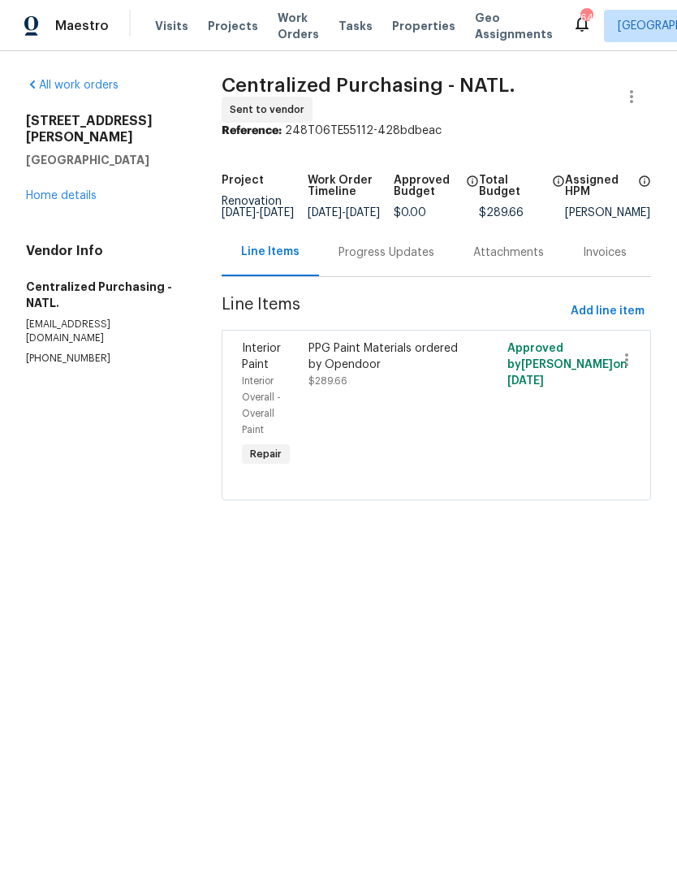
click at [429, 420] on div "PPG Paint Materials ordered by Opendoor $289.66" at bounding box center [387, 405] width 166 height 140
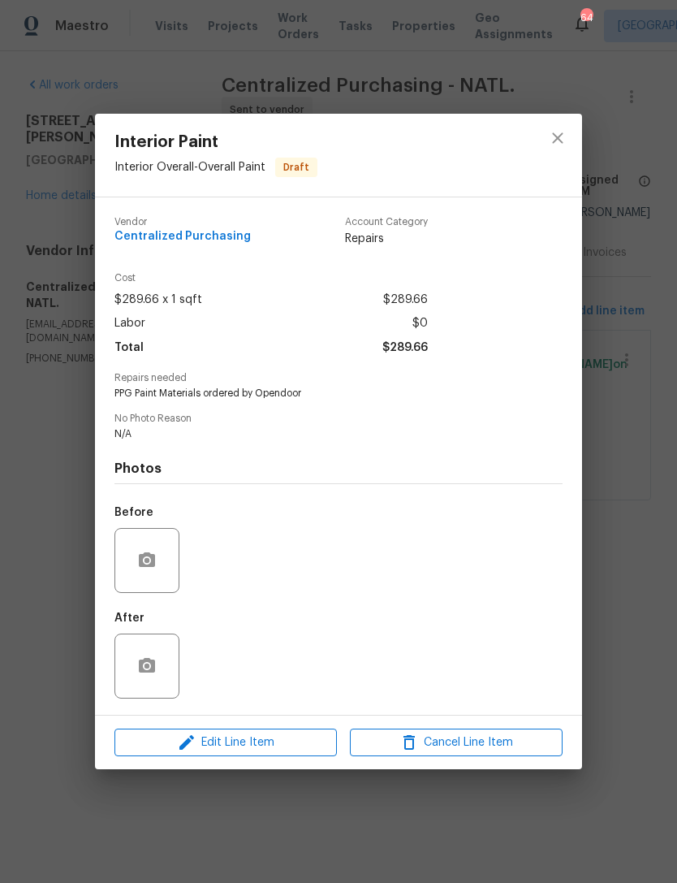
click at [618, 372] on div "Interior Paint Interior Overall - Overall Paint Draft Vendor Centralized Purcha…" at bounding box center [338, 441] width 677 height 883
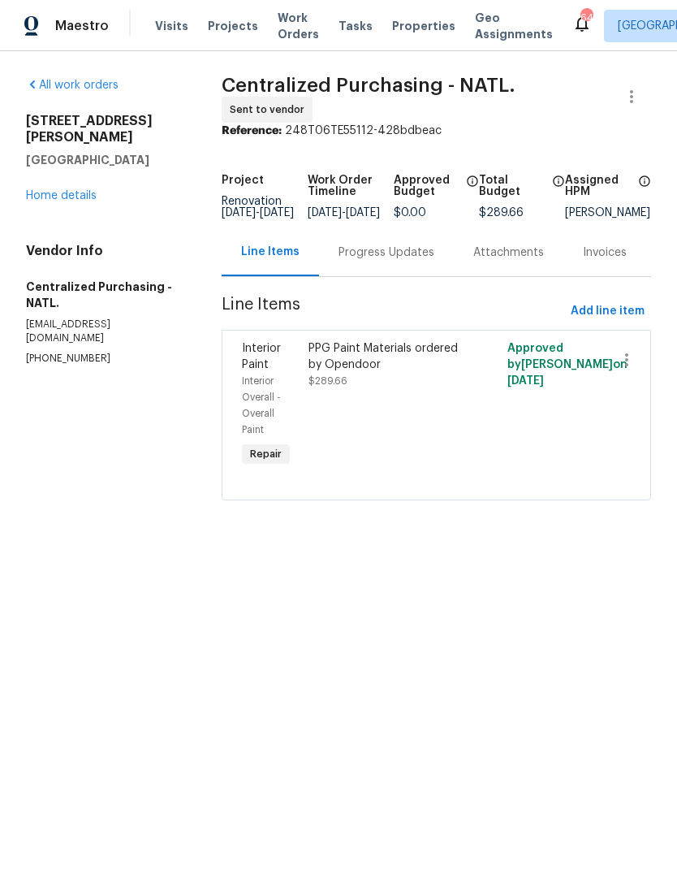
click at [77, 190] on link "Home details" at bounding box center [61, 195] width 71 height 11
